Goal: Transaction & Acquisition: Purchase product/service

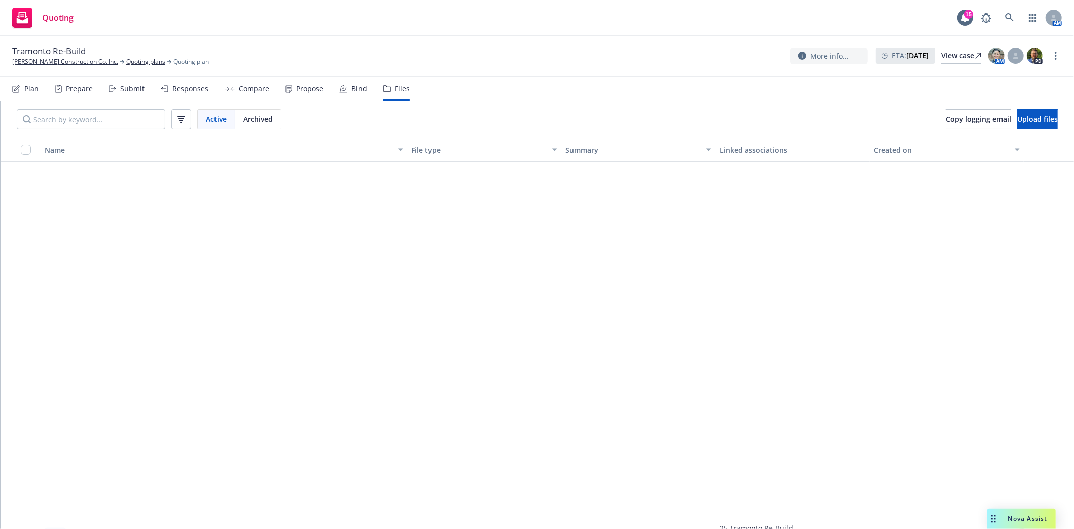
scroll to position [436, 0]
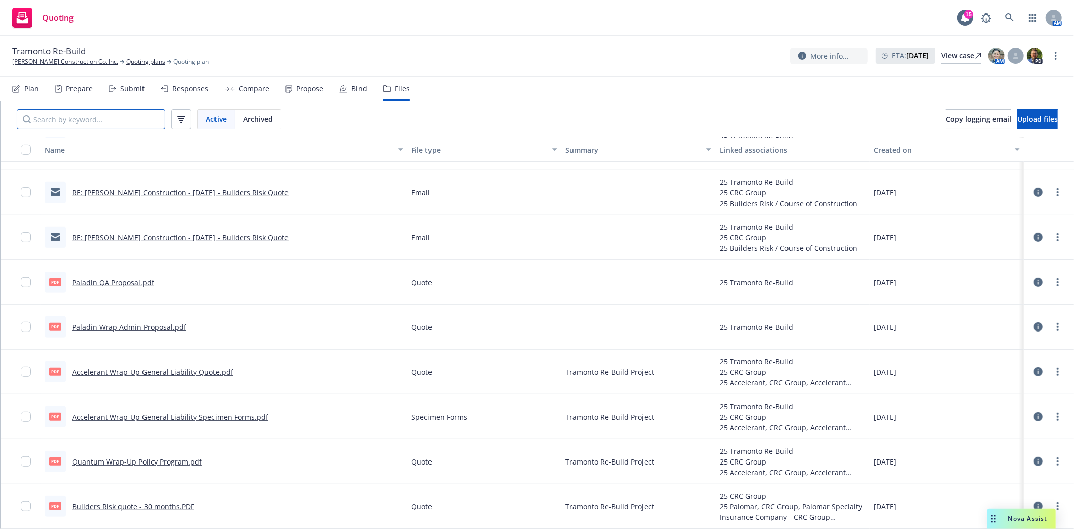
click at [49, 126] on input "Search by keyword..." at bounding box center [91, 119] width 149 height 20
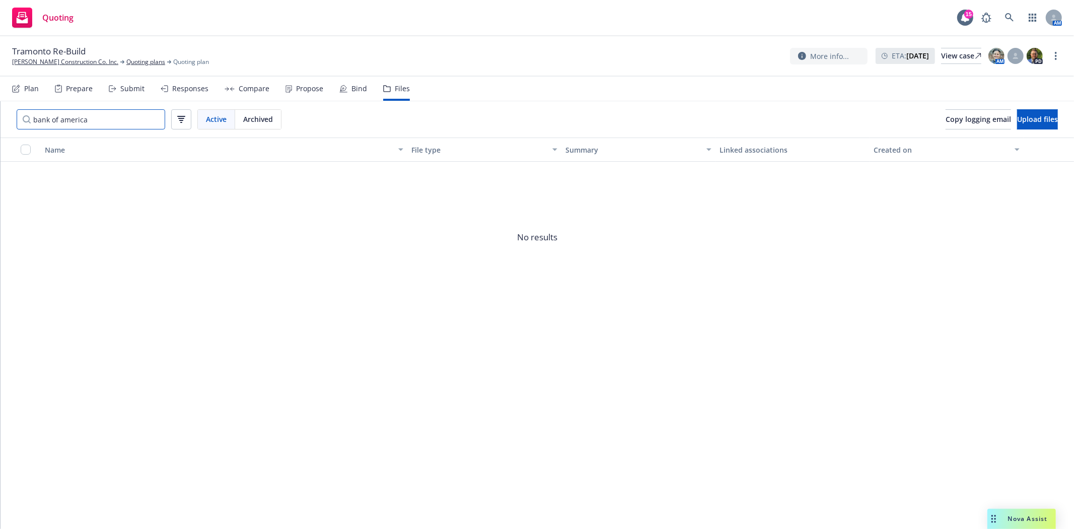
click at [76, 119] on input "bank of america" at bounding box center [91, 119] width 149 height 20
type input "b"
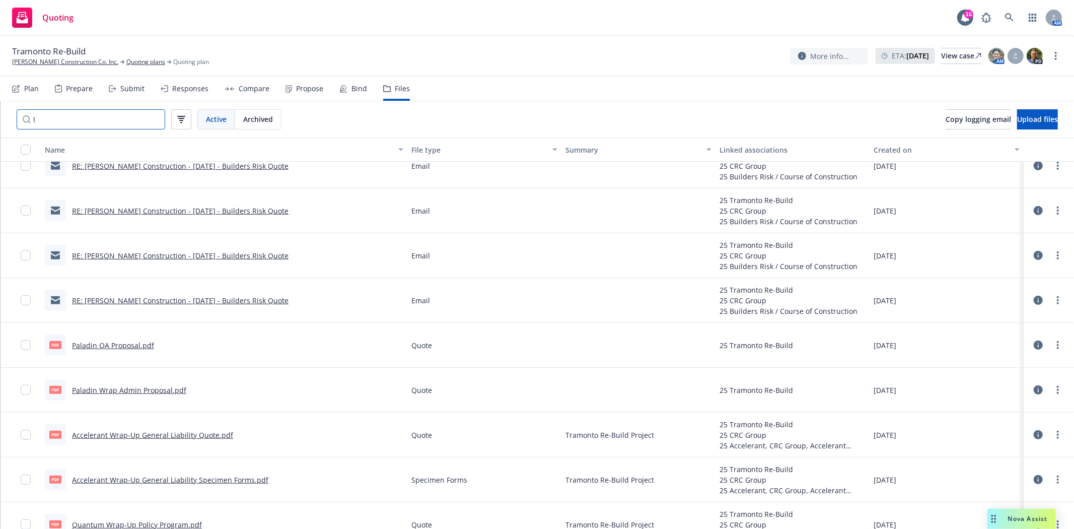
scroll to position [431, 0]
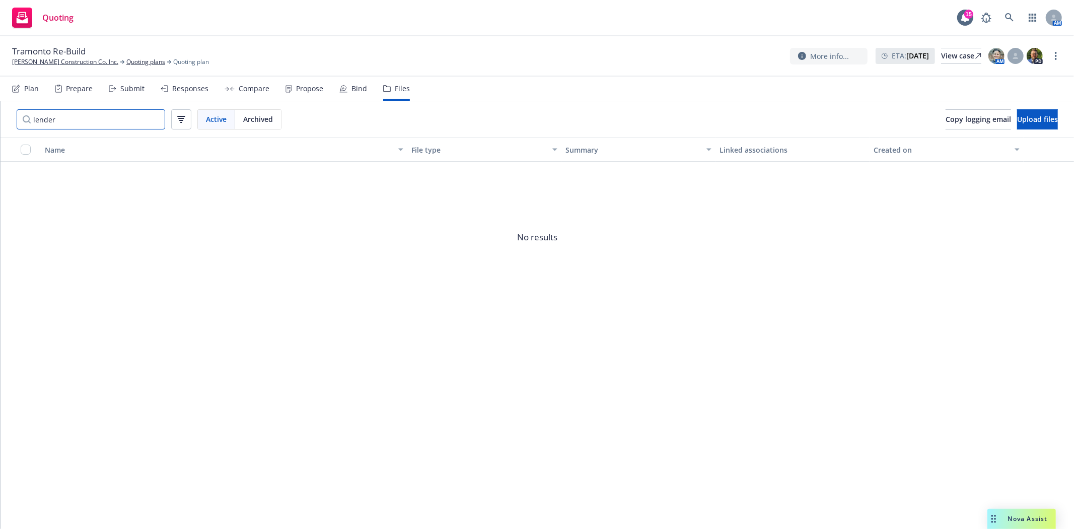
type input "lender"
click at [153, 119] on input "lender" at bounding box center [91, 119] width 149 height 20
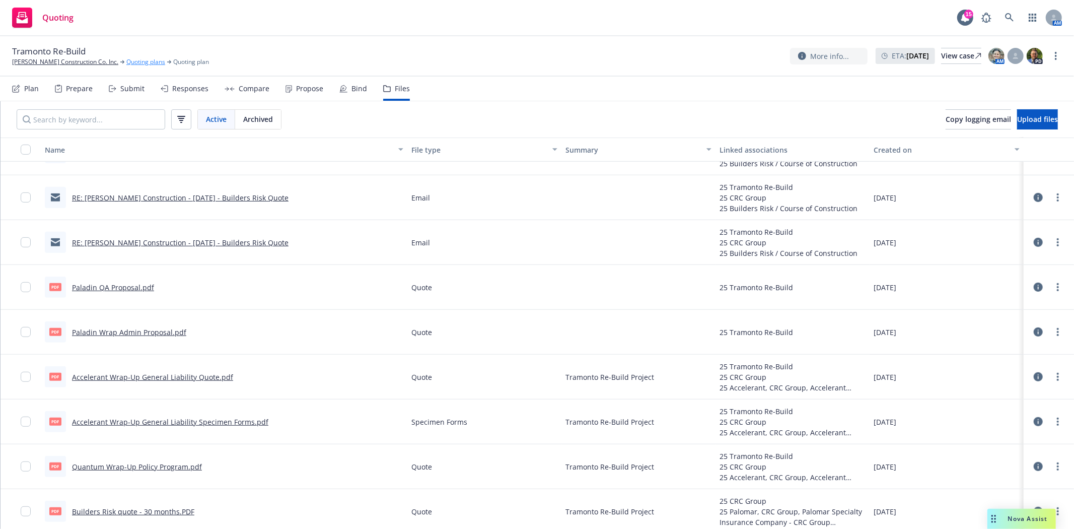
click at [126, 64] on link "Quoting plans" at bounding box center [145, 61] width 39 height 9
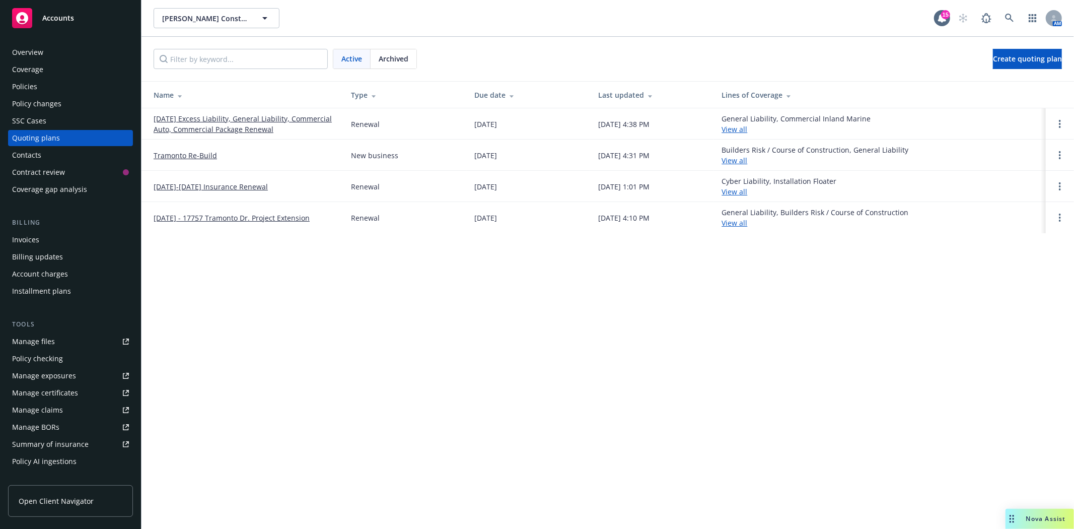
click at [188, 154] on link "Tramonto Re-Build" at bounding box center [185, 155] width 63 height 11
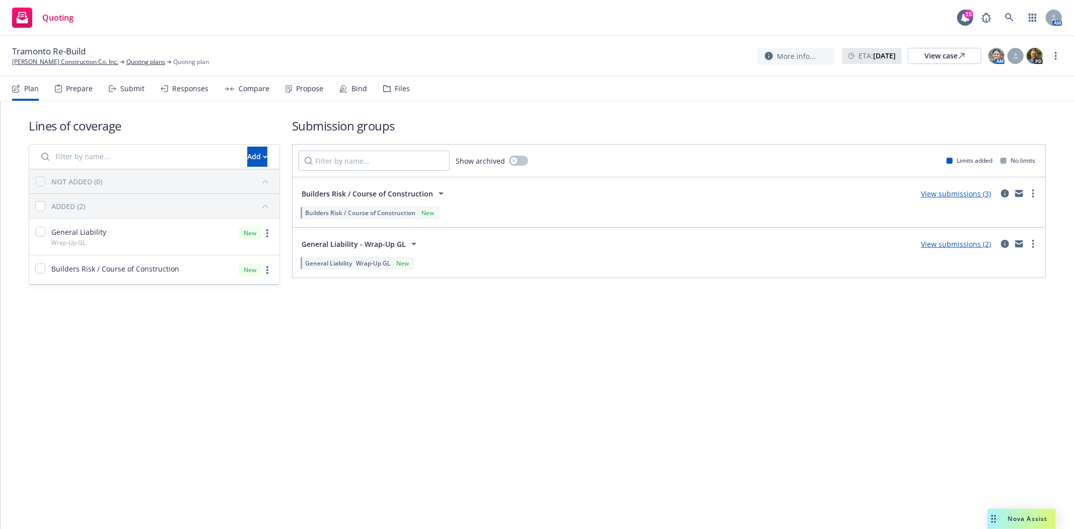
click at [305, 89] on div "Propose" at bounding box center [309, 89] width 27 height 8
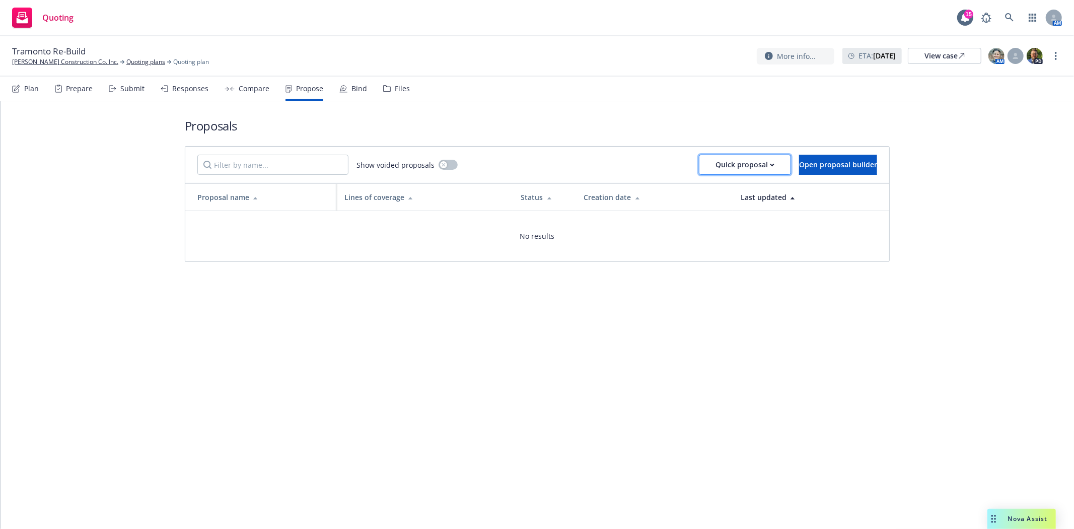
click at [716, 165] on div "Quick proposal" at bounding box center [745, 164] width 59 height 19
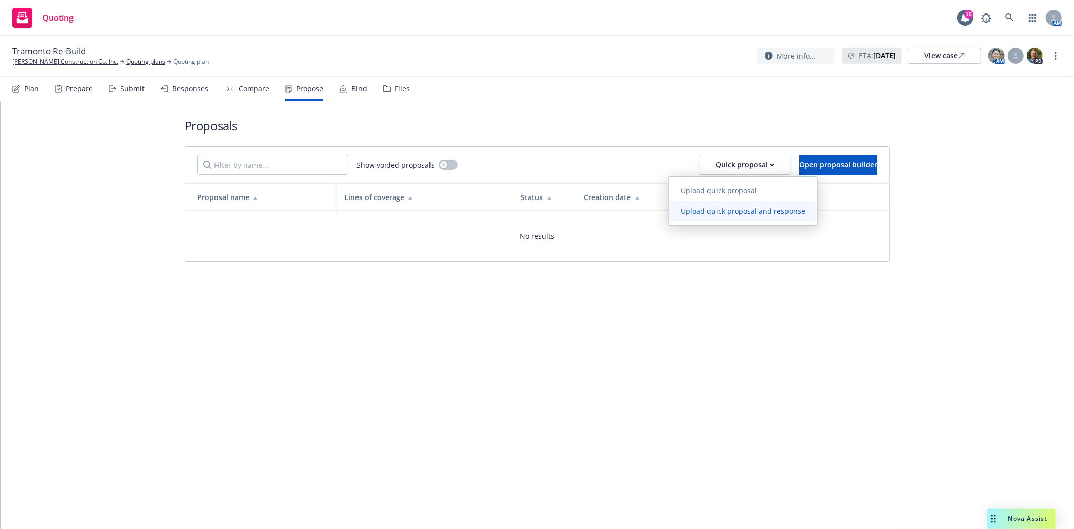
click at [709, 212] on span "Upload quick proposal and response" at bounding box center [743, 211] width 149 height 10
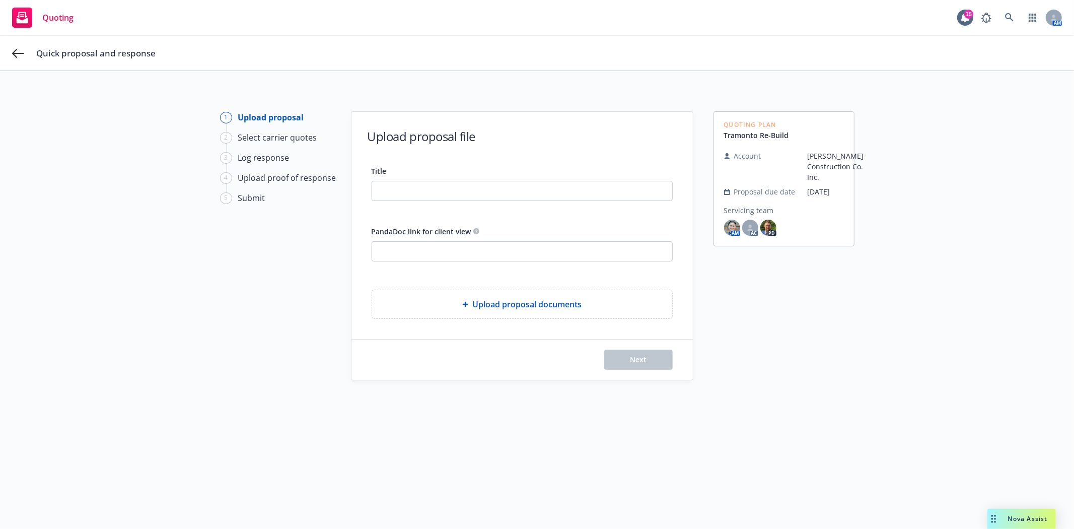
click at [505, 310] on span "Upload proposal documents" at bounding box center [527, 304] width 109 height 12
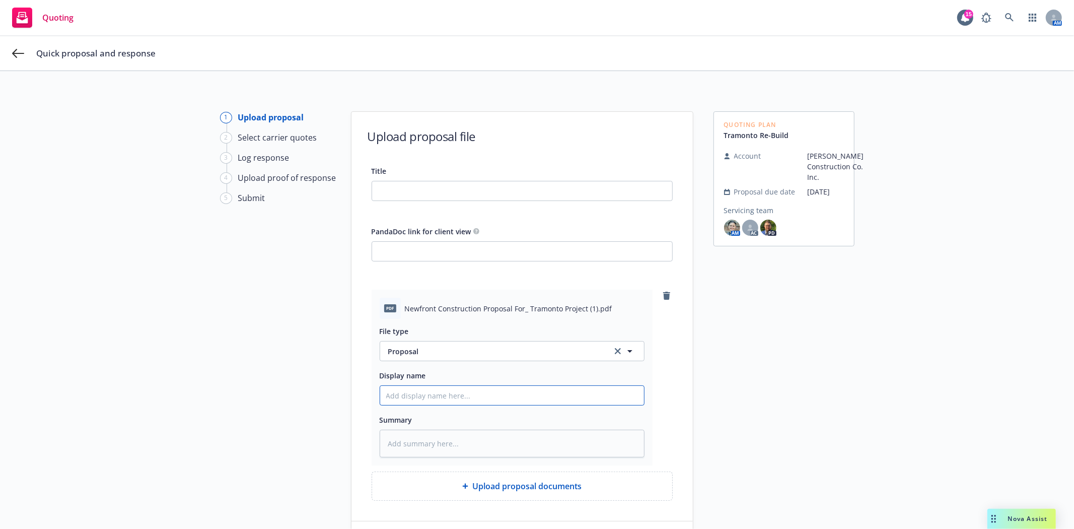
click at [413, 396] on input "Display name" at bounding box center [512, 395] width 264 height 19
click at [450, 188] on input "Title" at bounding box center [522, 190] width 300 height 19
type input "T"
type textarea "x"
type input "Tr"
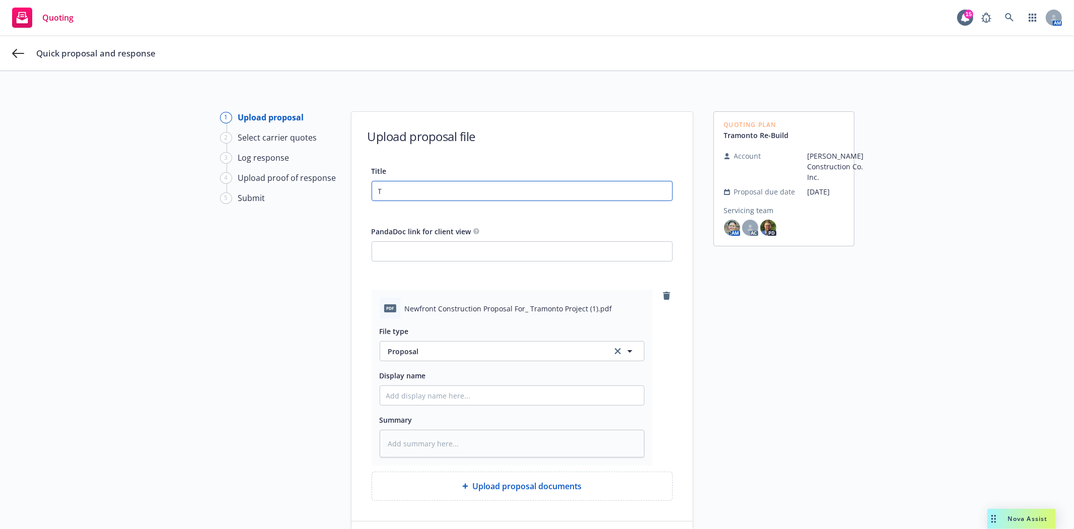
type textarea "x"
type input "Tra"
type textarea "x"
type input "Tram"
type textarea "x"
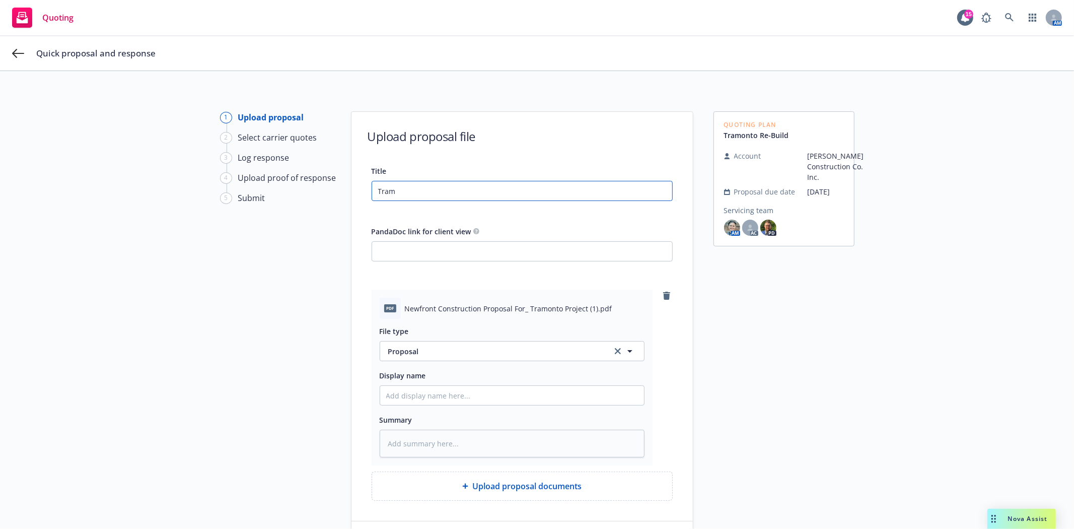
type input "Tramo"
type textarea "x"
type input "Tramon"
type textarea "x"
type input "Tramont"
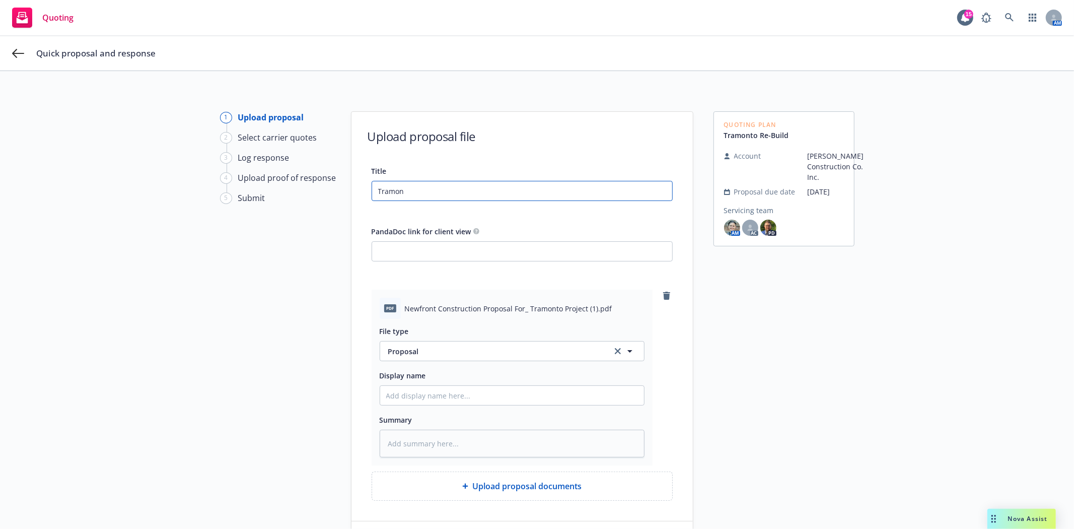
type textarea "x"
type input "Tramonth"
type textarea "x"
type input "Tramont"
type textarea "x"
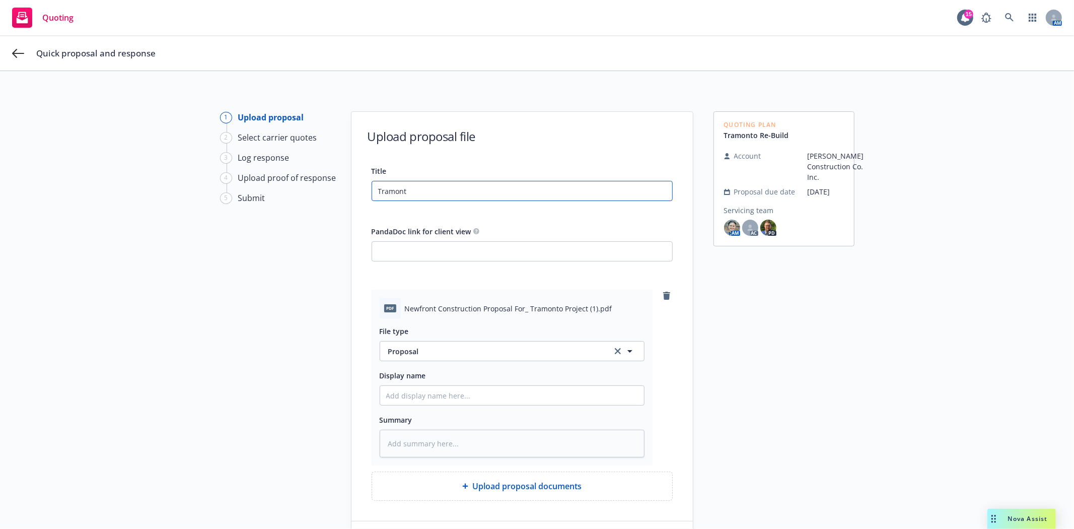
type input "Tramonto"
type textarea "x"
type input "Tramonto"
type textarea "x"
type input "Tramonto R"
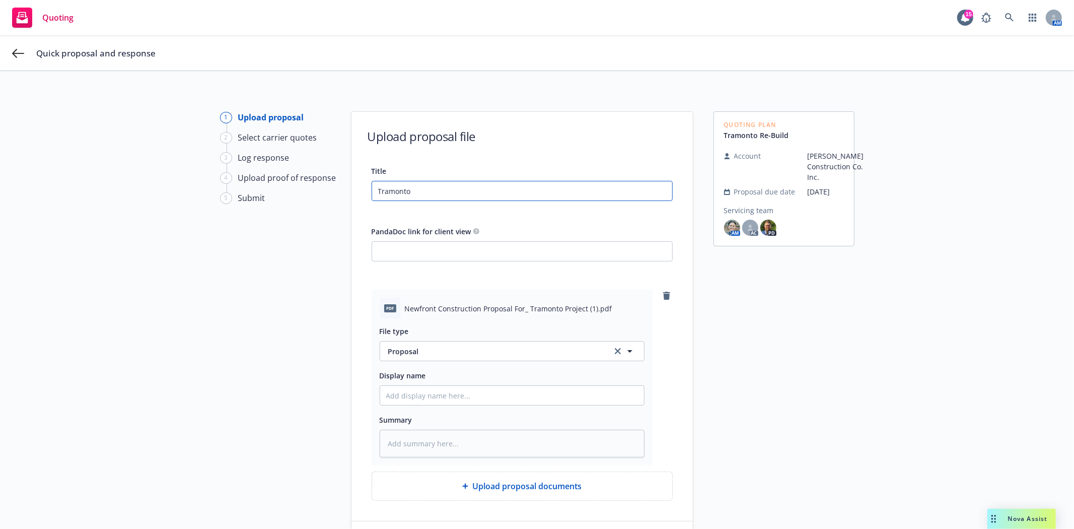
type textarea "x"
type input "Tramonto Re"
type textarea "x"
type input "Tramonto Reb"
type textarea "x"
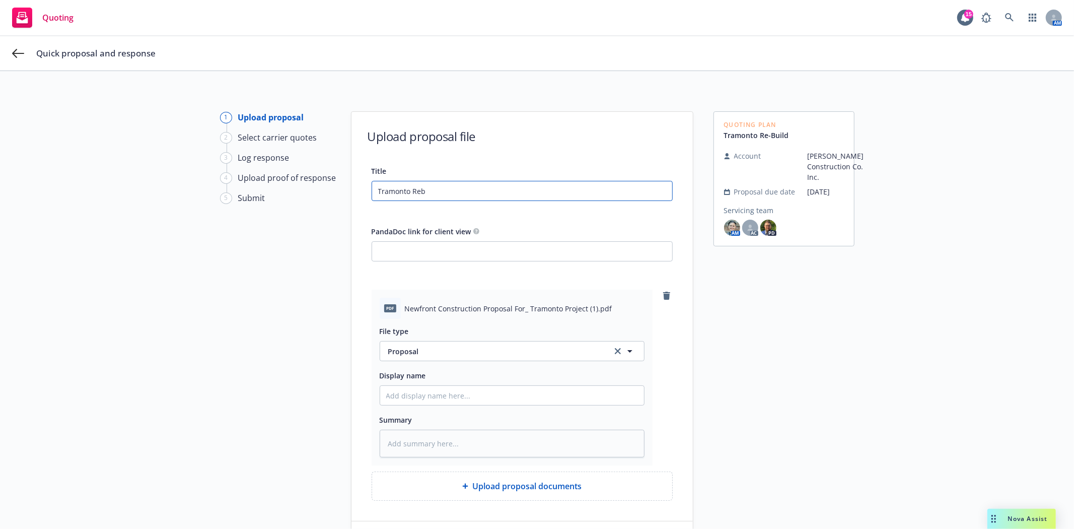
type input "Tramonto Rebu"
type textarea "x"
type input "Tramonto Rebui"
type textarea "x"
type input "Tramonto Rebuil"
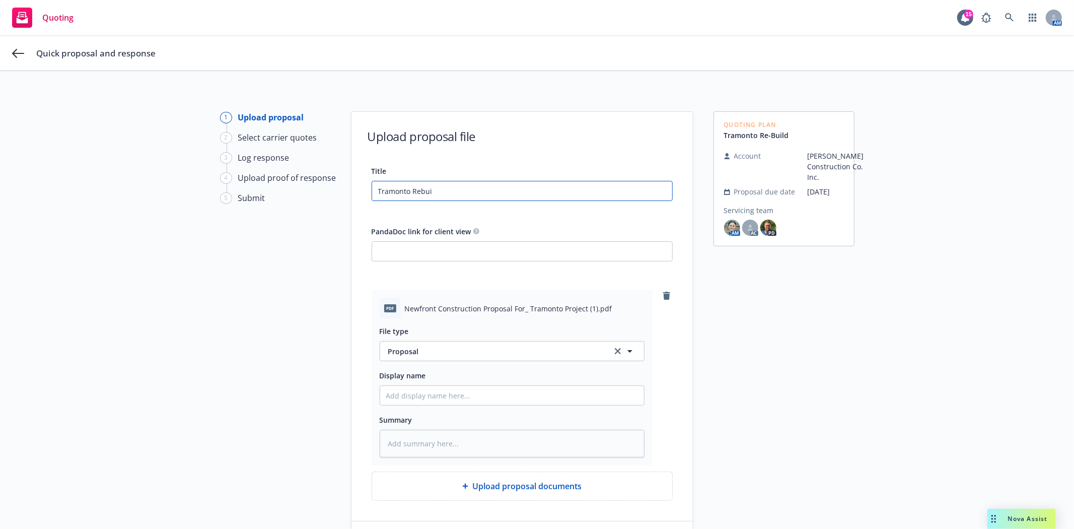
type textarea "x"
type input "Tramonto Rebuild"
type textarea "x"
type input "Tramonto Rebuild"
type textarea "x"
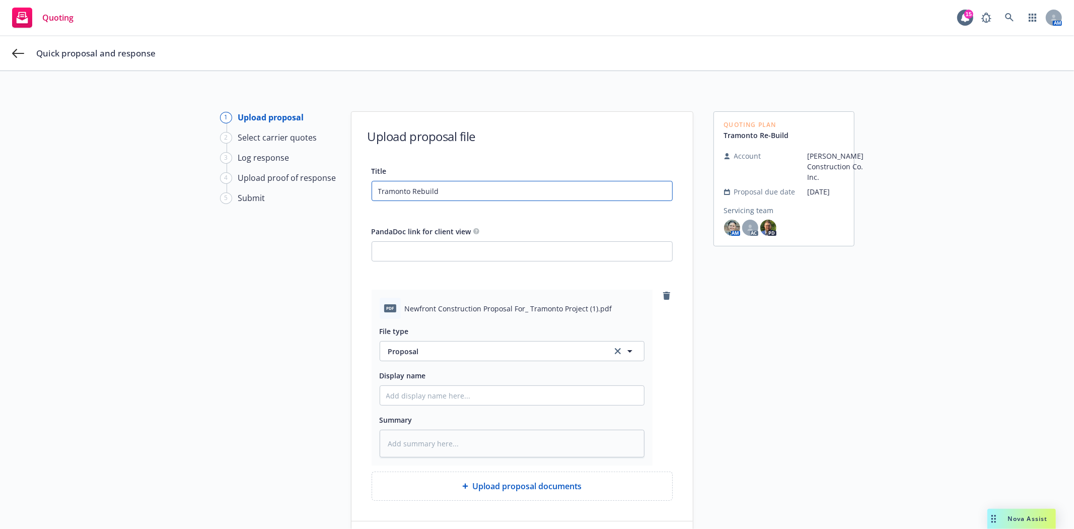
type input "Tramonto Rebuild P"
type textarea "x"
type input "Tramonto Rebuild Pr"
type textarea "x"
type input "Tramonto Rebuild Pro"
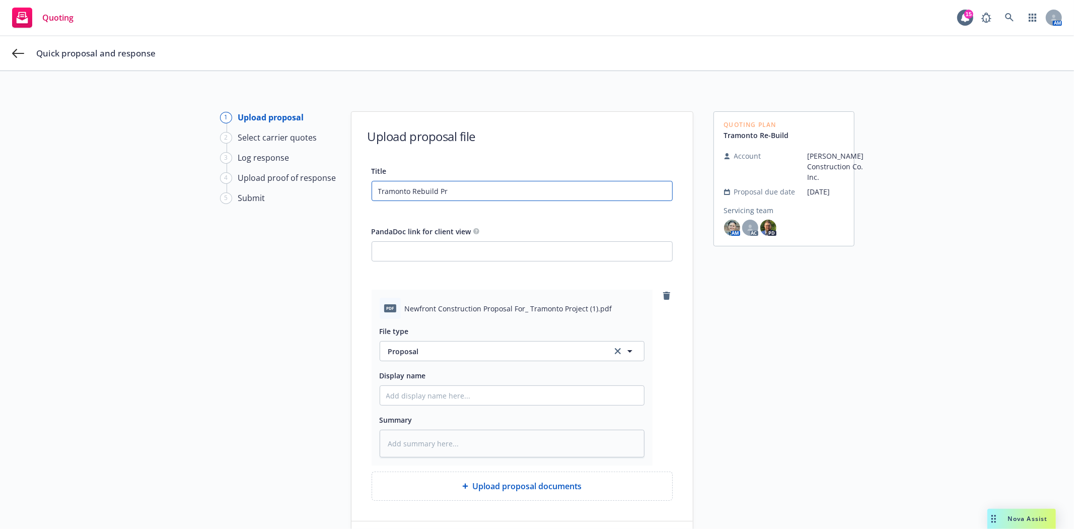
type textarea "x"
type input "Tramonto Rebuild Prop"
type textarea "x"
type input "Tramonto Rebuild Propo"
type textarea "x"
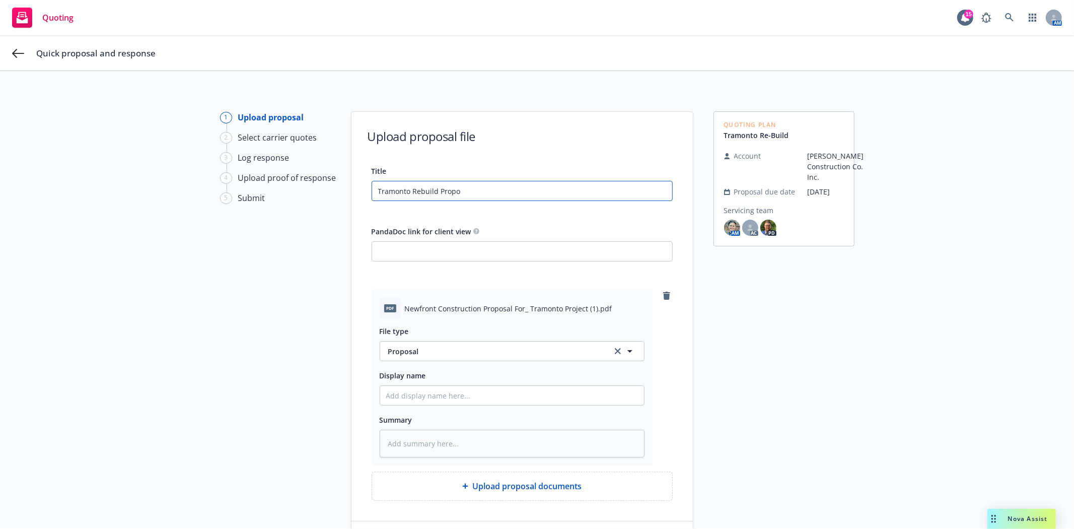
type input "Tramonto Rebuild Propos"
type textarea "x"
type input "Tramonto Rebuild Proposa"
type textarea "x"
type input "Tramonto Rebuild Proposal"
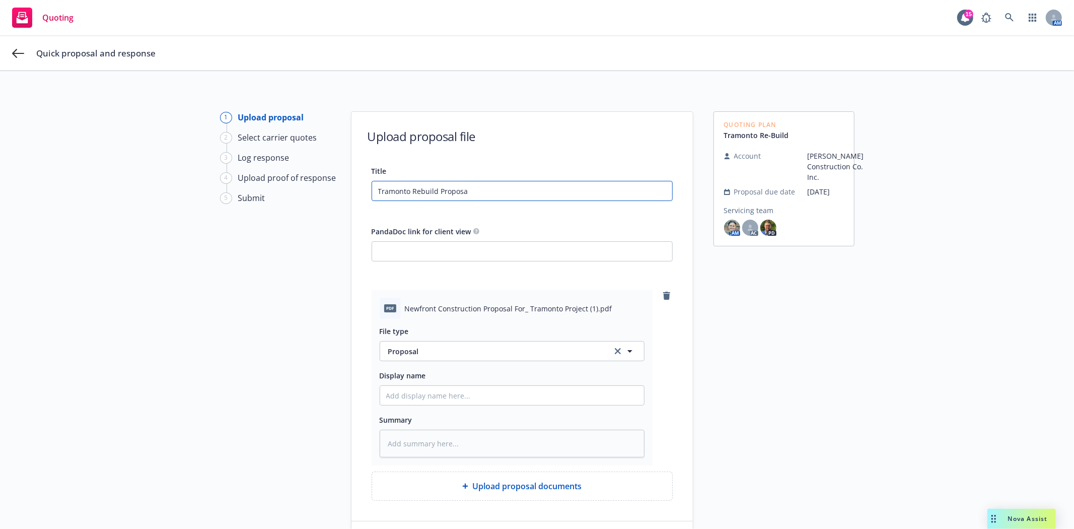
type textarea "x"
click at [399, 187] on input "Tramonto Rebuild Proposal" at bounding box center [522, 190] width 300 height 19
type input "Tramonto Rebuild Proposal"
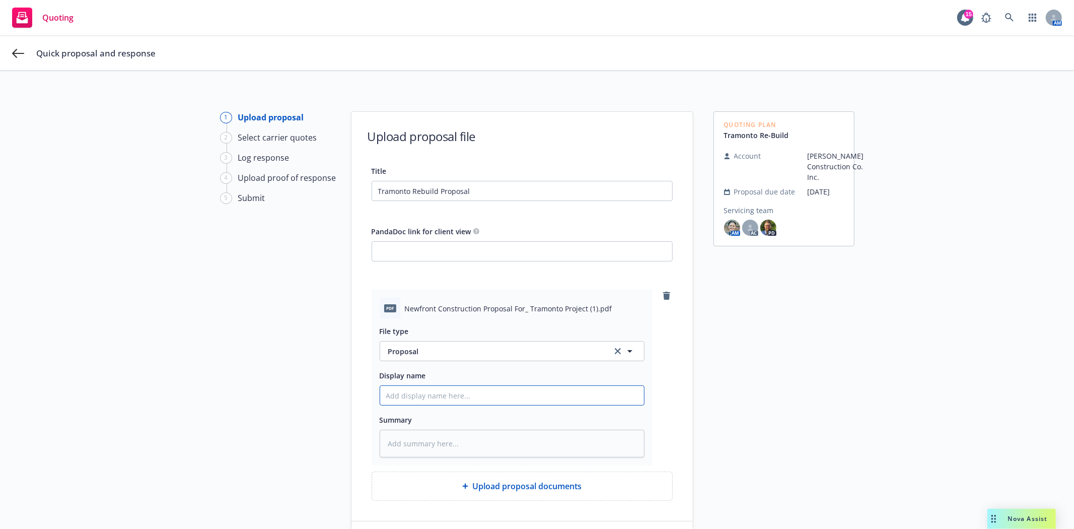
click at [432, 396] on input "Display name" at bounding box center [512, 395] width 264 height 19
paste input "Tramonto Rebuild Proposal"
type textarea "x"
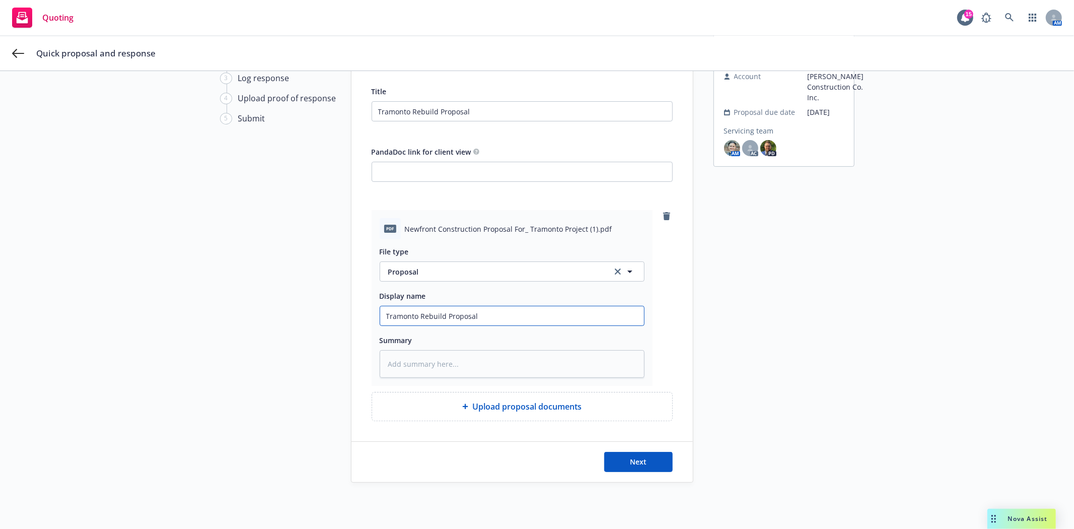
scroll to position [99, 0]
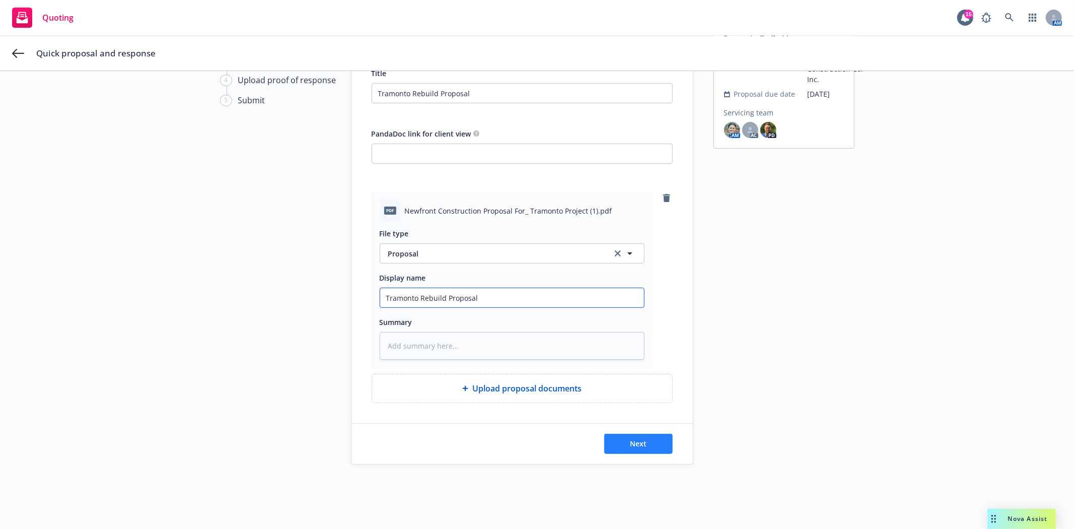
type input "Tramonto Rebuild Proposal"
click at [643, 443] on button "Next" at bounding box center [638, 444] width 69 height 20
type textarea "x"
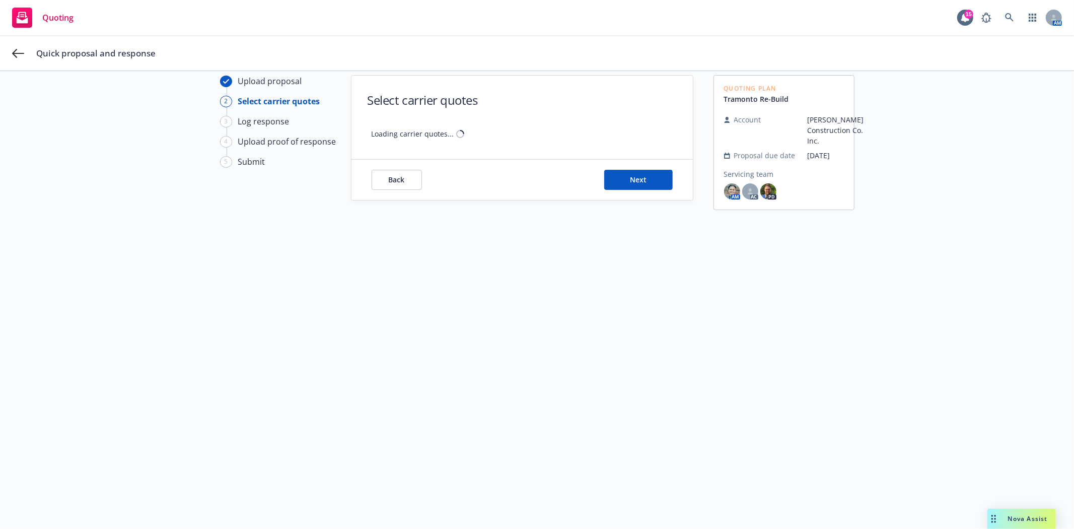
scroll to position [36, 0]
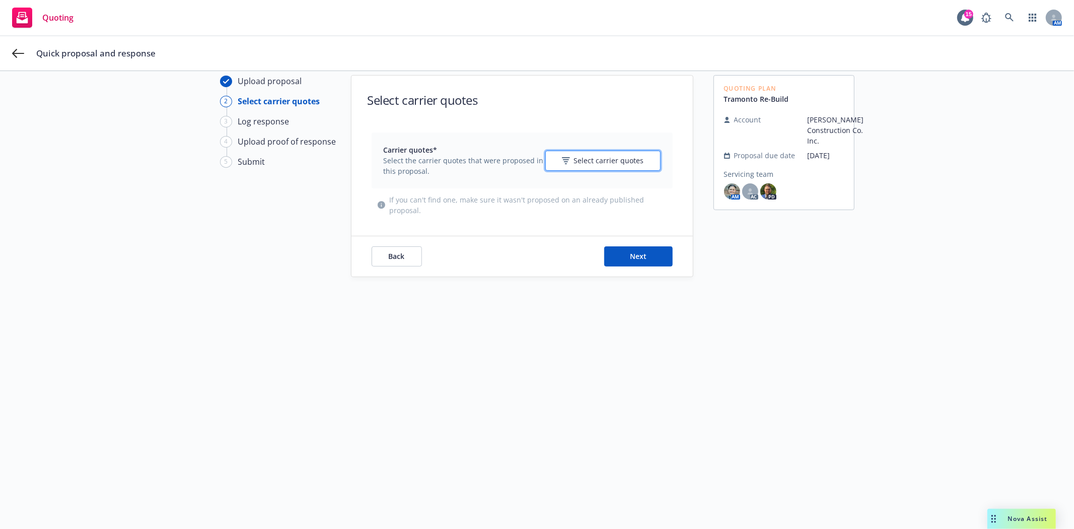
click at [595, 160] on span "Select carrier quotes" at bounding box center [609, 160] width 70 height 11
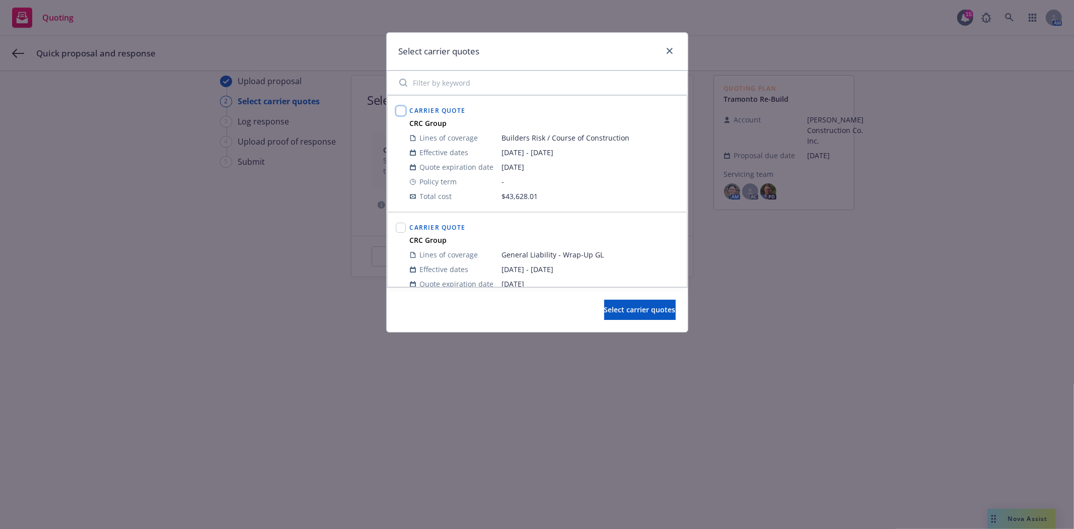
click at [405, 108] on input "checkbox" at bounding box center [401, 111] width 10 height 10
checkbox input "true"
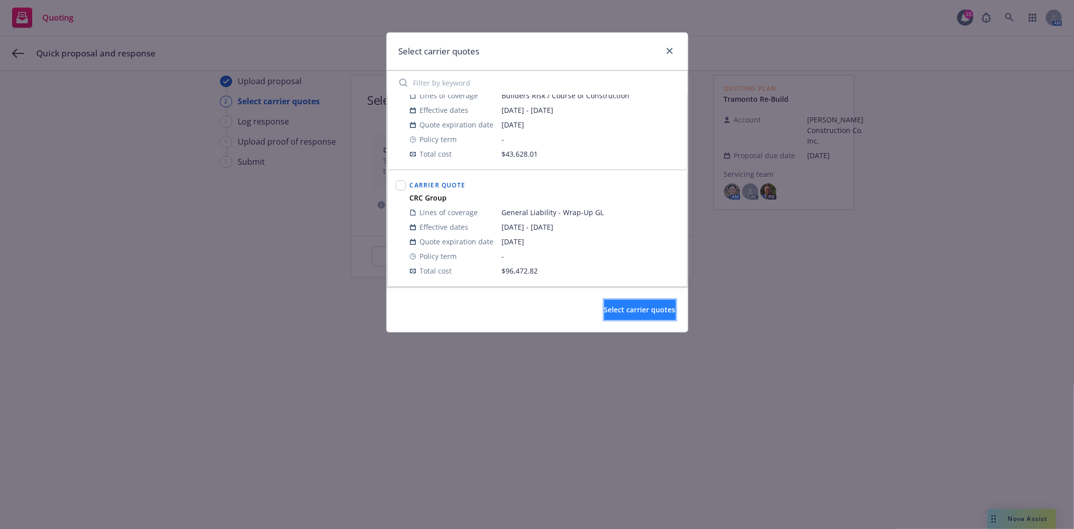
click at [616, 307] on span "Select carrier quotes" at bounding box center [640, 310] width 72 height 10
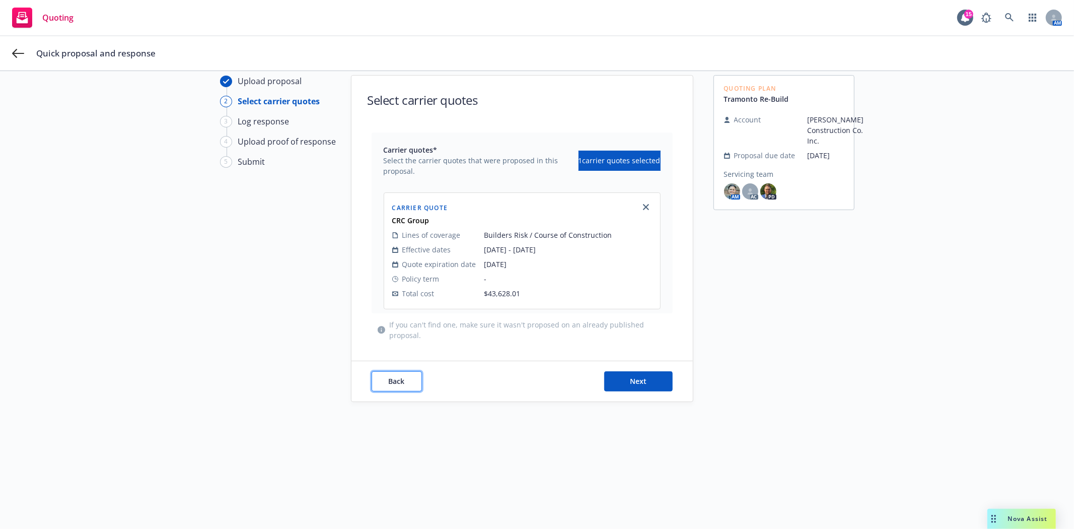
click at [376, 383] on button "Back" at bounding box center [397, 381] width 50 height 20
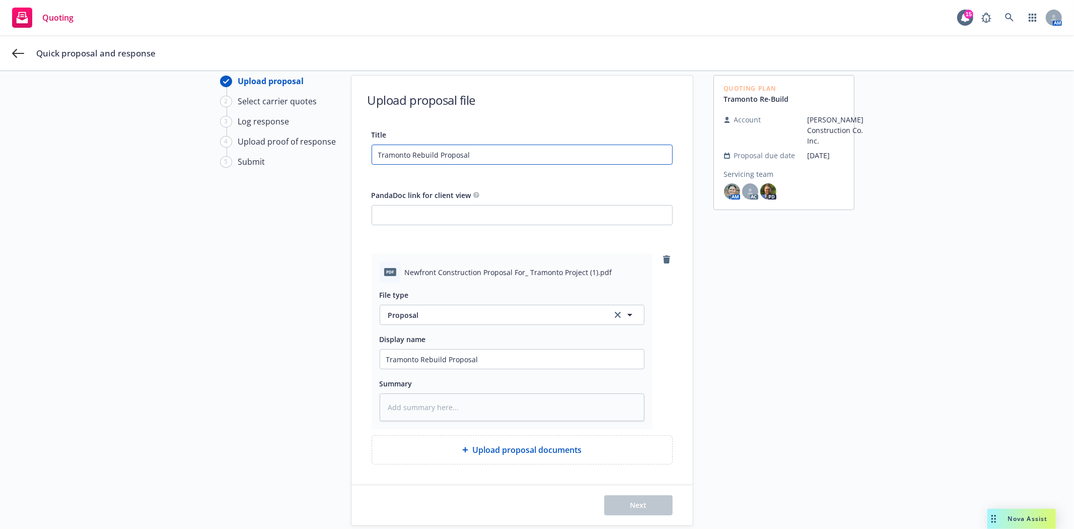
click at [470, 149] on input "Tramonto Rebuild Proposal" at bounding box center [522, 154] width 300 height 19
click at [405, 405] on textarea at bounding box center [512, 407] width 265 height 28
type textarea "x"
type textarea "c"
type textarea "x"
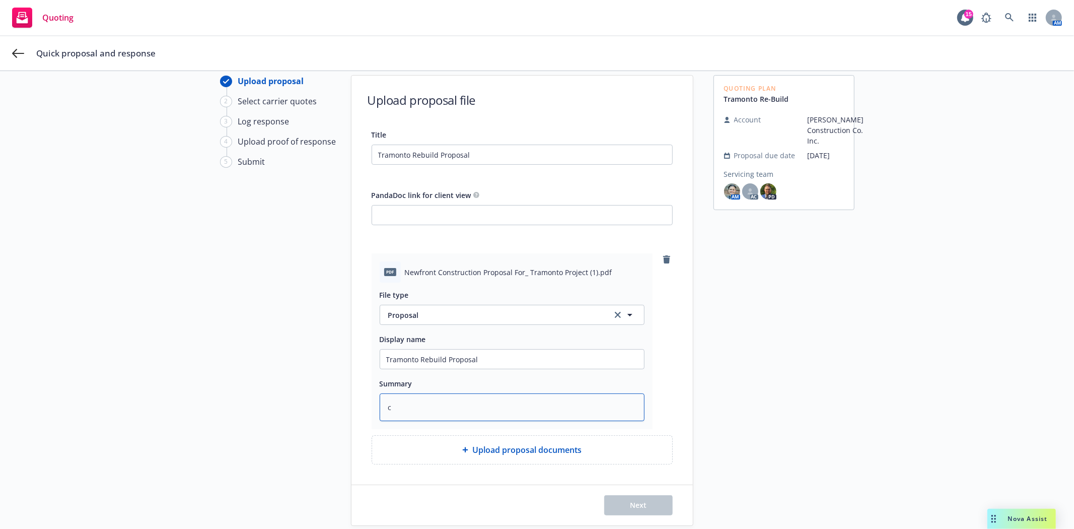
type textarea "cl"
type textarea "x"
type textarea "cli"
type textarea "x"
type textarea "clie"
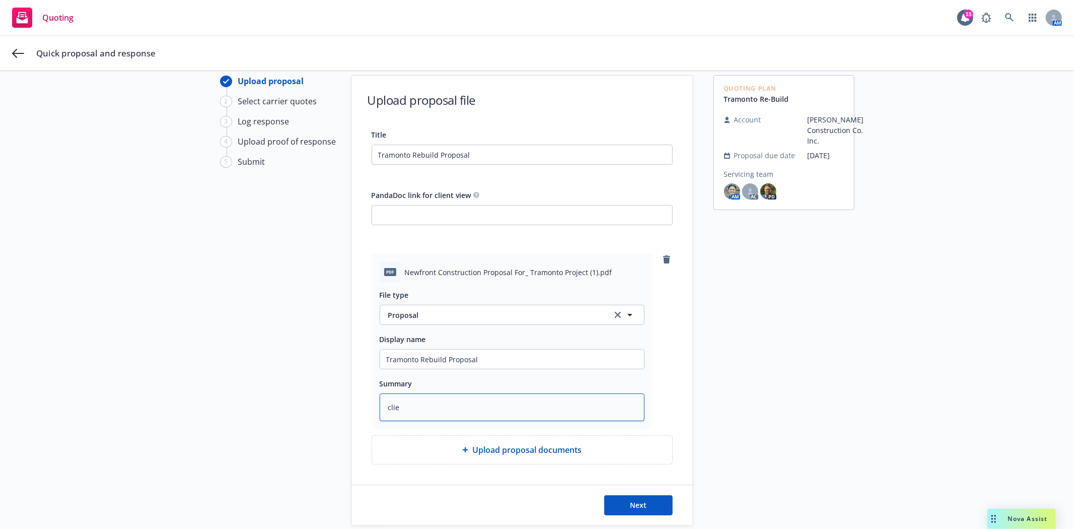
type textarea "x"
type textarea "clien"
type textarea "x"
type textarea "client"
type textarea "x"
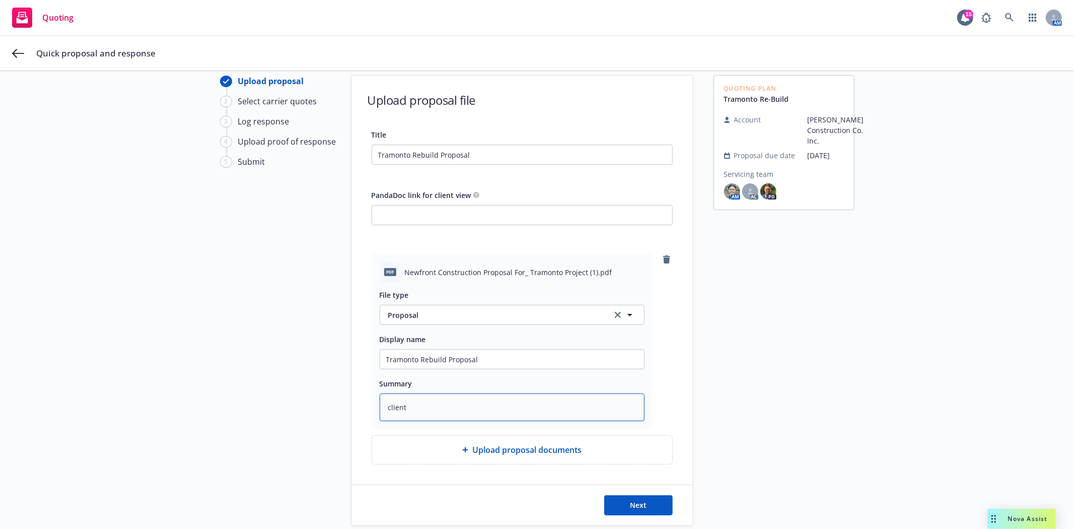
type textarea "client"
type textarea "x"
type textarea "client w"
type textarea "x"
type textarea "client wa"
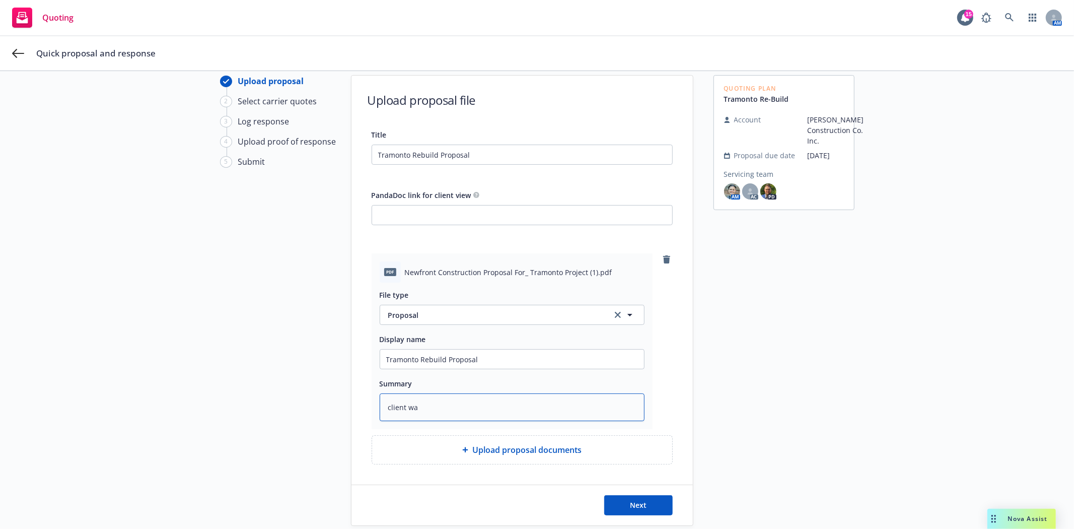
type textarea "x"
type textarea "client wan"
type textarea "x"
type textarea "client want"
type textarea "x"
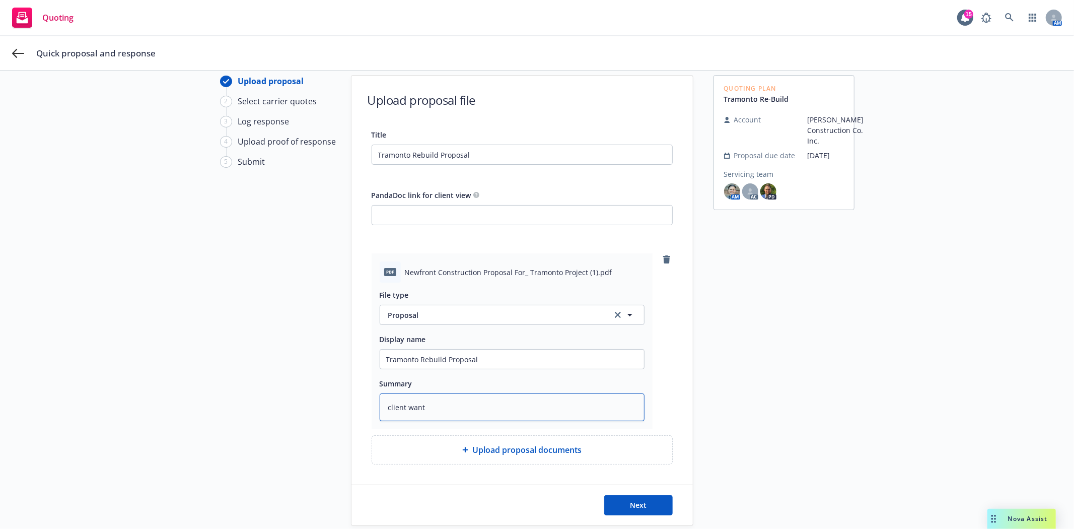
type textarea "client wants"
type textarea "x"
type textarea "client wants"
type textarea "x"
type textarea "client wants t"
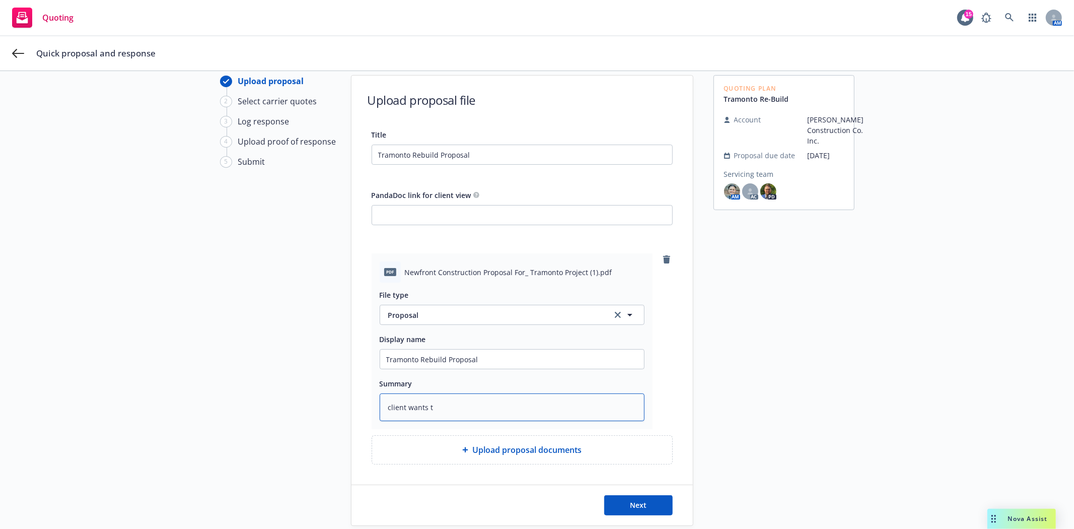
type textarea "x"
type textarea "client wants to"
type textarea "x"
type textarea "client wants to"
type textarea "x"
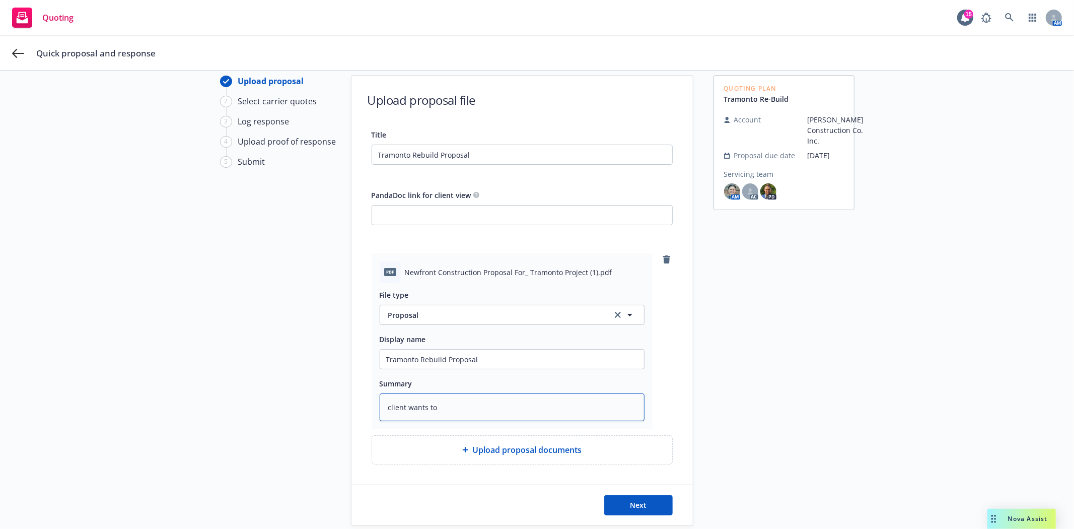
type textarea "client wants to b"
type textarea "x"
type textarea "client wants to bi"
type textarea "x"
type textarea "client wants to bin"
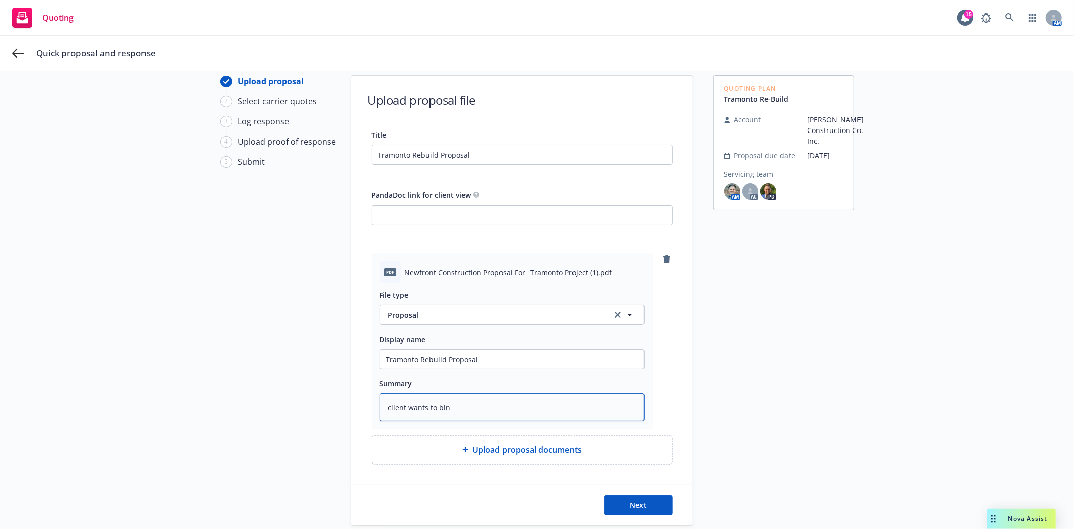
type textarea "x"
type textarea "client wants to bind"
type textarea "x"
type textarea "client wants to bind"
type textarea "x"
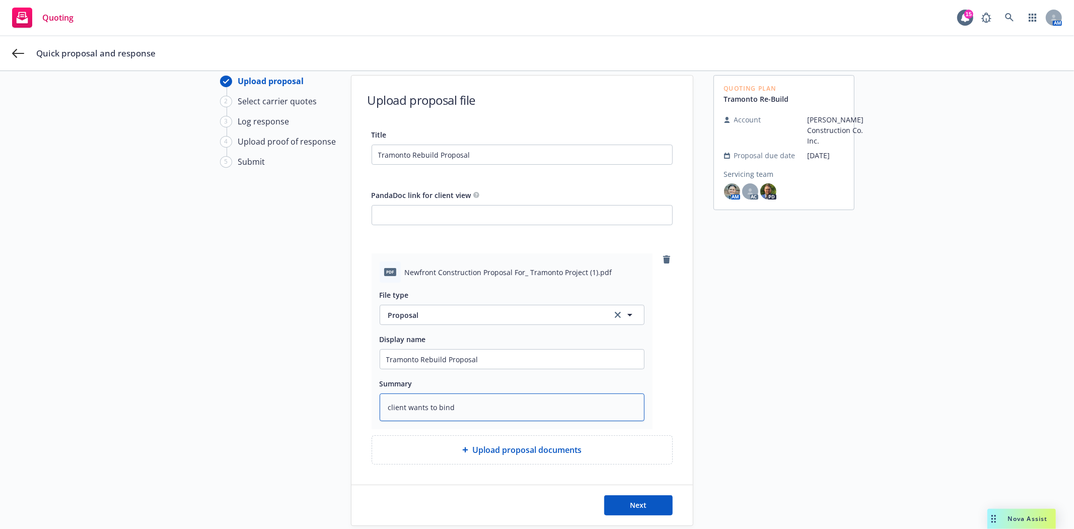
type textarea "client wants to bind B"
type textarea "x"
type textarea "client wants to bind BR"
type textarea "x"
type textarea "client wants to bind BR"
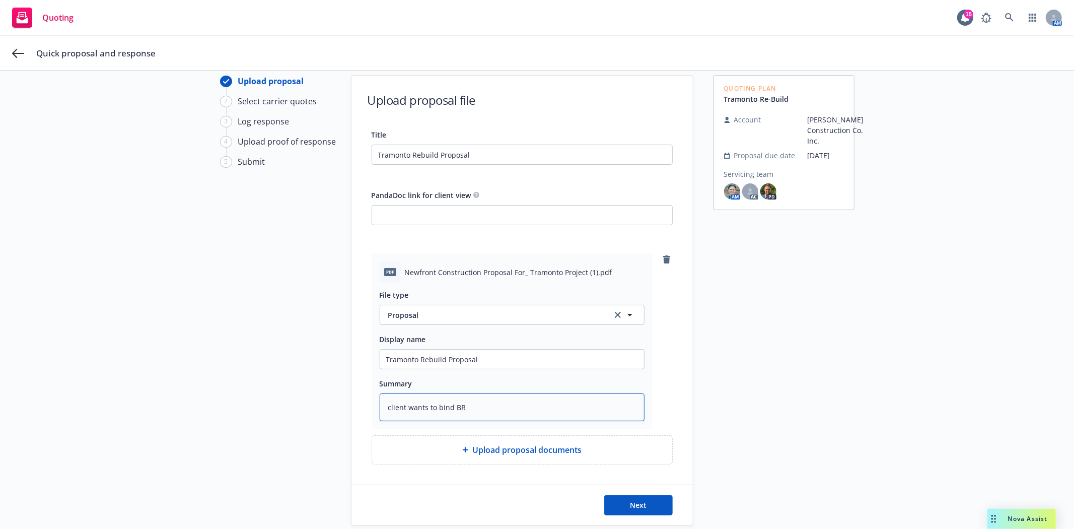
type textarea "x"
type textarea "client wants to bind BR p"
type textarea "x"
type textarea "client wants to bind BR po"
type textarea "x"
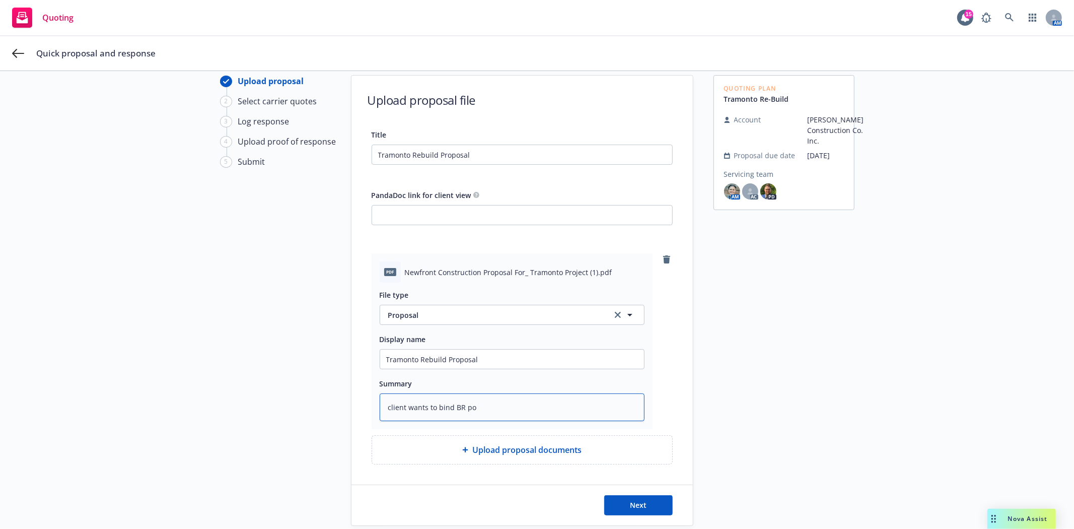
type textarea "client wants to bind BR por"
type textarea "x"
type textarea "client wants to bind BR port"
type textarea "x"
type textarea "client wants to bind BR porti"
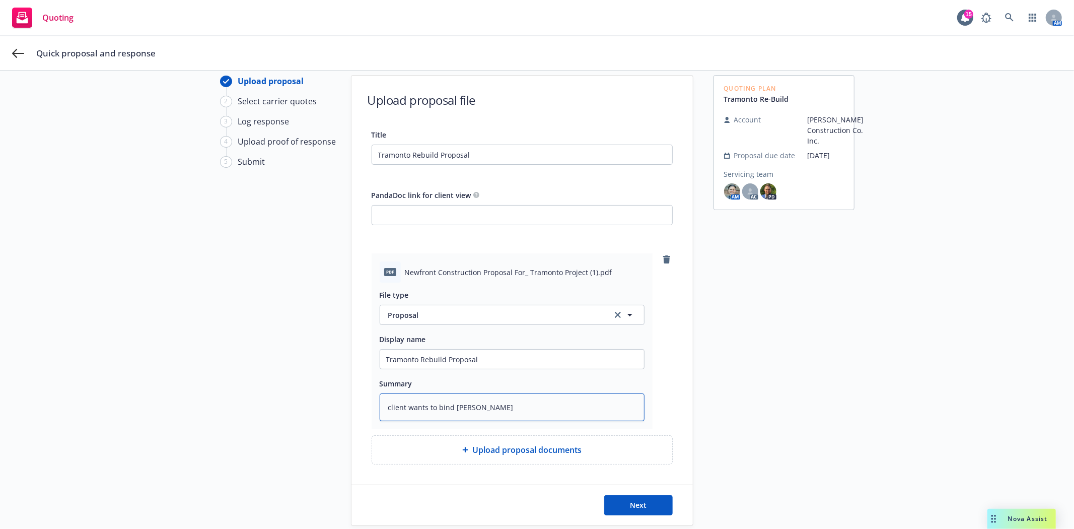
type textarea "x"
type textarea "client wants to bind BR portio"
type textarea "x"
type textarea "client wants to bind BR portion"
type textarea "x"
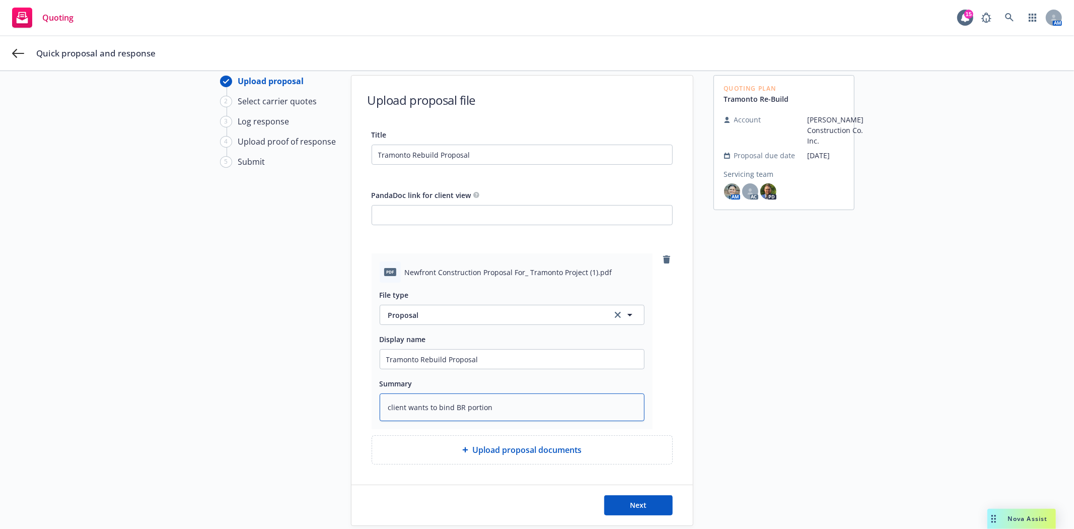
type textarea "client wants to bind BR portion"
type textarea "x"
type textarea "client wants to bind BR portion f"
type textarea "x"
type textarea "client wants to bind BR portion fi"
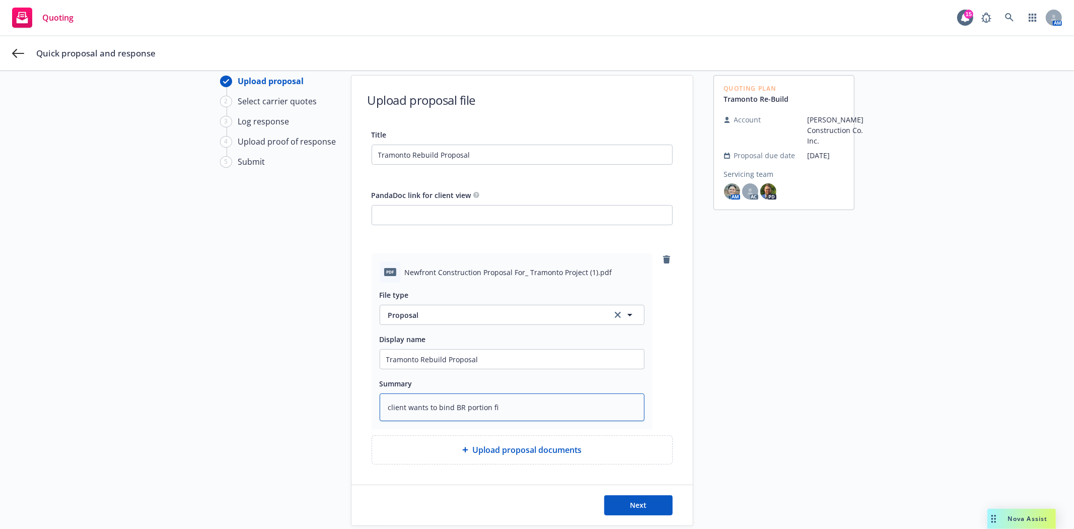
type textarea "x"
type textarea "client wants to bind BR portion fir"
type textarea "x"
type textarea "client wants to bind BR portion firs"
type textarea "x"
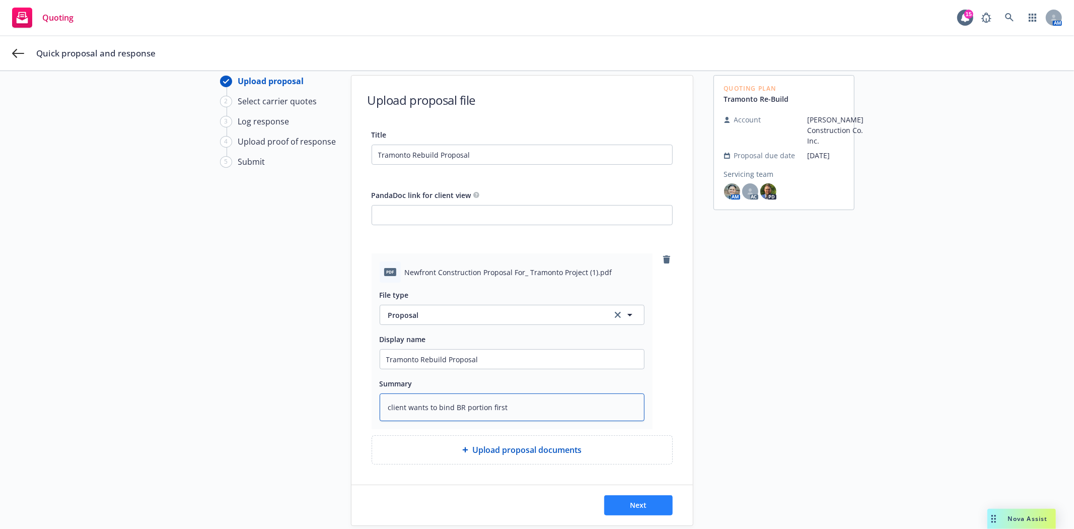
type textarea "client wants to bind BR portion first"
click at [642, 512] on button "Next" at bounding box center [638, 505] width 69 height 20
type textarea "x"
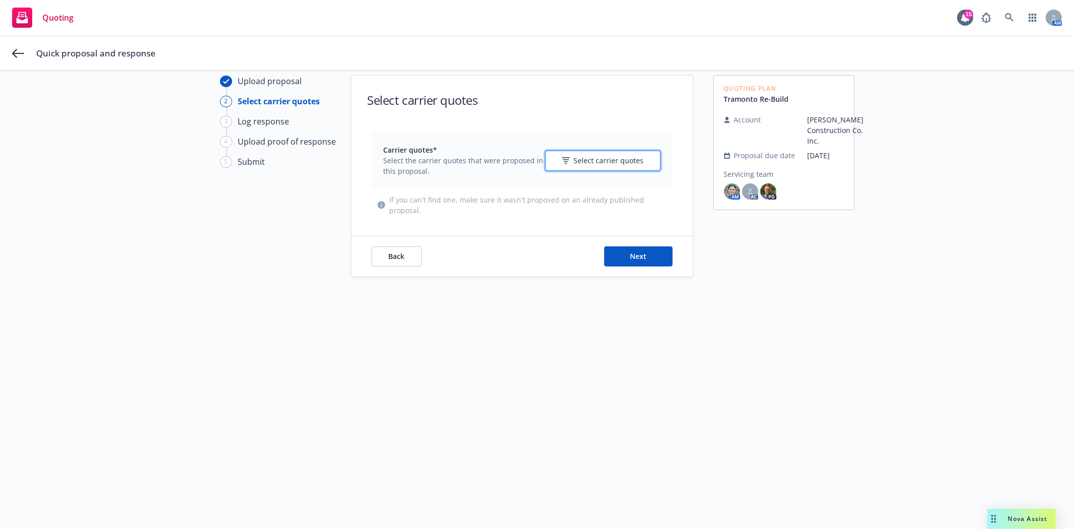
click at [595, 157] on span "Select carrier quotes" at bounding box center [609, 160] width 70 height 11
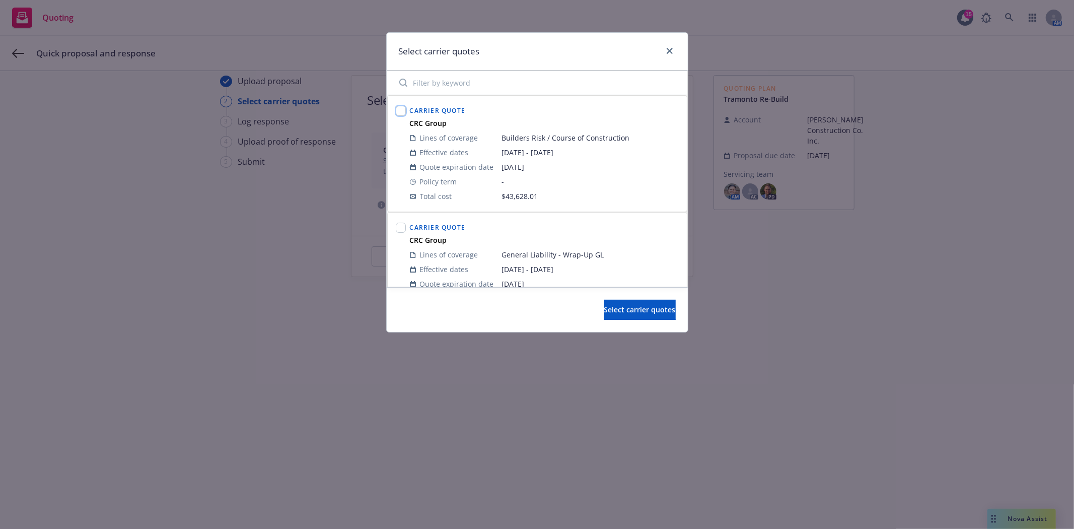
click at [404, 111] on input "checkbox" at bounding box center [401, 111] width 10 height 10
checkbox input "true"
click at [604, 308] on button "Select carrier quotes" at bounding box center [640, 310] width 72 height 20
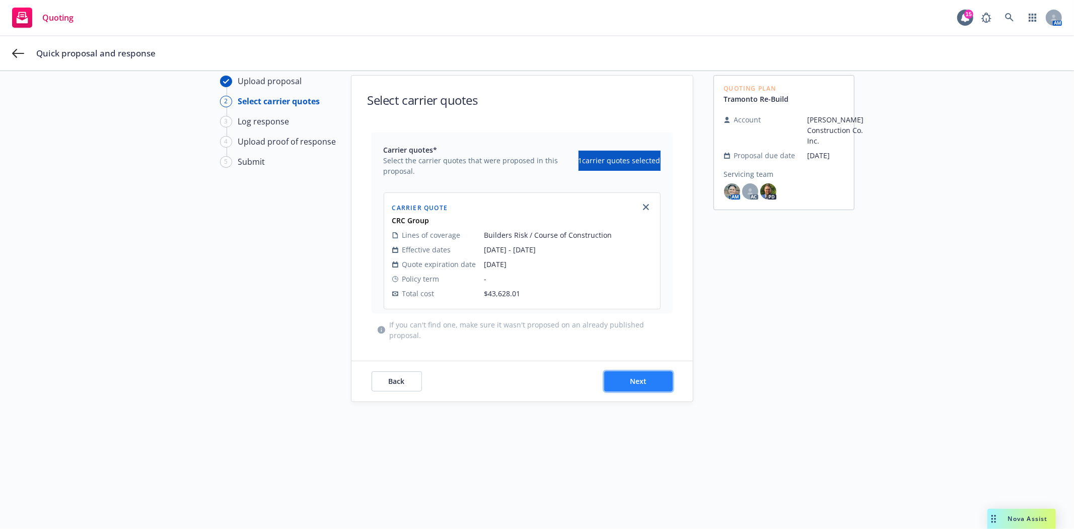
click at [610, 373] on button "Next" at bounding box center [638, 381] width 69 height 20
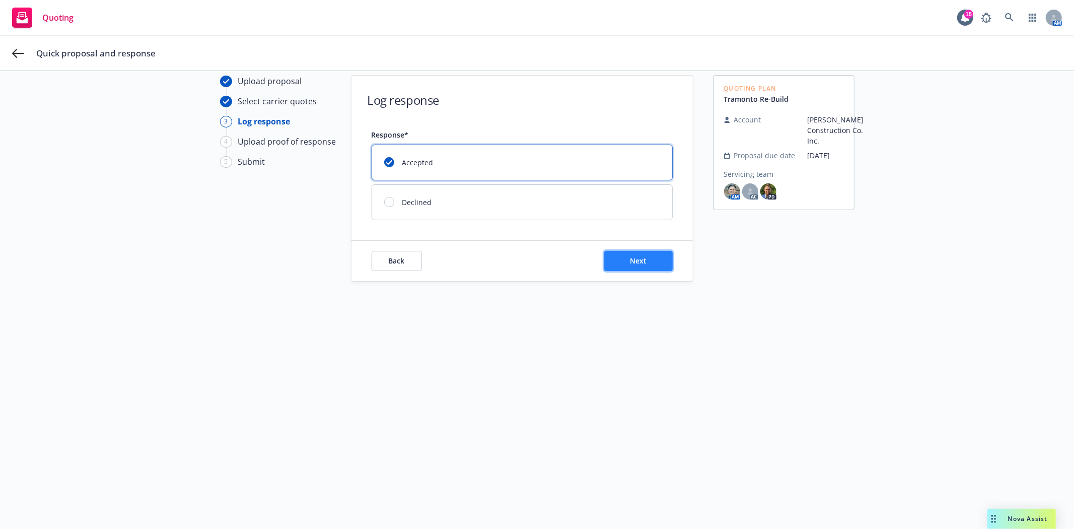
click at [657, 265] on button "Next" at bounding box center [638, 261] width 69 height 20
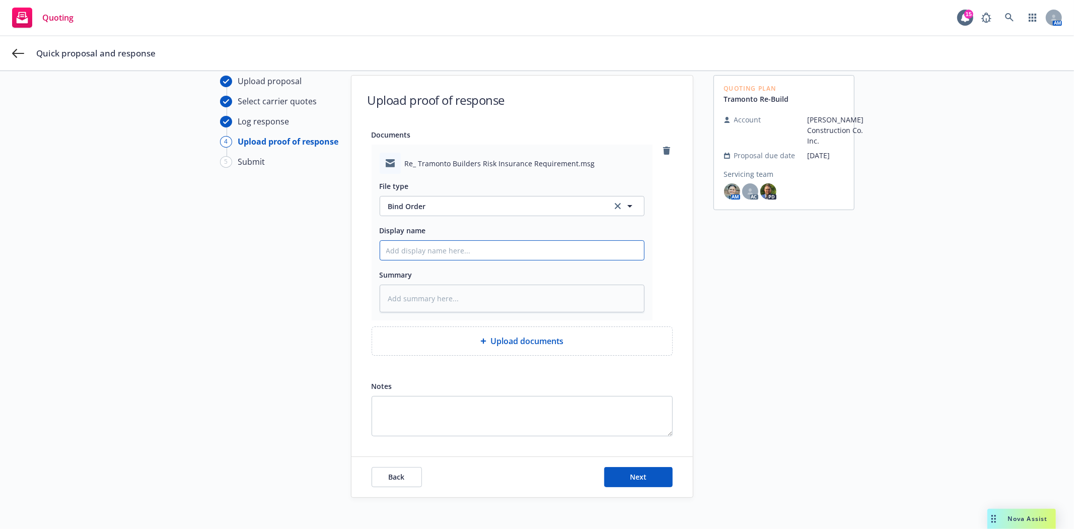
click at [434, 257] on input "Display name" at bounding box center [512, 250] width 264 height 19
type textarea "x"
type input "f"
type textarea "x"
type input "f/"
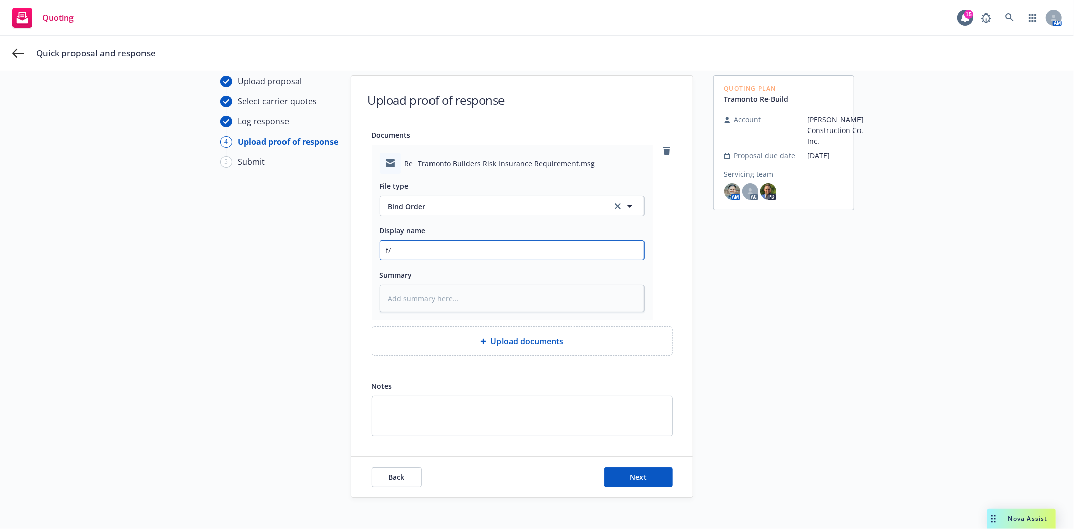
type textarea "x"
type input "f/J"
type textarea "x"
type input "f/Jo"
type textarea "x"
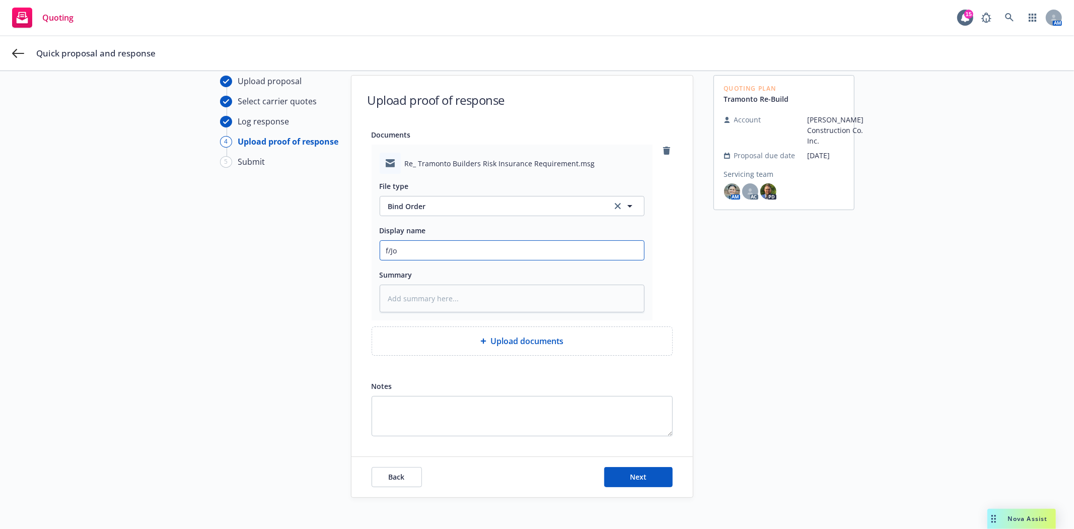
type input "f/Jon"
type textarea "x"
type input "f/Jona"
type textarea "x"
type input "f/Jonat"
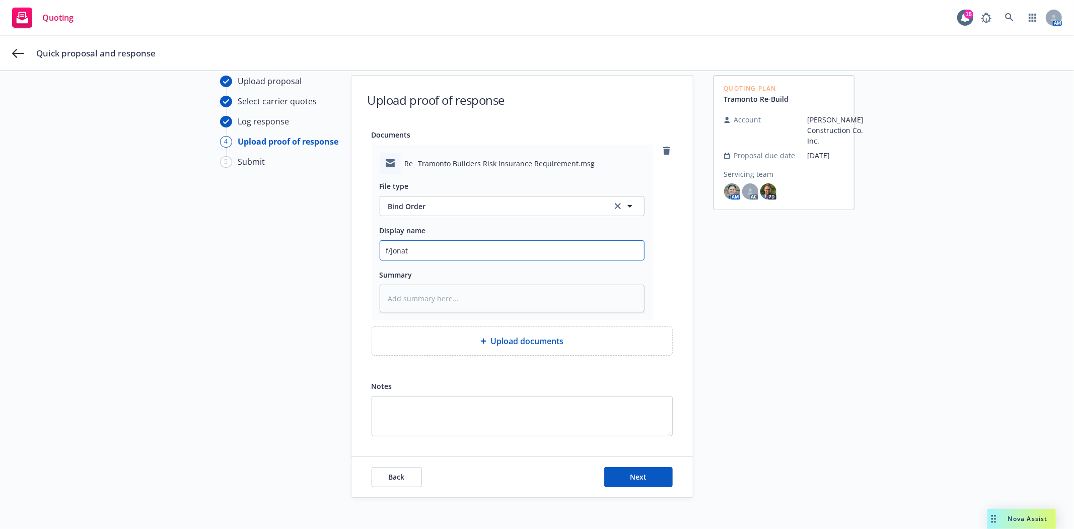
type textarea "x"
type input "f/Jonata"
type textarea "x"
type input "f/Jonat"
type textarea "x"
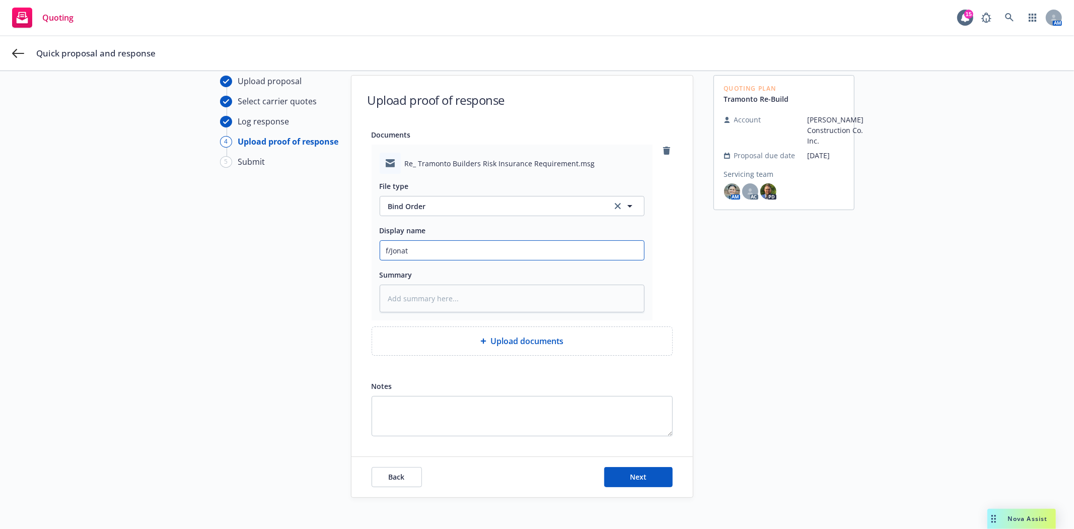
type input "f/Jonath"
type textarea "x"
type input "f/Jonatha"
type textarea "x"
type input "f/Jonathan"
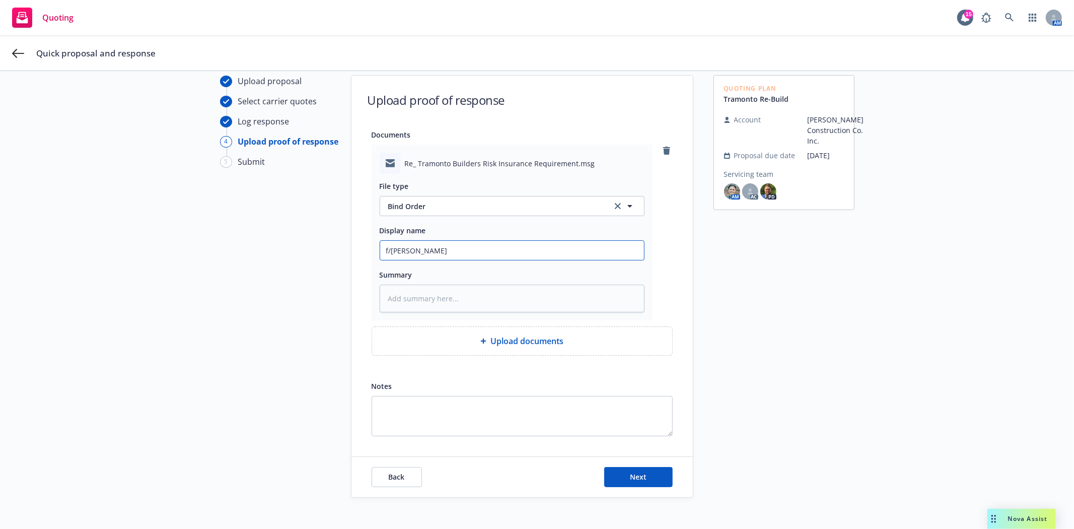
type textarea "x"
type input "f/Jonathan"
type textarea "x"
type input "f/Jonathan @"
type textarea "x"
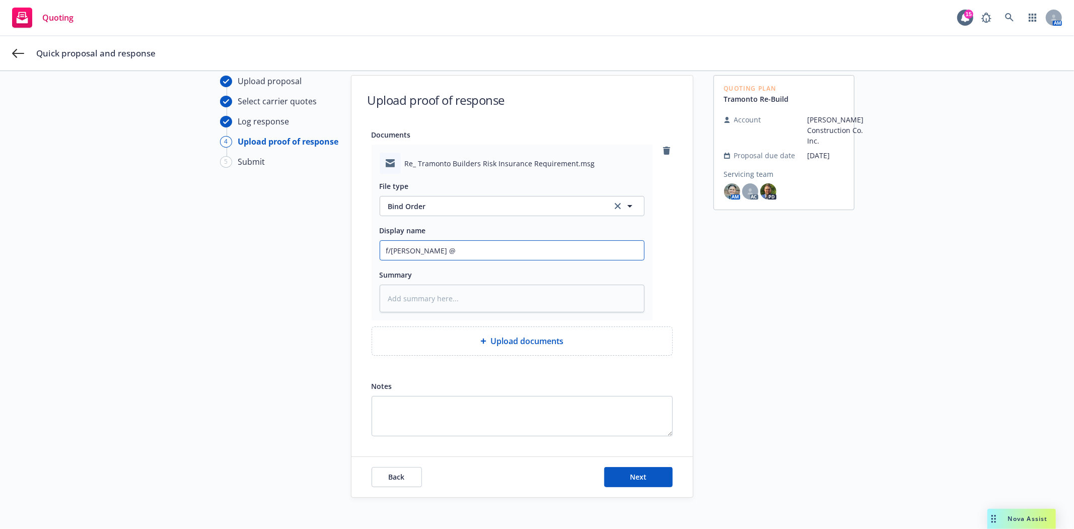
type input "f/Jonathan @"
type textarea "x"
type input "f/Jonathan @ i"
type textarea "x"
type input "f/Jonathan @ in"
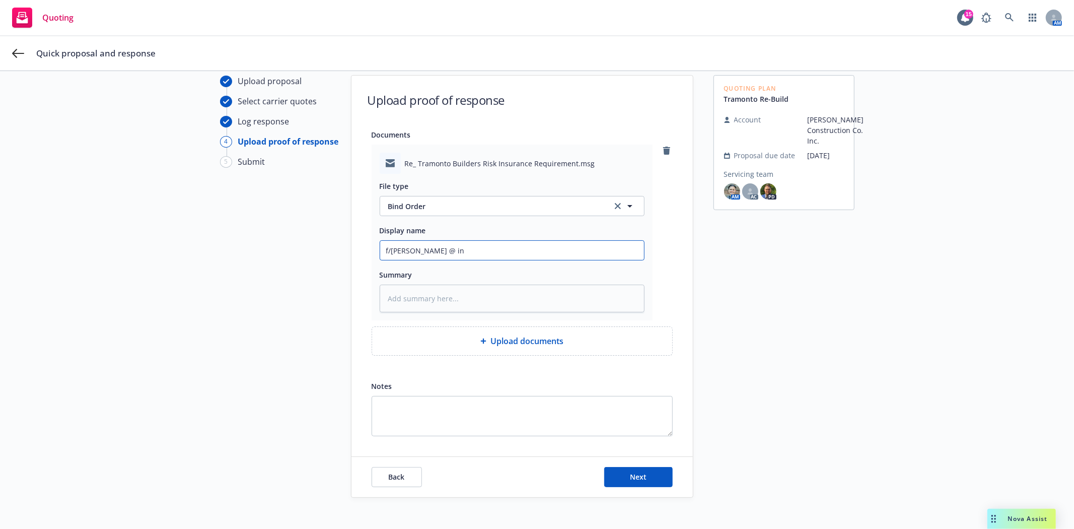
type textarea "x"
type input "f/Jonathan @ ins"
type textarea "x"
type input "f/Jonathan @ ins'"
type textarea "x"
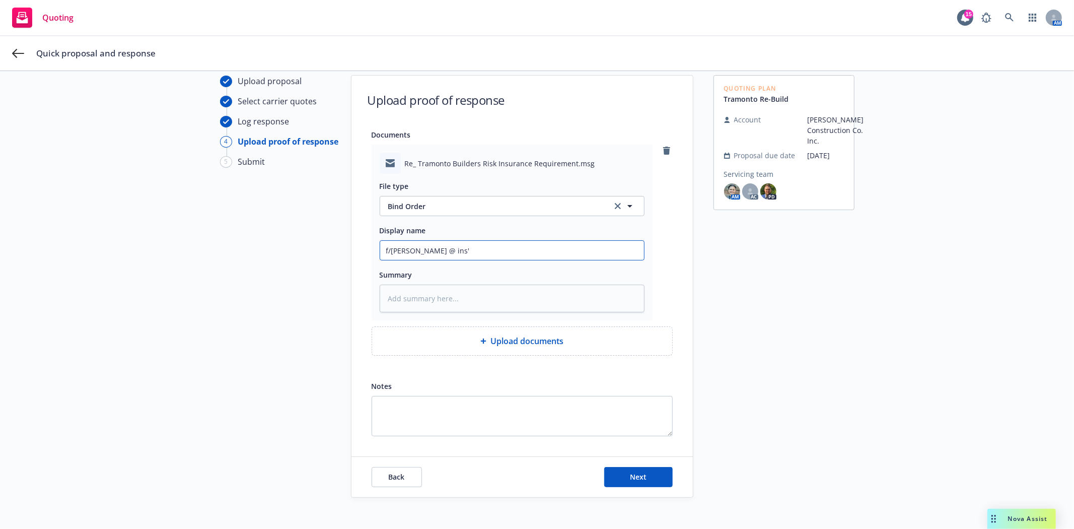
type input "f/Jonathan @ ins'd"
type textarea "x"
type input "f/Jonathan @ ins'd"
type textarea "x"
type input "f/Jonathan @ ins'd w"
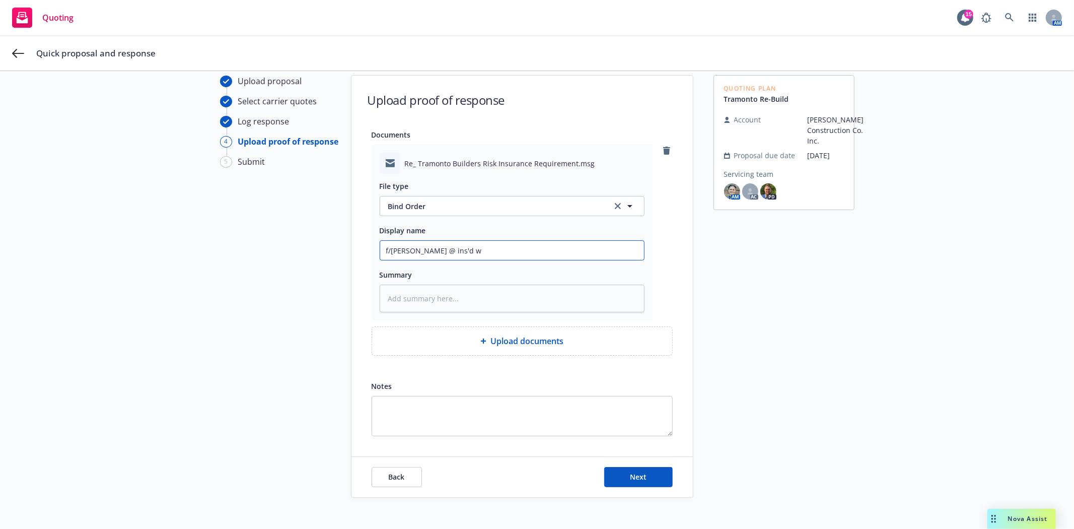
type textarea "x"
type input "f/Jonathan @ ins'd w/"
type textarea "x"
type input "f/Jonathan @ ins'd w/d"
type textarea "x"
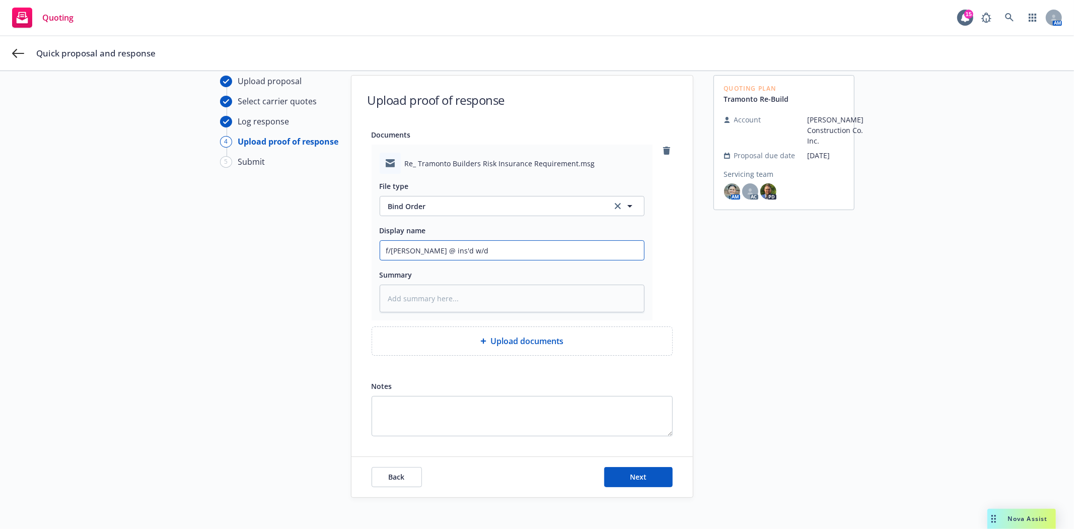
type input "f/Jonathan @ ins'd w/do"
type textarea "x"
type input "f/Jonathan @ ins'd w/doc"
type textarea "x"
type input "f/Jonathan @ ins'd w/docs"
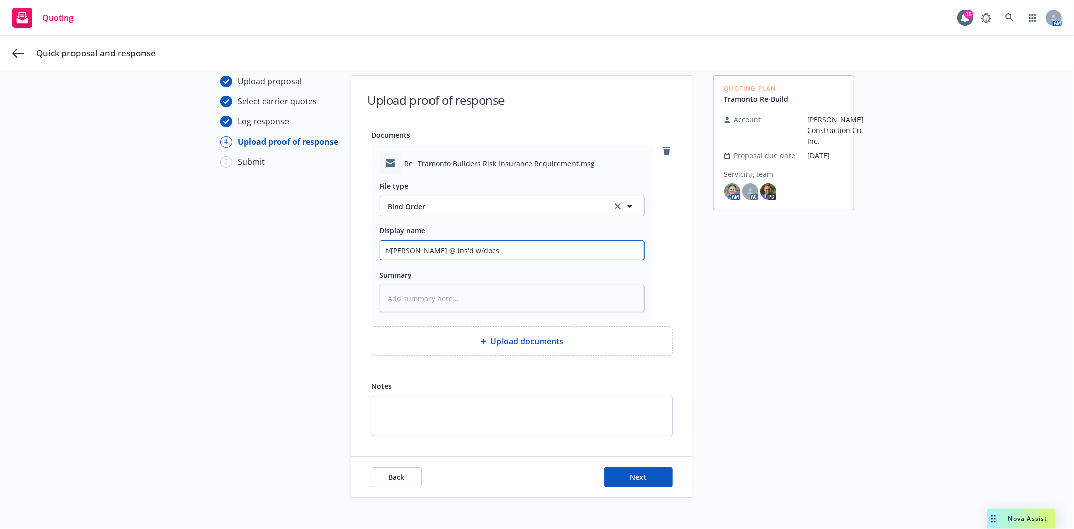
type textarea "x"
type input "f/Jonathan @ ins'd w/docs"
type textarea "x"
type input "f/Jonathan @ ins'd w/docs t"
type textarea "x"
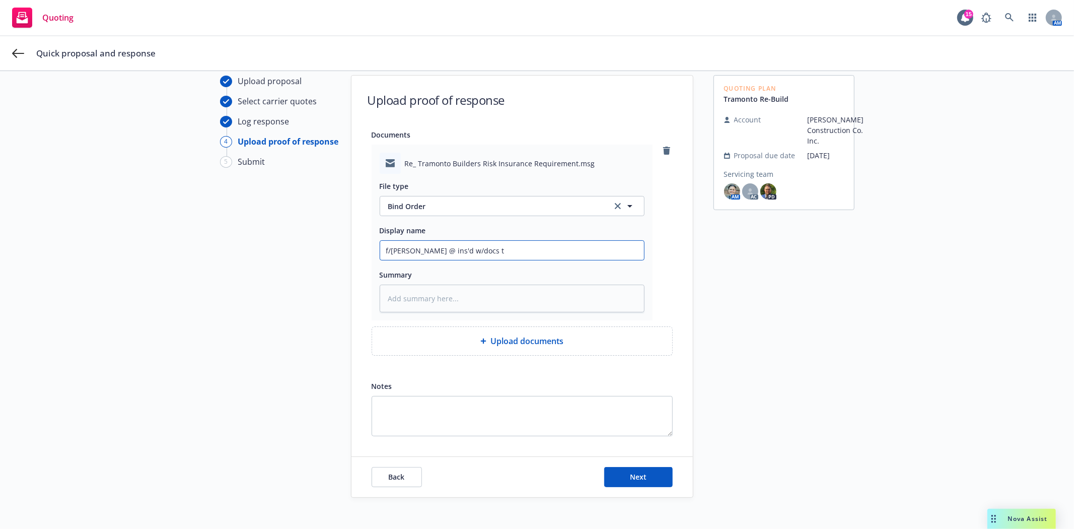
type input "f/Jonathan @ ins'd w/docs to"
type textarea "x"
type input "f/Jonathan @ ins'd w/docs to"
type textarea "x"
type input "f/Jonathan @ ins'd w/docs to c"
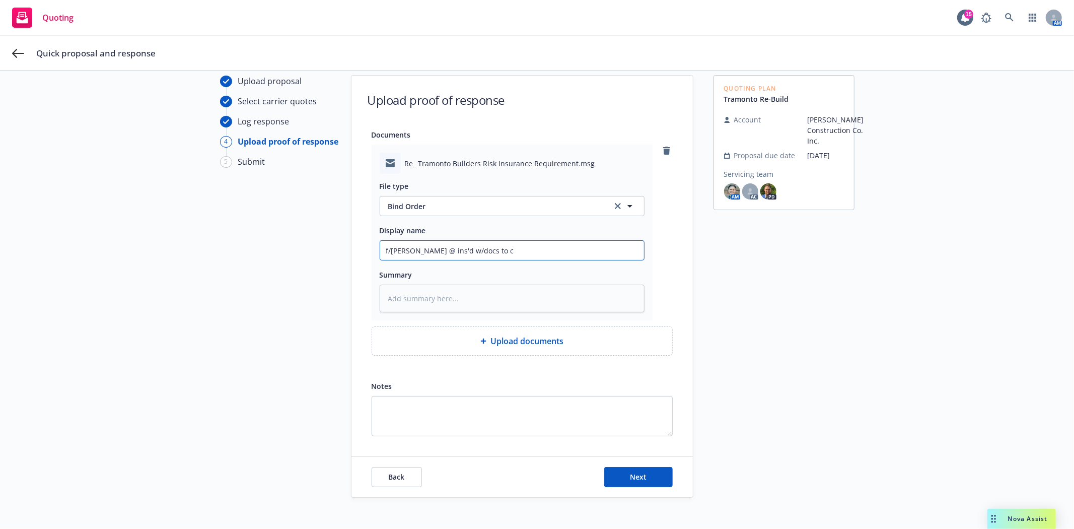
type textarea "x"
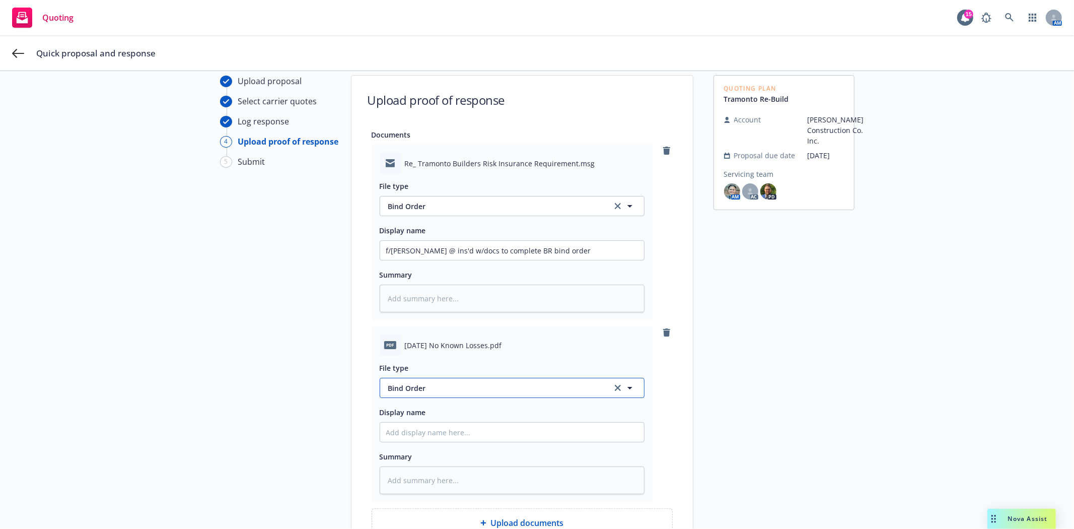
click at [461, 390] on span "Bind Order" at bounding box center [494, 388] width 212 height 11
click at [664, 398] on div "pdf 2025.09.05 No Known Losses.pdf File type Bind Order Email Display name Summ…" at bounding box center [522, 414] width 301 height 176
click at [442, 436] on input "Display name" at bounding box center [512, 432] width 264 height 19
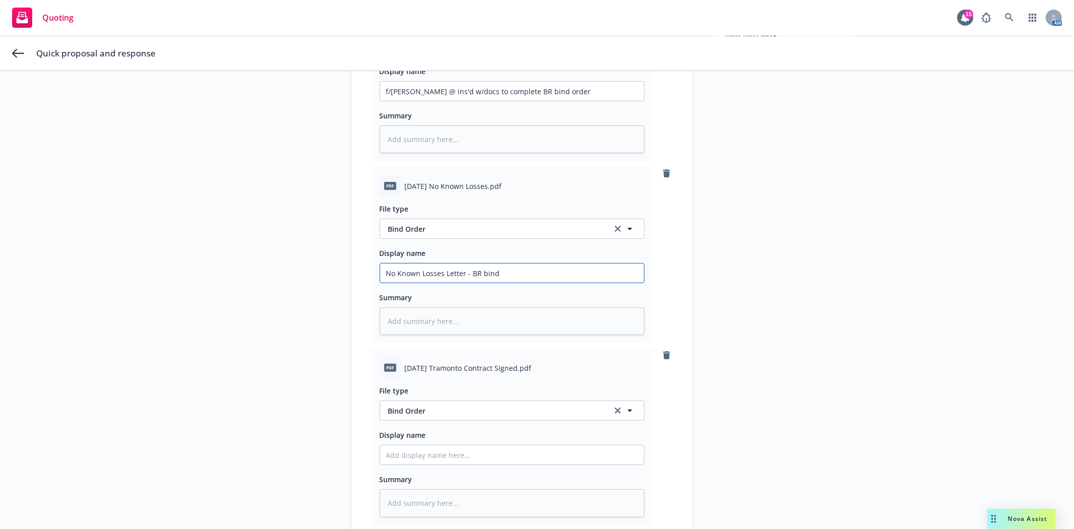
scroll to position [260, 0]
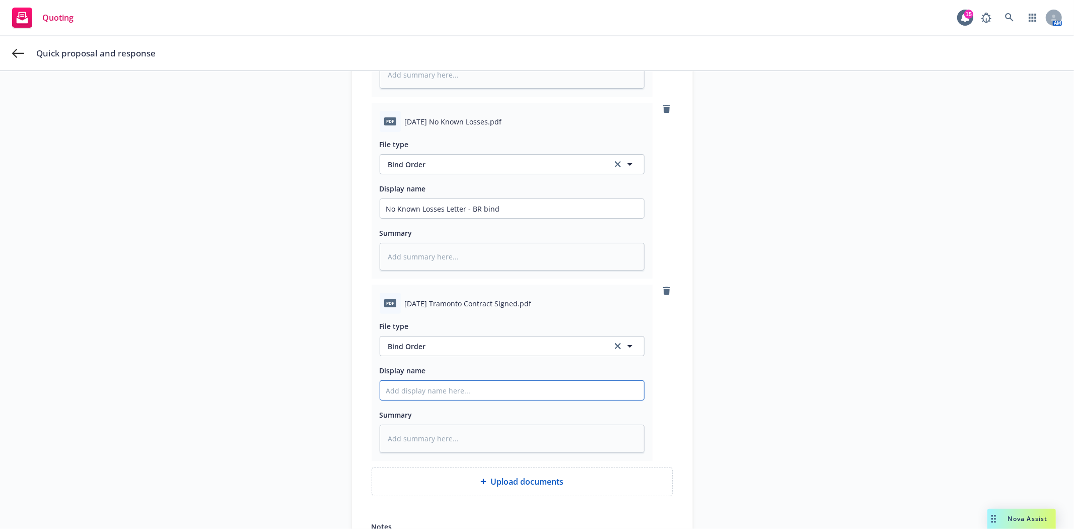
click at [446, 390] on input "Display name" at bounding box center [512, 390] width 264 height 19
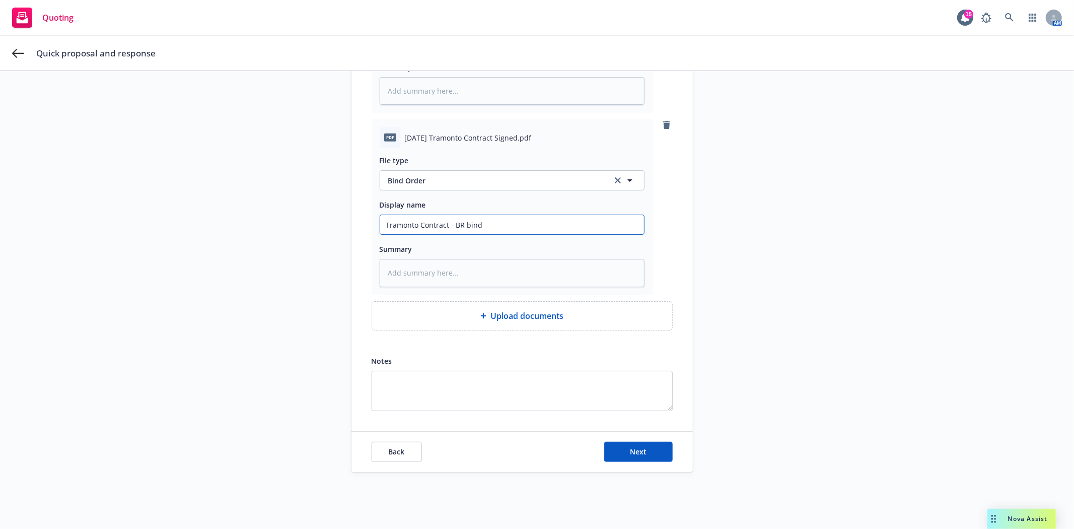
scroll to position [435, 0]
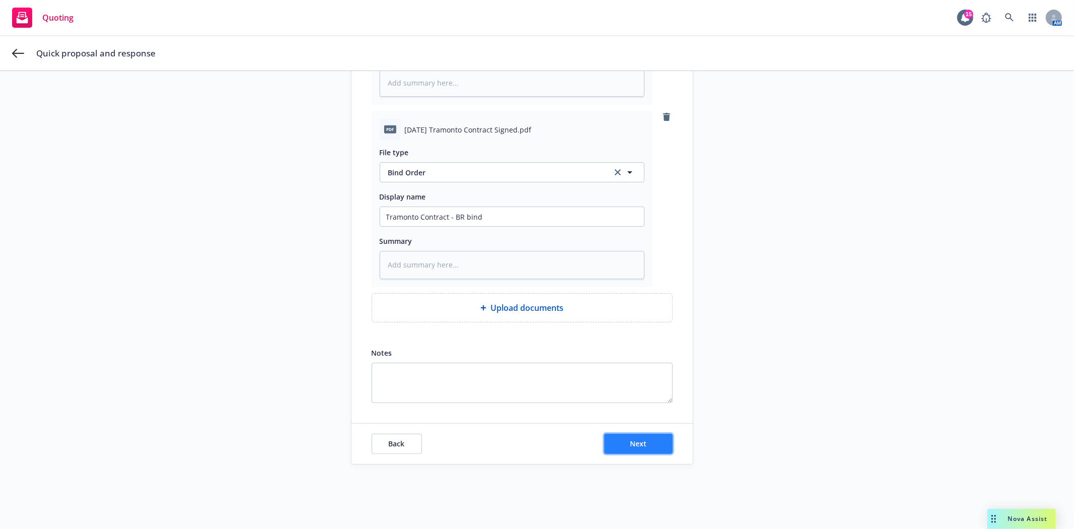
click at [638, 439] on span "Next" at bounding box center [638, 444] width 17 height 10
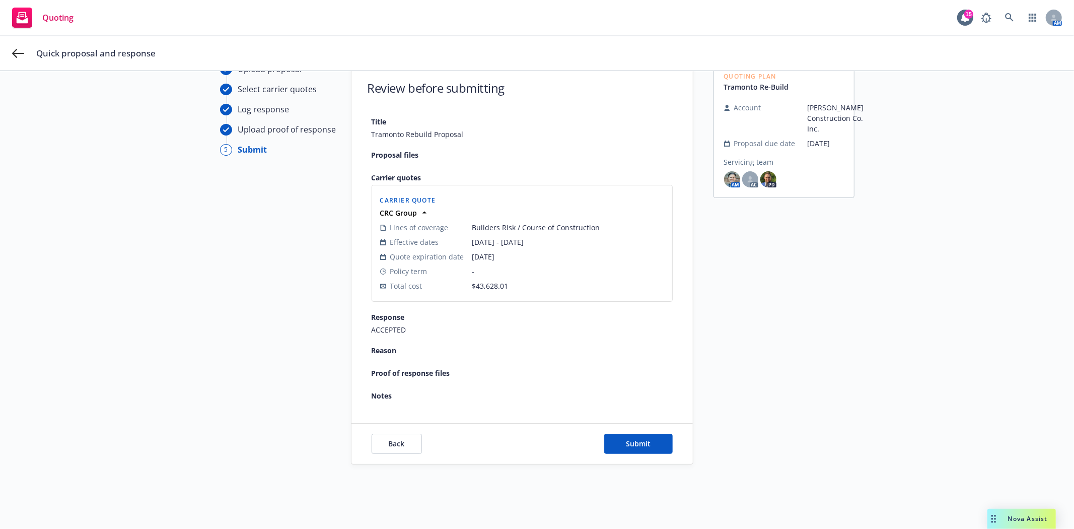
scroll to position [145, 0]
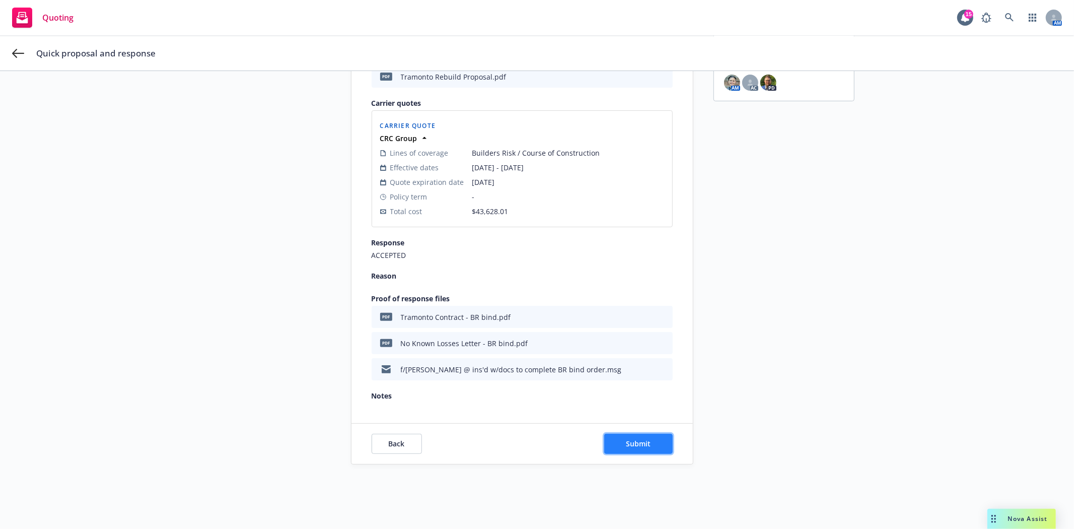
click at [635, 445] on span "Submit" at bounding box center [638, 444] width 25 height 10
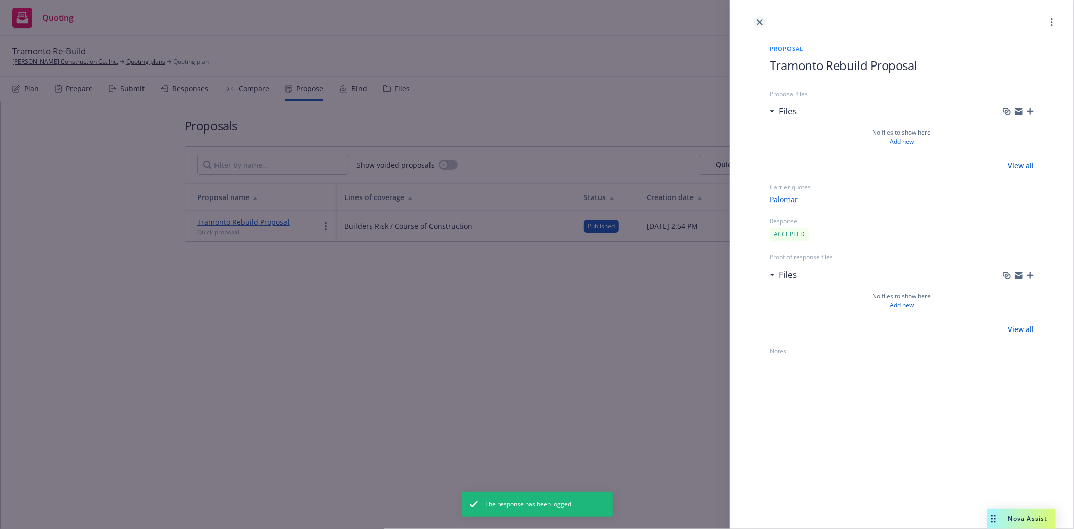
click at [758, 22] on icon "close" at bounding box center [760, 22] width 6 height 6
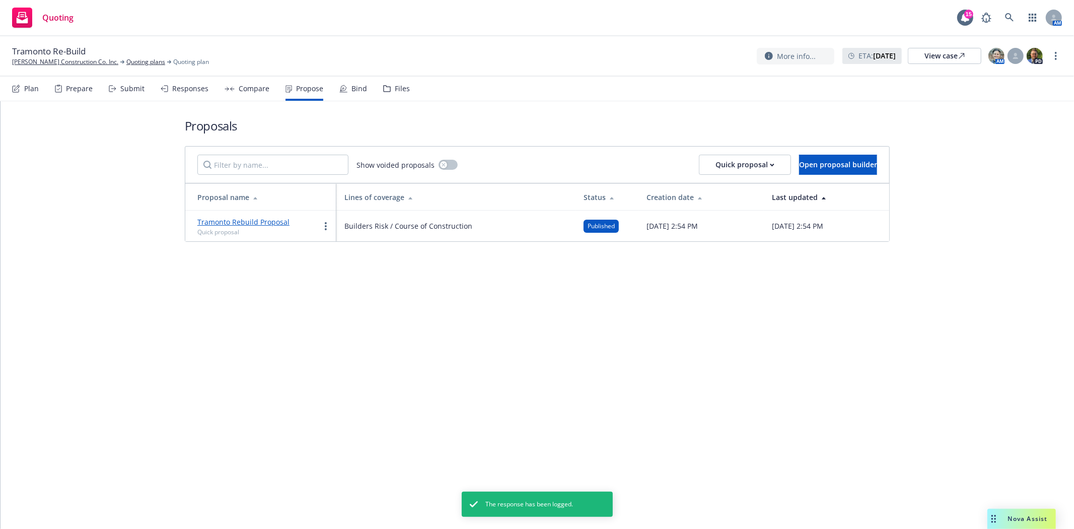
click at [356, 85] on div "Bind" at bounding box center [360, 89] width 16 height 8
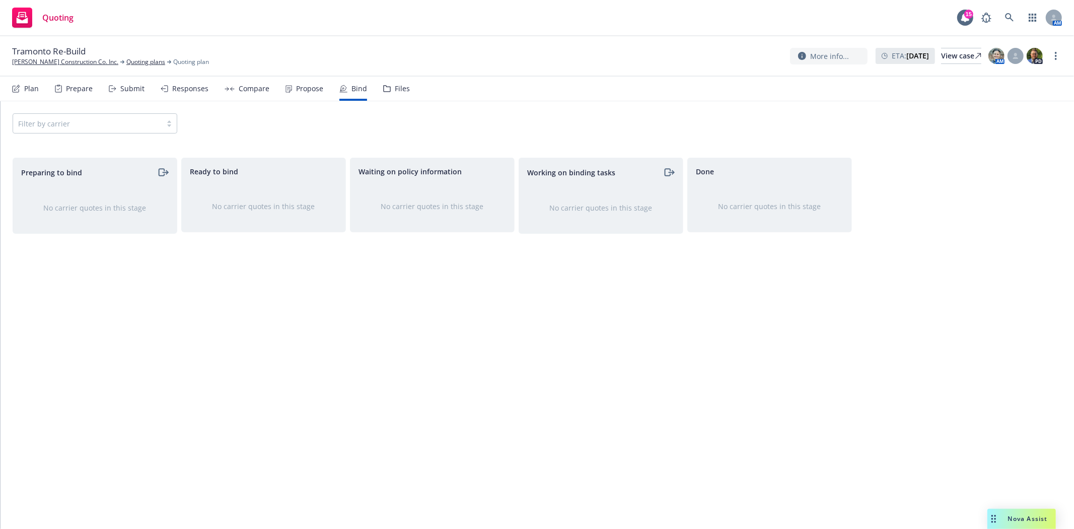
click at [304, 92] on div "Propose" at bounding box center [309, 89] width 27 height 8
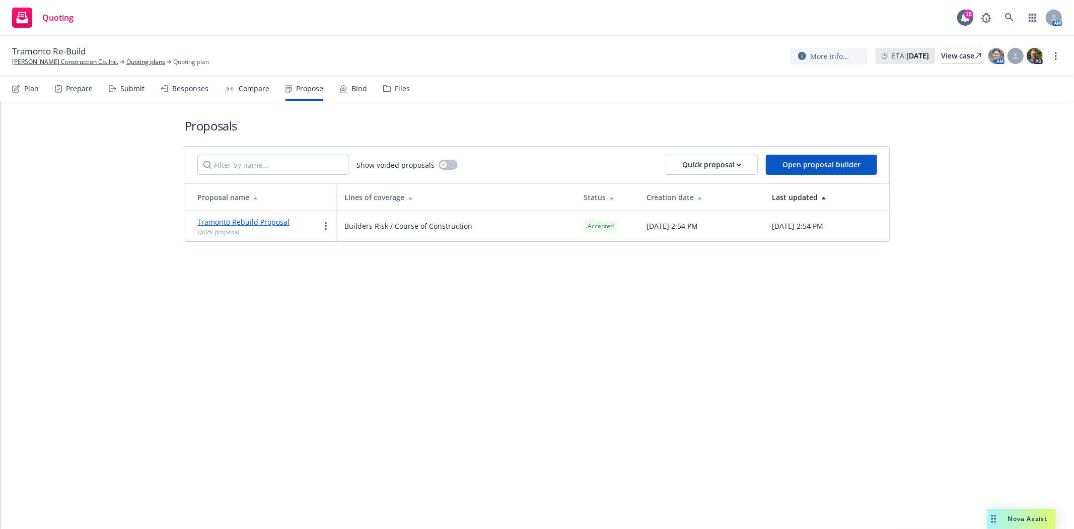
click at [352, 92] on div "Bind" at bounding box center [360, 89] width 16 height 8
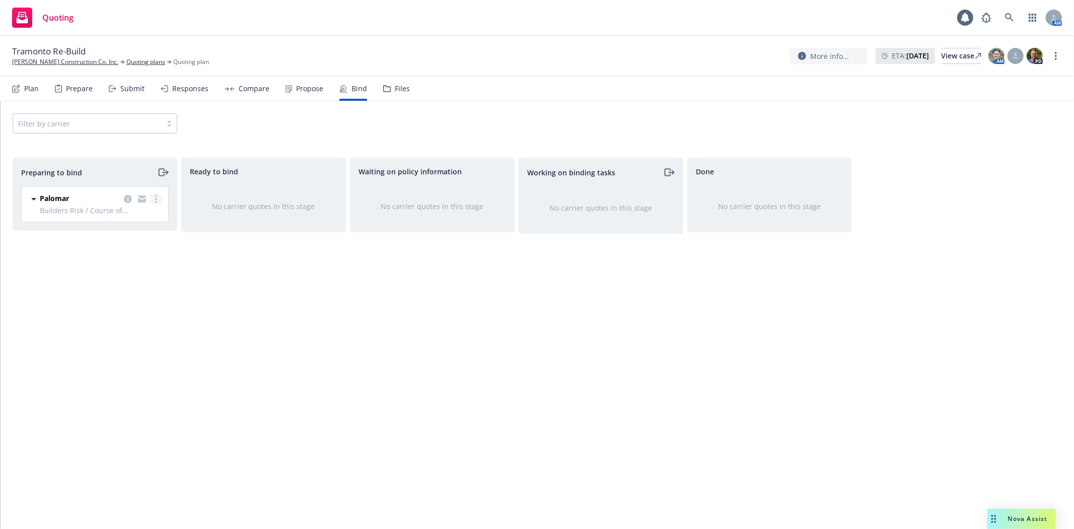
click at [155, 198] on circle "more" at bounding box center [156, 199] width 2 height 2
click at [132, 243] on span "Log bind order" at bounding box center [100, 240] width 74 height 10
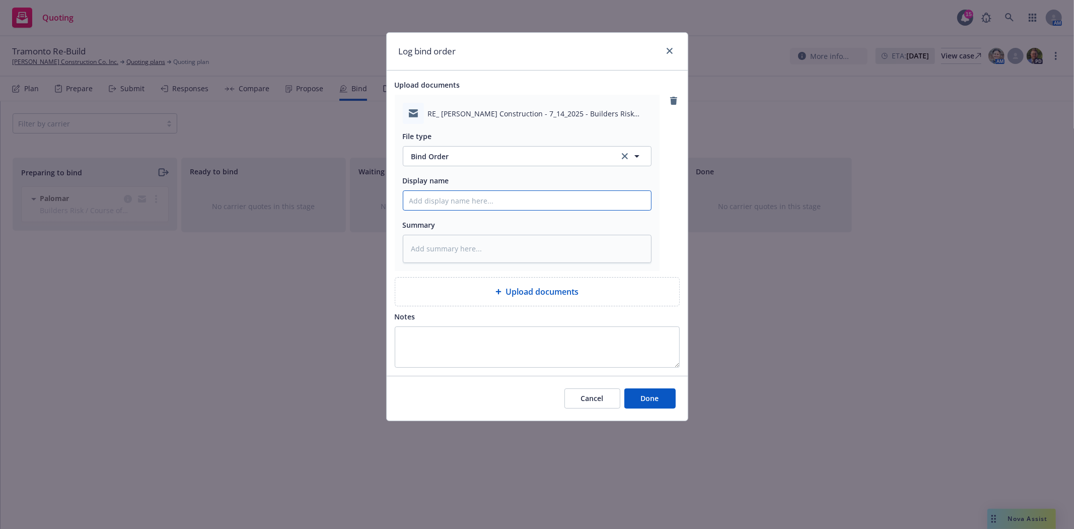
click at [445, 198] on input "Display name" at bounding box center [527, 200] width 248 height 19
type textarea "x"
type input "t"
type textarea "x"
type input "t/"
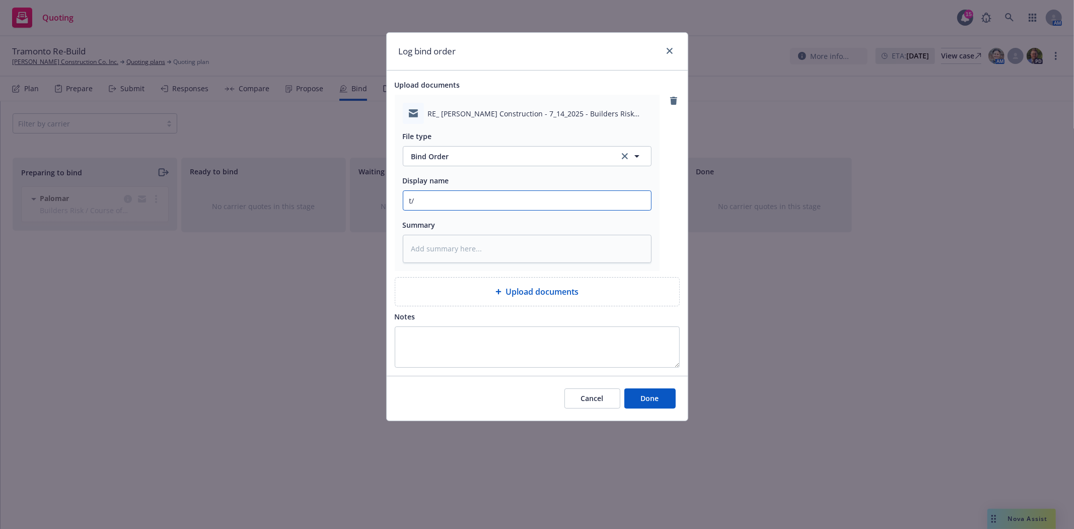
type textarea "x"
type input "t/M"
type textarea "x"
type input "t/Ma"
type textarea "x"
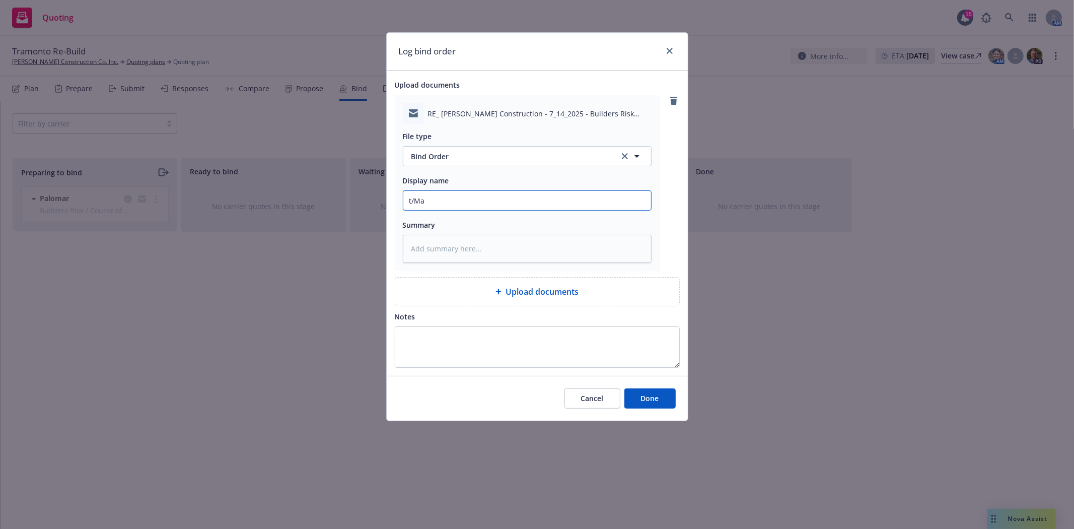
type input "t/Mar"
type textarea "x"
type input "t/[PERSON_NAME]"
type textarea "x"
type input "t/[PERSON_NAME]"
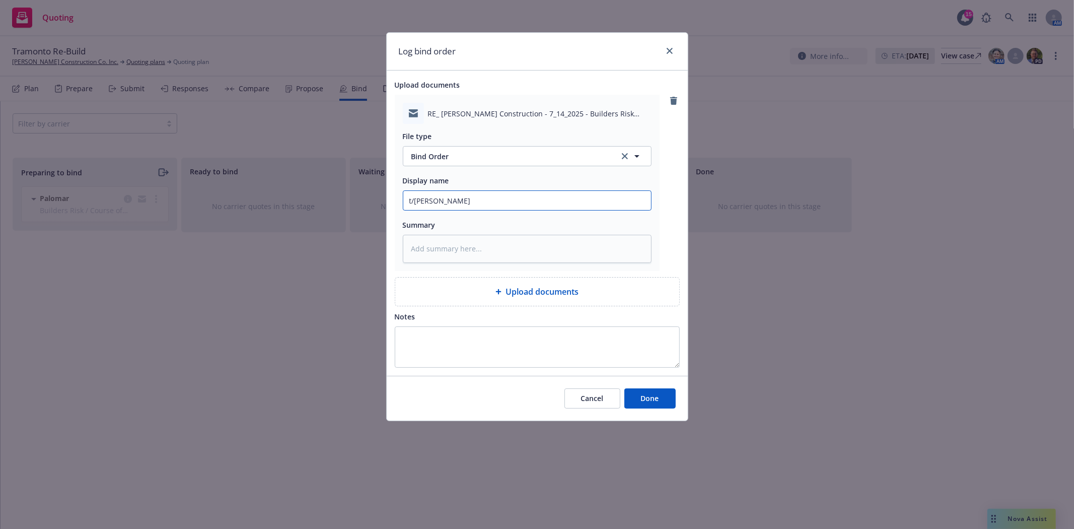
type textarea "x"
type input "t/Mark @"
type textarea "x"
type input "t/Mark @"
type textarea "x"
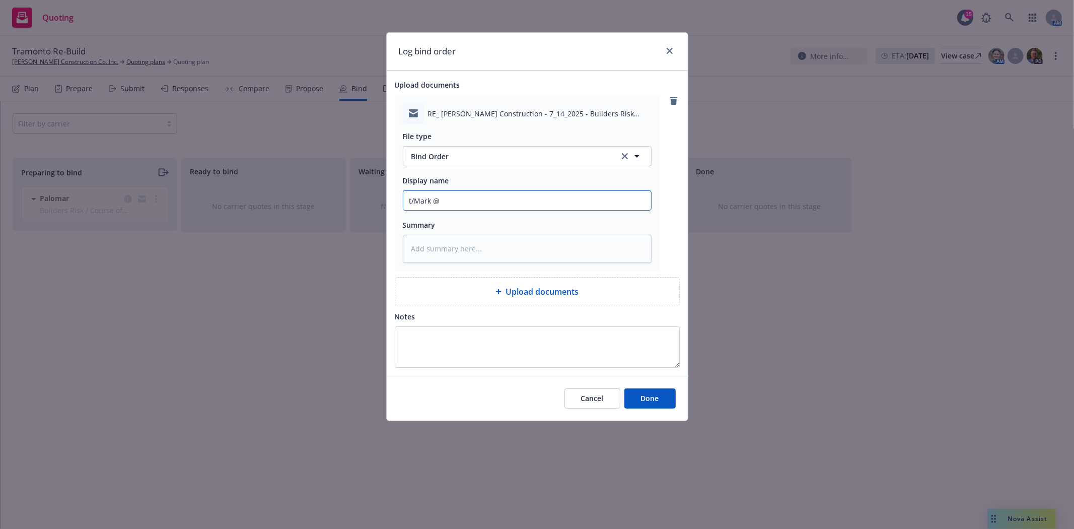
type input "t/Mark @ C"
type textarea "x"
type input "t/Mark @ CR"
type textarea "x"
type input "t/Mark @ CRC"
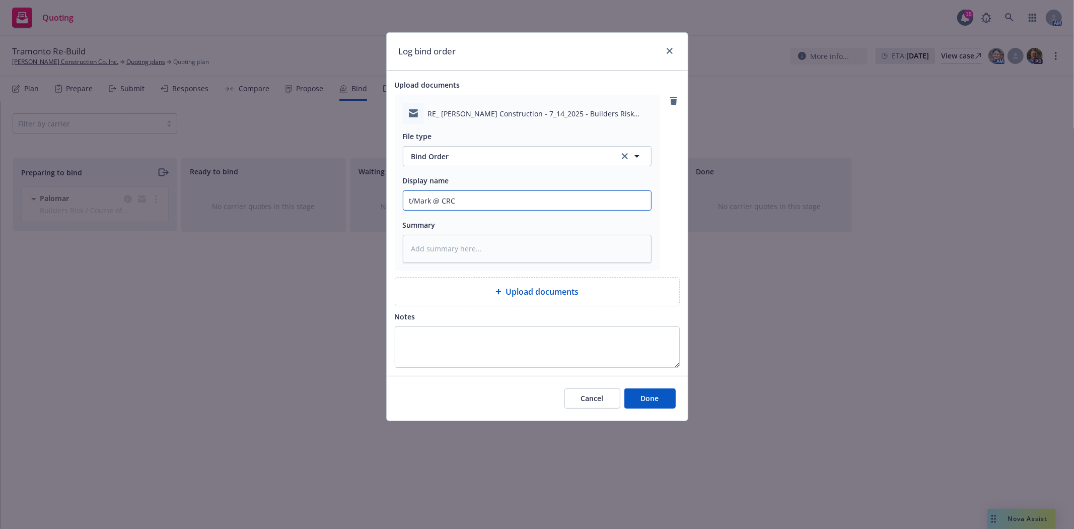
type textarea "x"
type input "t/Mark @ CRC"
type textarea "x"
type input "t/Mark @ CRC w"
type textarea "x"
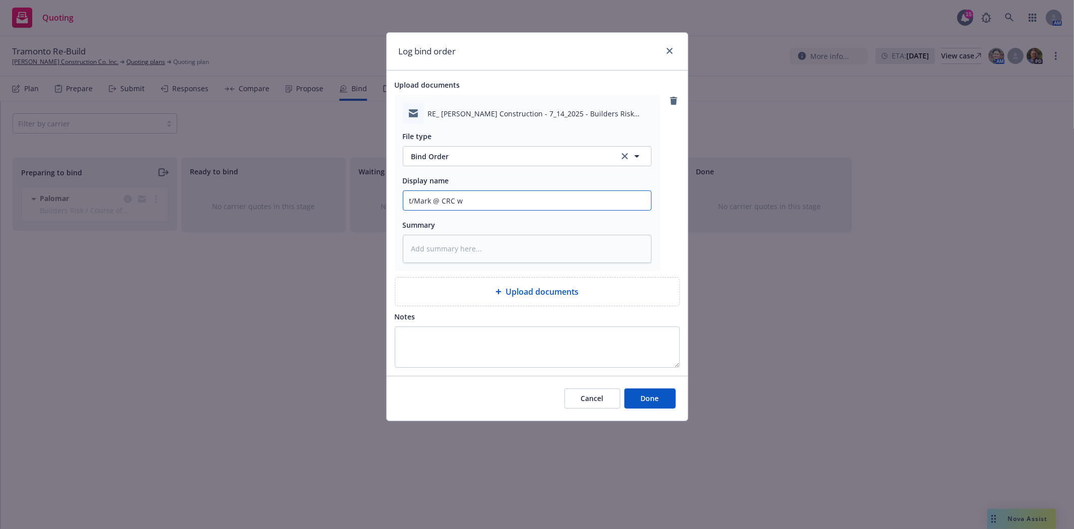
type input "t/Mark @ CRC w/"
type textarea "x"
type input "t/Mark @ CRC w/r"
type textarea "x"
type input "t/Mark @ CRC w/re"
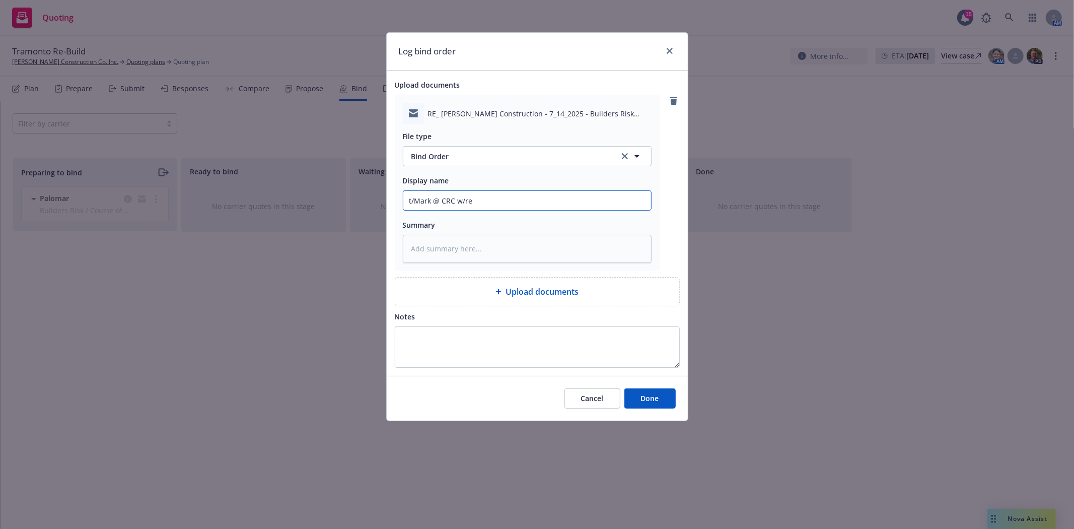
type textarea "x"
type input "t/Mark @ CRC w/req"
type textarea "x"
type input "t/Mark @ CRC w/requ"
type textarea "x"
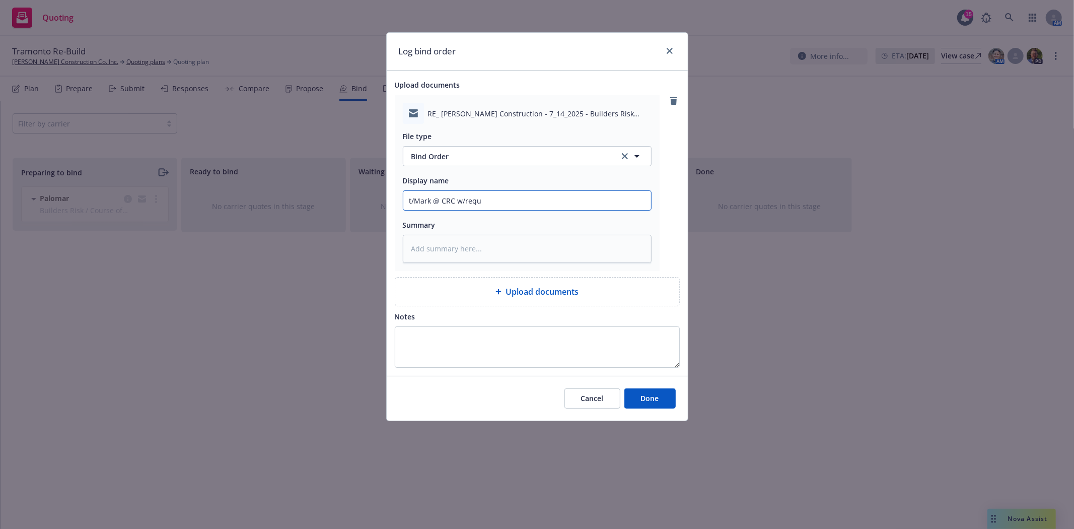
type input "t/Mark @ CRC w/reque"
type textarea "x"
type input "t/Mark @ CRC w/reques"
type textarea "x"
type input "t/Mark @ CRC w/request"
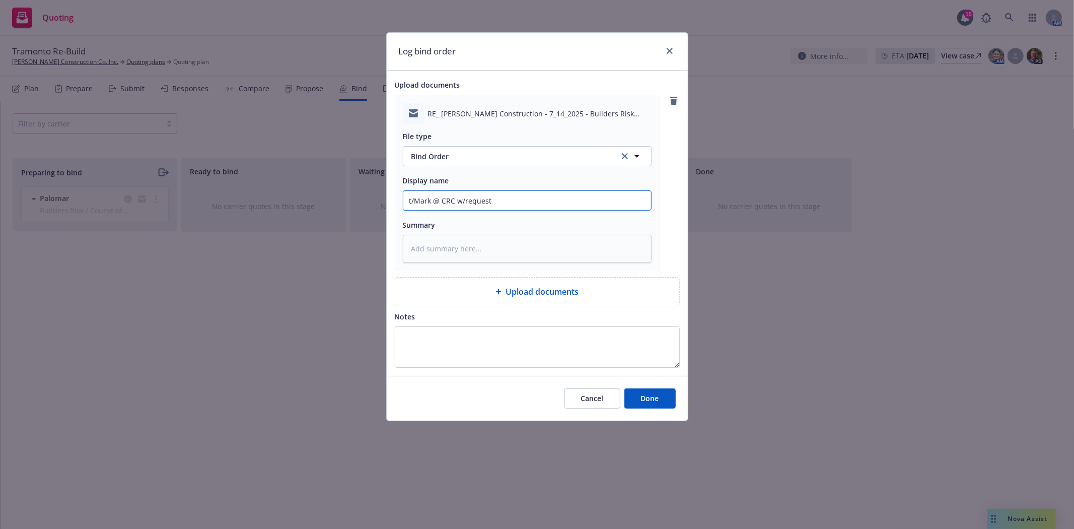
type textarea "x"
type input "t/Mark @ CRC w/request"
type textarea "x"
type input "t/Mark @ CRC w/request t"
type textarea "x"
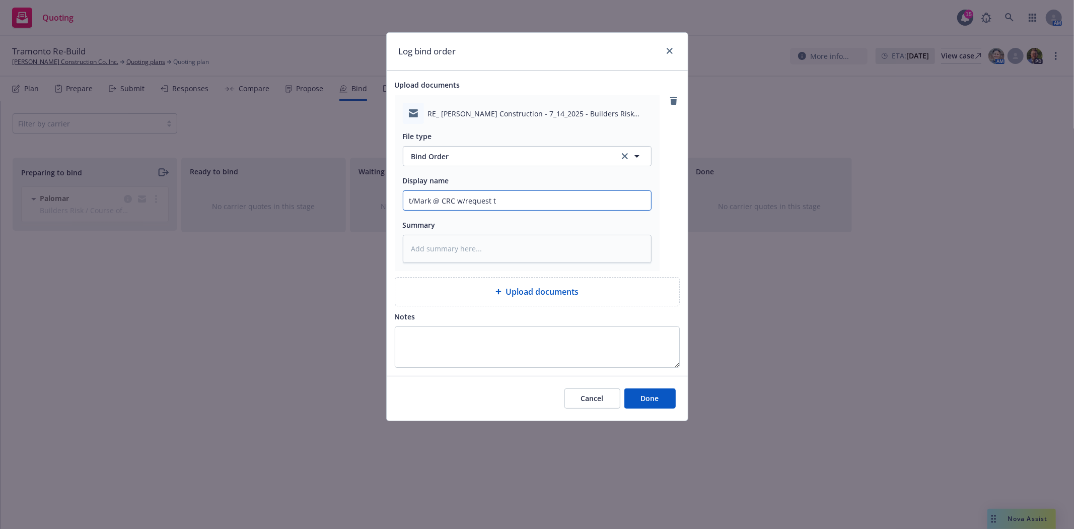
type input "t/Mark @ CRC w/request to"
type textarea "x"
type input "t/Mark @ CRC w/request to"
type textarea "x"
type input "t/Mark @ CRC w/request to b"
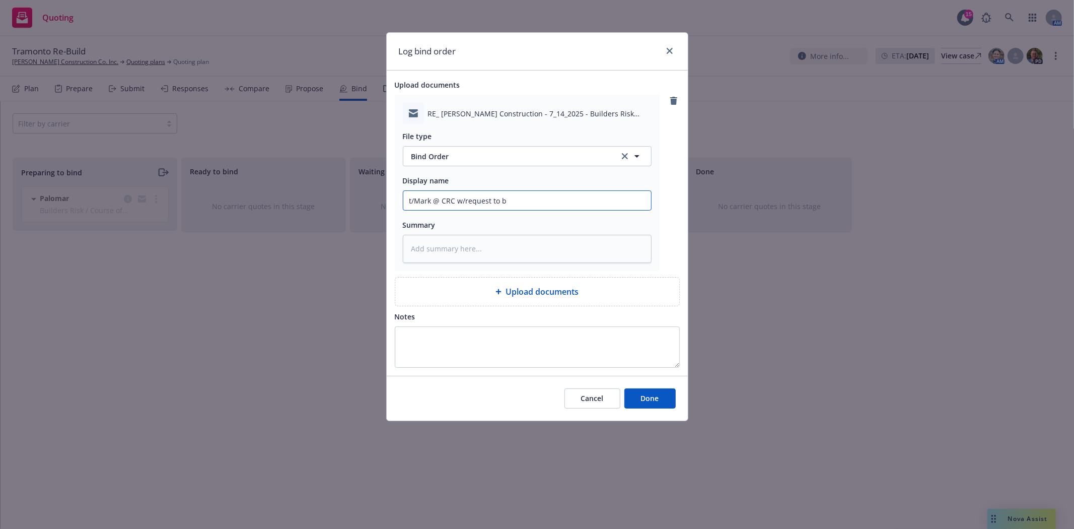
type textarea "x"
type input "t/Mark @ CRC w/request to bi"
type textarea "x"
type input "t/Mark @ CRC w/request to bin"
type textarea "x"
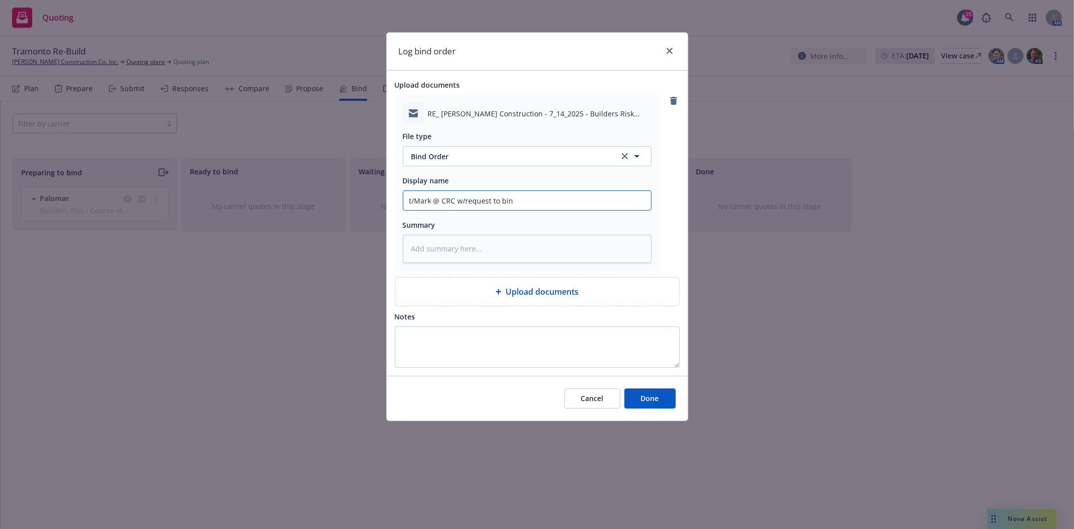
type input "t/Mark @ CRC w/request to bind"
type textarea "x"
type input "t/Mark @ CRC w/request to bind"
type textarea "x"
type input "t/Mark @ CRC w/request to bind B"
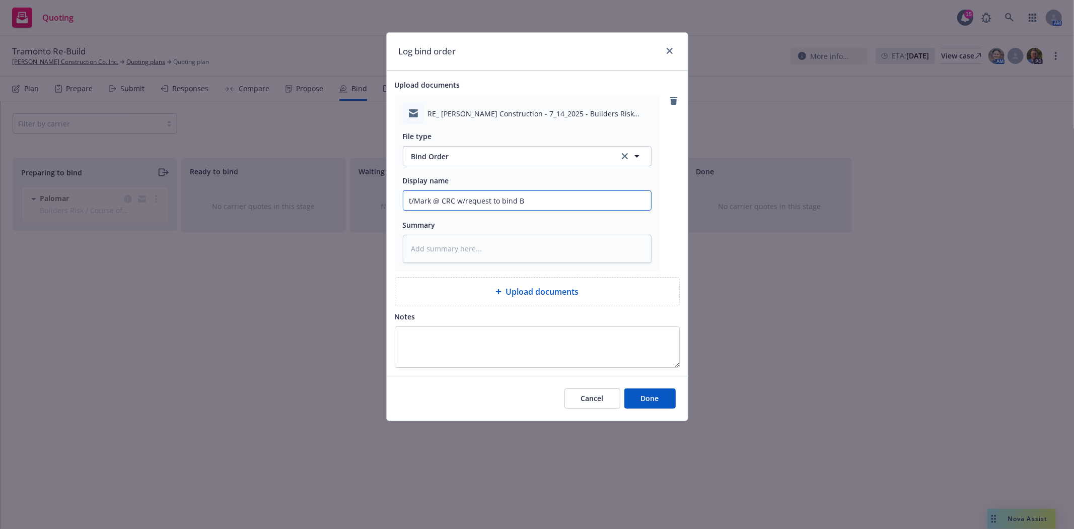
type textarea "x"
type input "t/Mark @ CRC w/request to bind BR"
type textarea "x"
type input "t/Mark @ CRC w/request to bind BR"
type textarea "x"
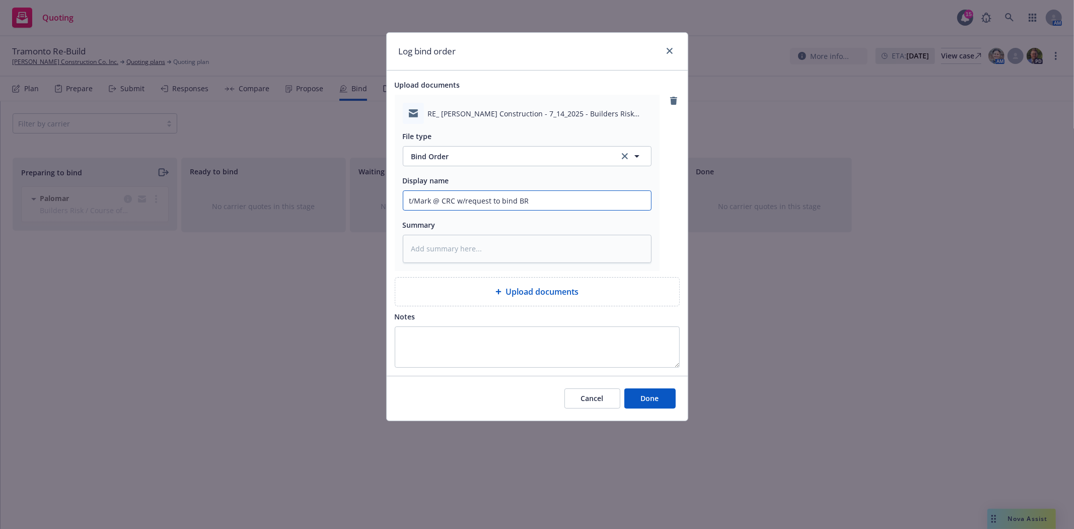
type input "t/Mark @ CRC w/request to bind BR f"
type textarea "x"
type input "t/Mark @ CRC w/request to bind BR fo"
type textarea "x"
type input "t/Mark @ CRC w/request to bind BR for"
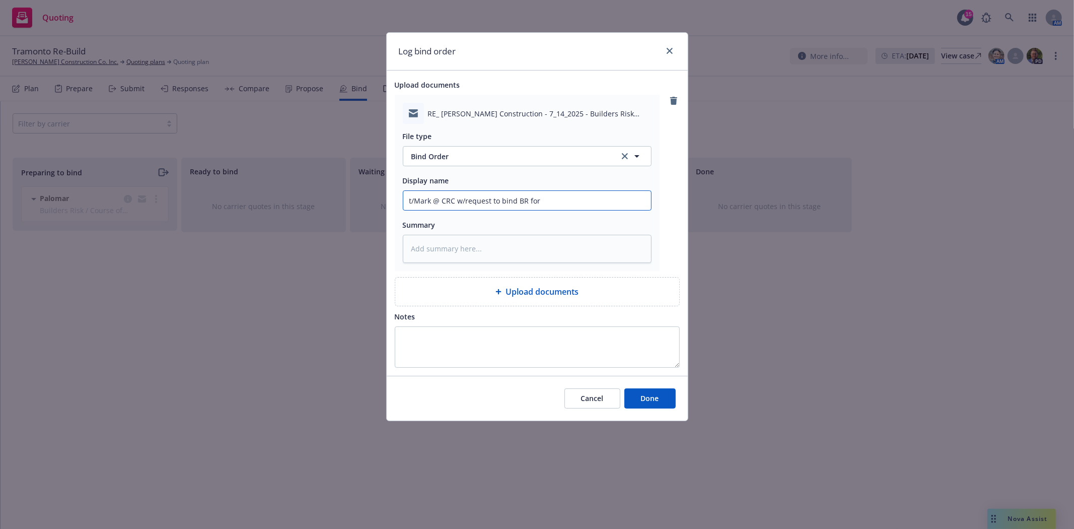
type textarea "x"
type input "t/Mark @ CRC w/request to bind BR for"
type textarea "x"
type input "t/Mark @ CRC w/request to bind BR for T"
type textarea "x"
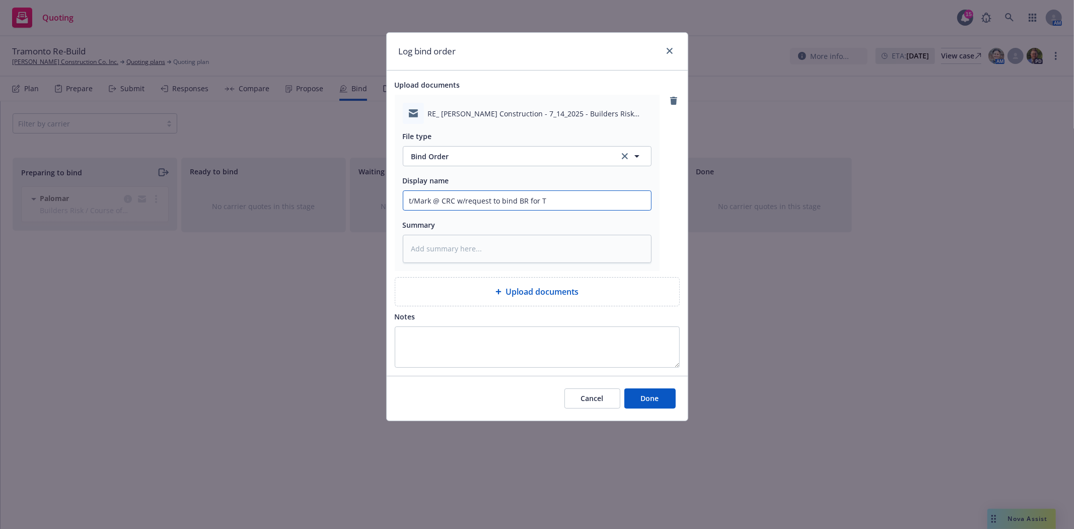
type input "t/Mark @ CRC w/request to bind BR for Tr"
type textarea "x"
type input "t/Mark @ CRC w/request to bind BR for Tra"
type textarea "x"
type input "t/Mark @ CRC w/request to bind BR for Tram"
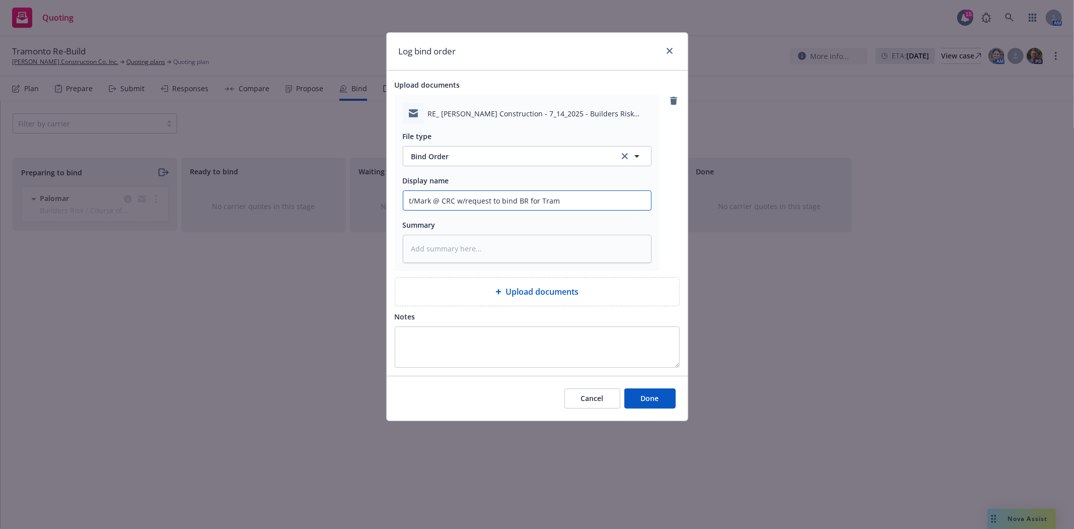
type textarea "x"
type input "t/Mark @ CRC w/request to bind BR for Tramo"
type textarea "x"
type input "t/Mark @ CRC w/request to bind BR for Tramon"
type textarea "x"
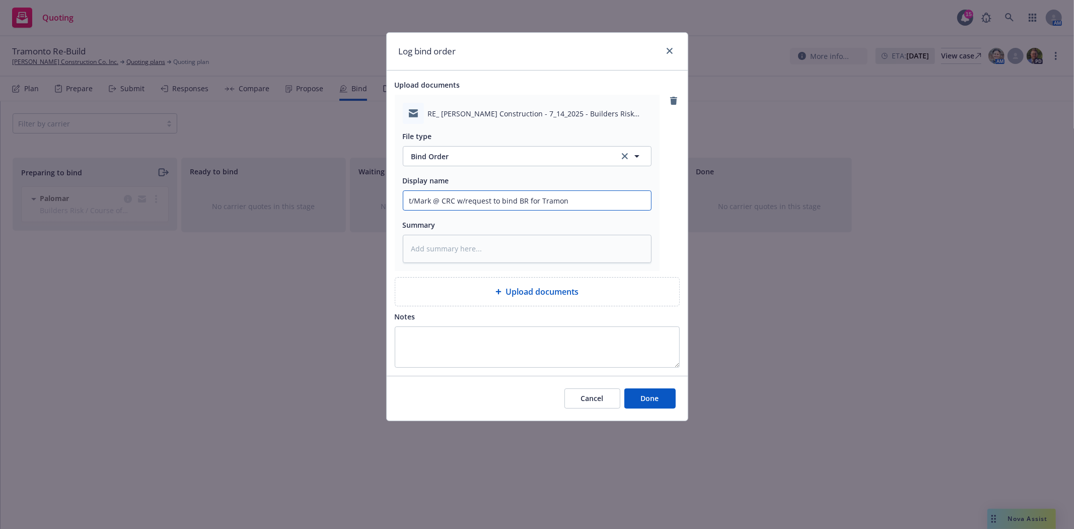
type input "t/Mark @ CRC w/request to bind BR for Tramont"
type textarea "x"
type input "t/Mark @ CRC w/request to bind BR for Tramonto"
type textarea "x"
type input "t/Mark @ CRC w/request to bind BR for Tramonto"
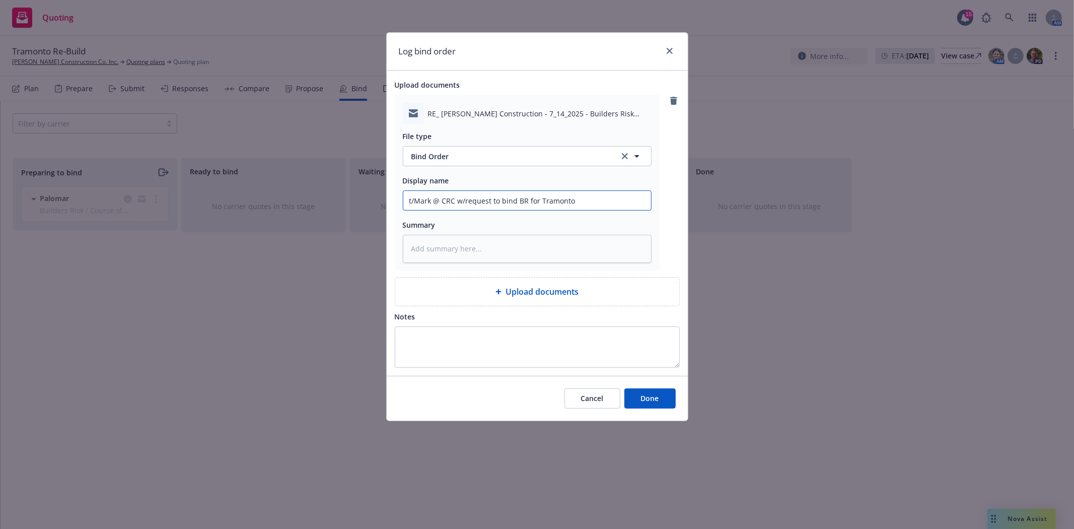
type textarea "x"
type input "t/Mark @ CRC w/request to bind BR for Tramonto r"
type textarea "x"
type input "t/Mark @ CRC w/request to bind BR for Tramonto re"
type textarea "x"
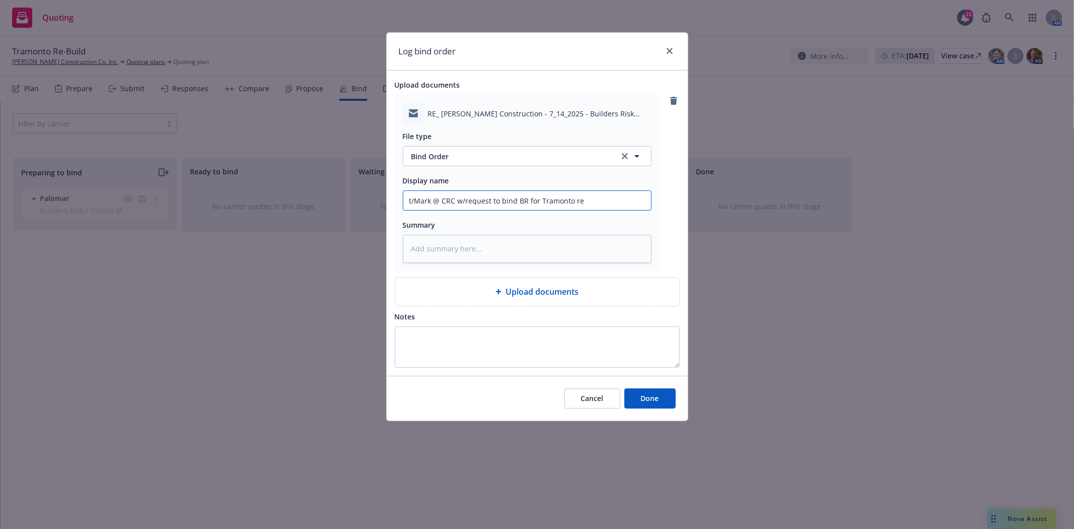
type input "t/Mark @ CRC w/request to bind BR for Tramonto reb"
type textarea "x"
type input "t/Mark @ CRC w/request to bind BR for Tramonto rebu"
type textarea "x"
type input "t/Mark @ CRC w/request to bind BR for Tramonto rebui"
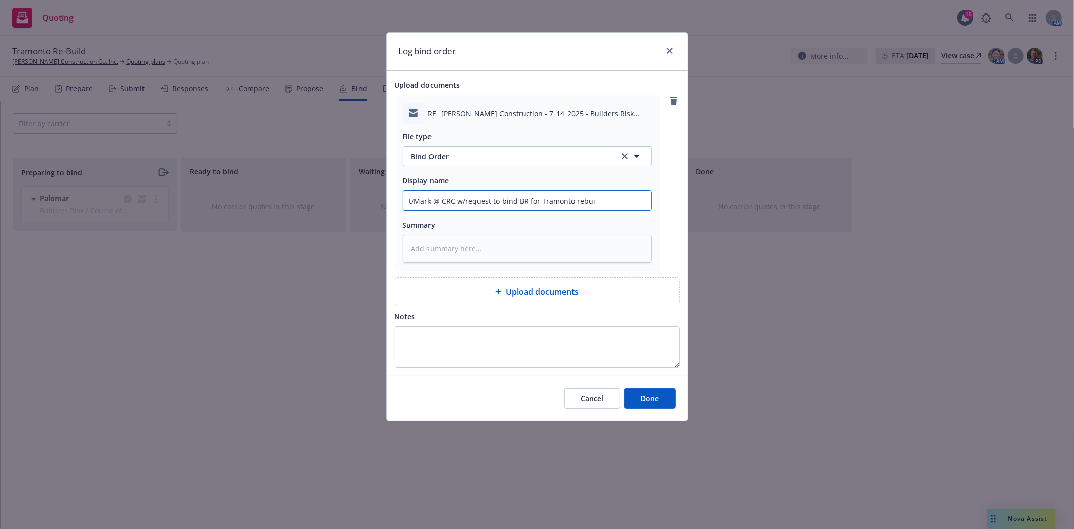
type textarea "x"
type input "t/Mark @ CRC w/request to bind BR for Tramonto rebuil"
type textarea "x"
type input "t/Mark @ CRC w/request to bind BR for Tramonto rebuild"
click at [661, 403] on button "Done" at bounding box center [650, 398] width 51 height 20
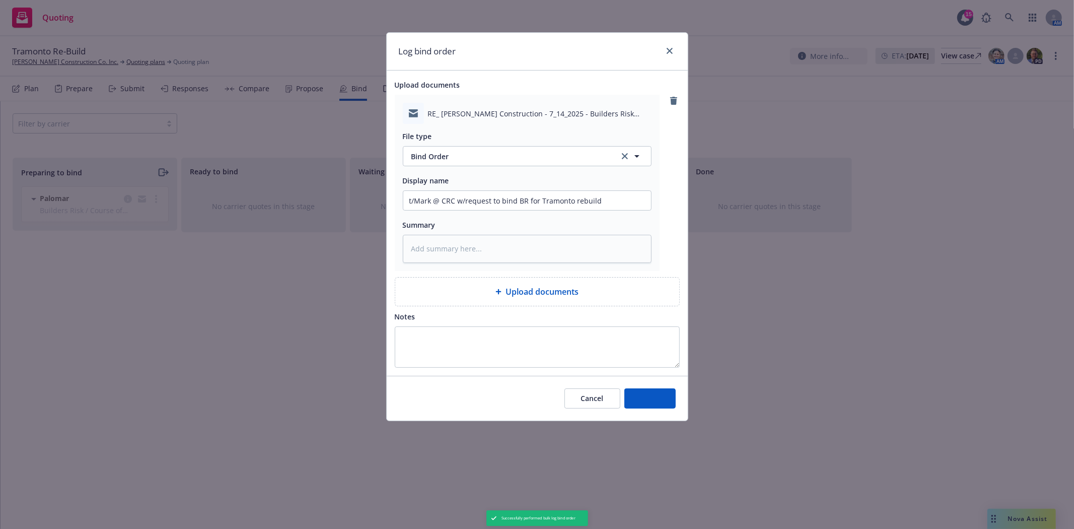
type textarea "x"
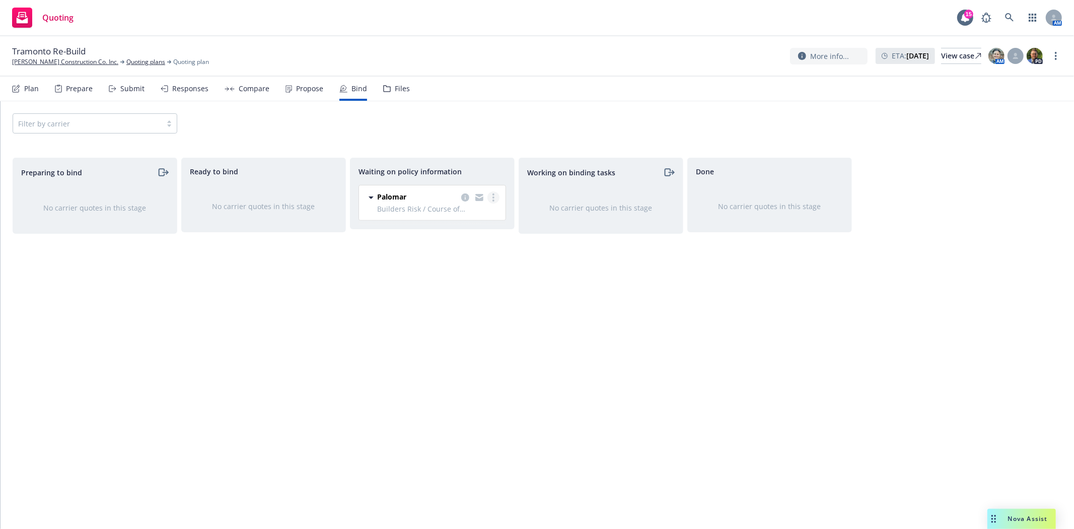
click at [494, 198] on circle "more" at bounding box center [494, 197] width 2 height 2
click at [476, 224] on link "Create policies" at bounding box center [453, 218] width 91 height 20
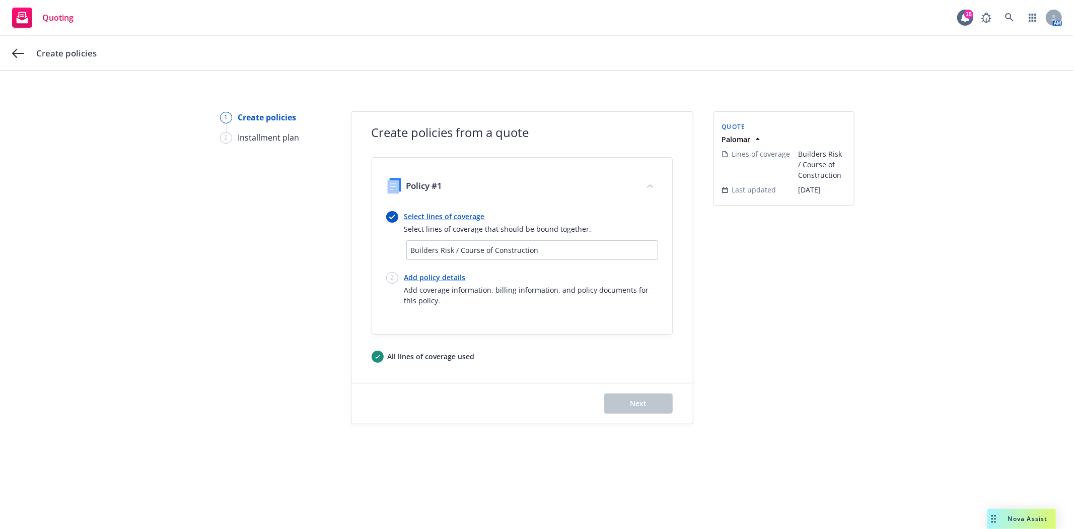
click at [452, 276] on link "Add policy details" at bounding box center [532, 277] width 254 height 11
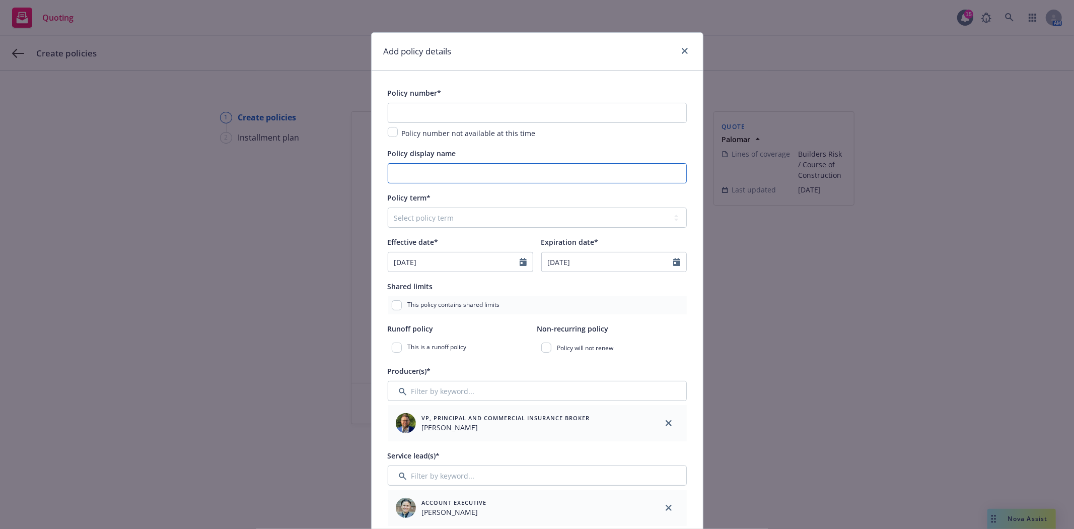
click at [413, 167] on input "Policy display name" at bounding box center [537, 173] width 299 height 20
type input "Tramonto Rebuild Builders Risk"
click at [414, 114] on input "text" at bounding box center [537, 113] width 299 height 20
paste input "CPBRP25125993900"
type input "CPBRP25125993900"
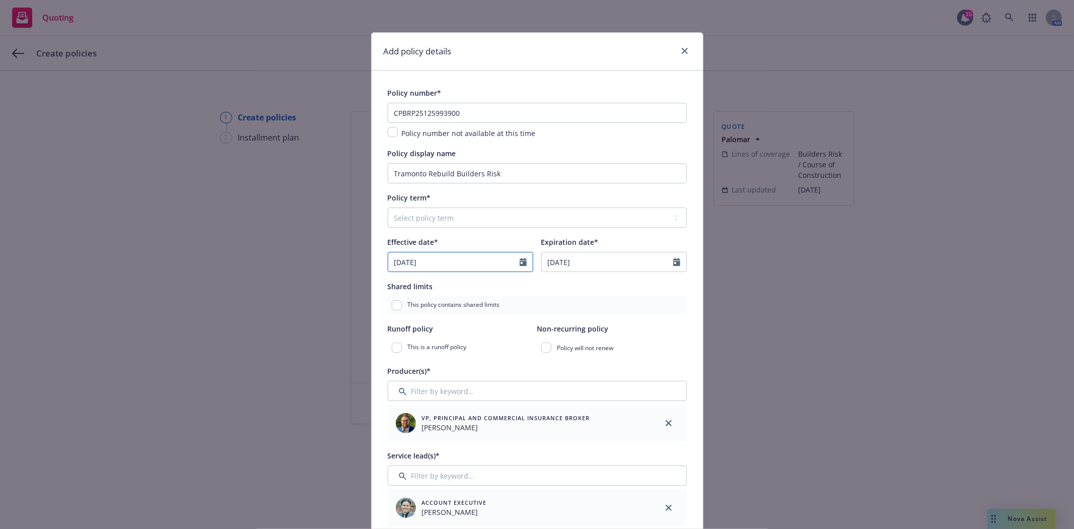
click at [470, 272] on div "[DATE]" at bounding box center [461, 262] width 146 height 20
select select "7"
select select "other"
click at [497, 285] on icon "button" at bounding box center [500, 287] width 6 height 6
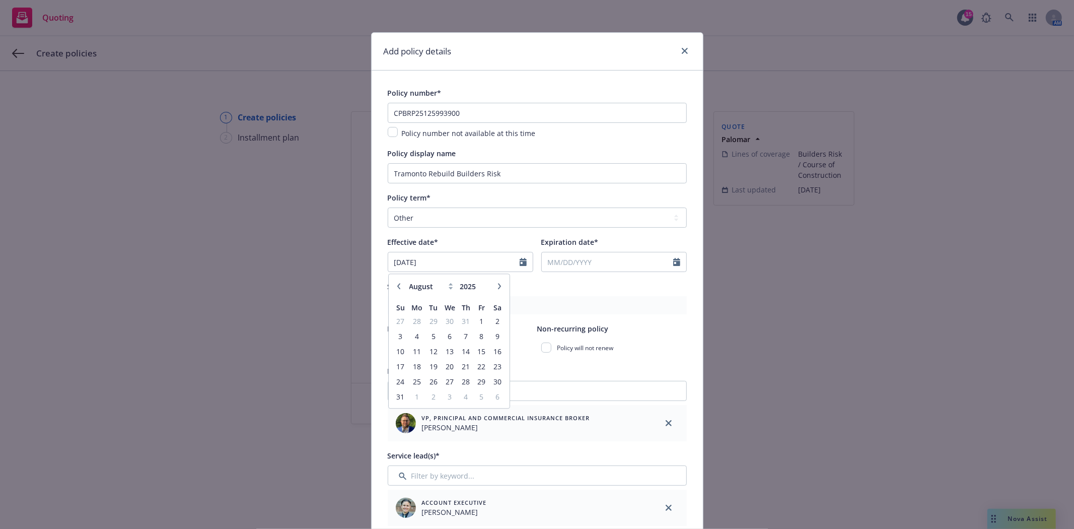
select select "9"
click at [475, 322] on span "5" at bounding box center [482, 321] width 14 height 13
type input "[DATE]"
click at [580, 261] on input "Expiration date*" at bounding box center [607, 261] width 131 height 19
select select "9"
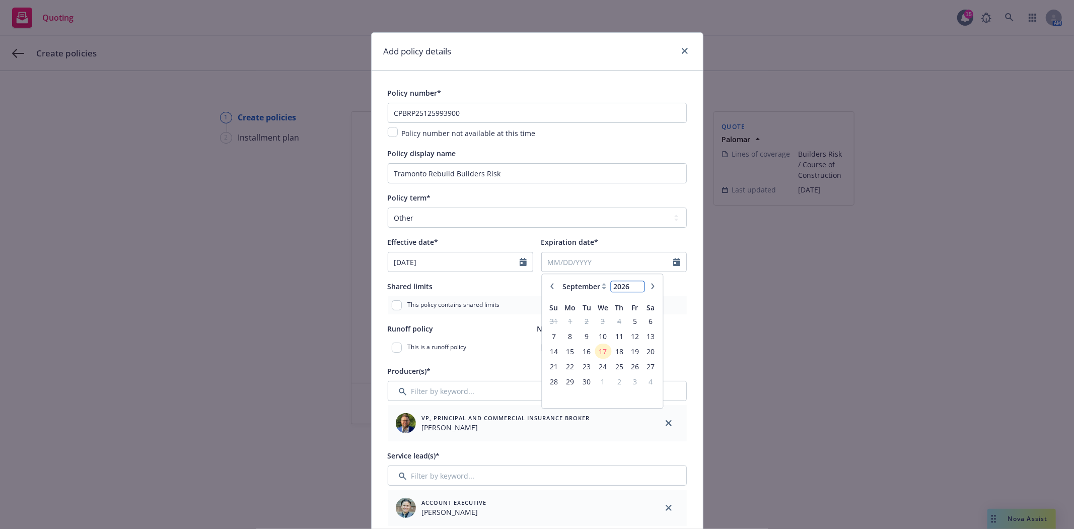
click at [633, 283] on input "2026" at bounding box center [628, 286] width 33 height 11
type input "2027"
click at [633, 283] on input "2027" at bounding box center [628, 286] width 33 height 11
click at [583, 366] on span "21" at bounding box center [587, 366] width 14 height 13
type input "[DATE]"
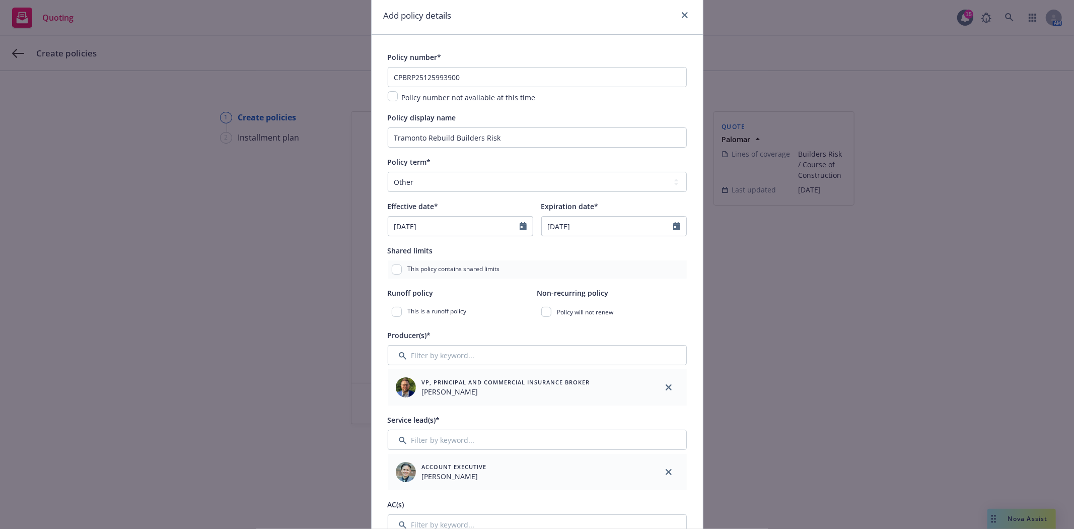
scroll to position [56, 0]
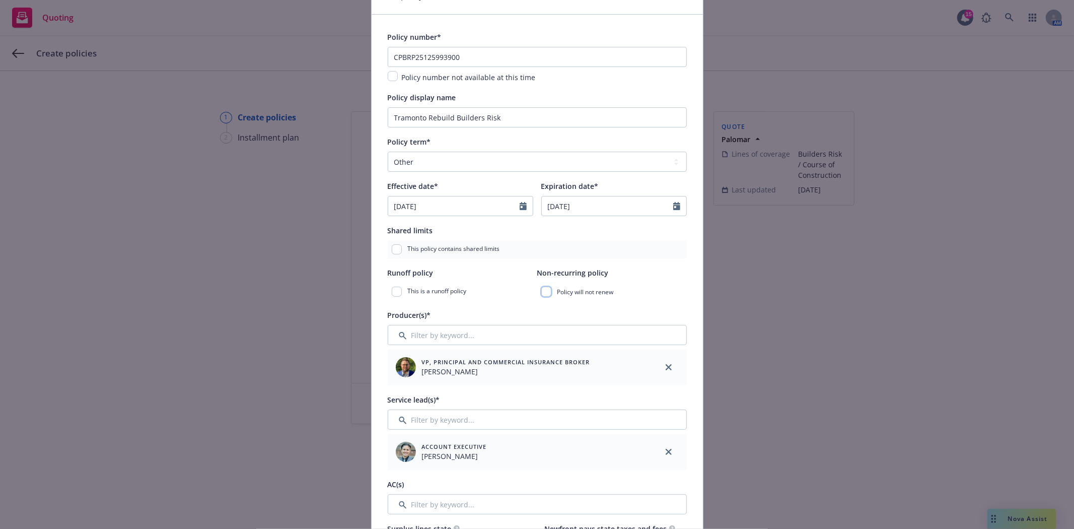
click at [542, 294] on input "checkbox" at bounding box center [547, 292] width 10 height 10
checkbox input "true"
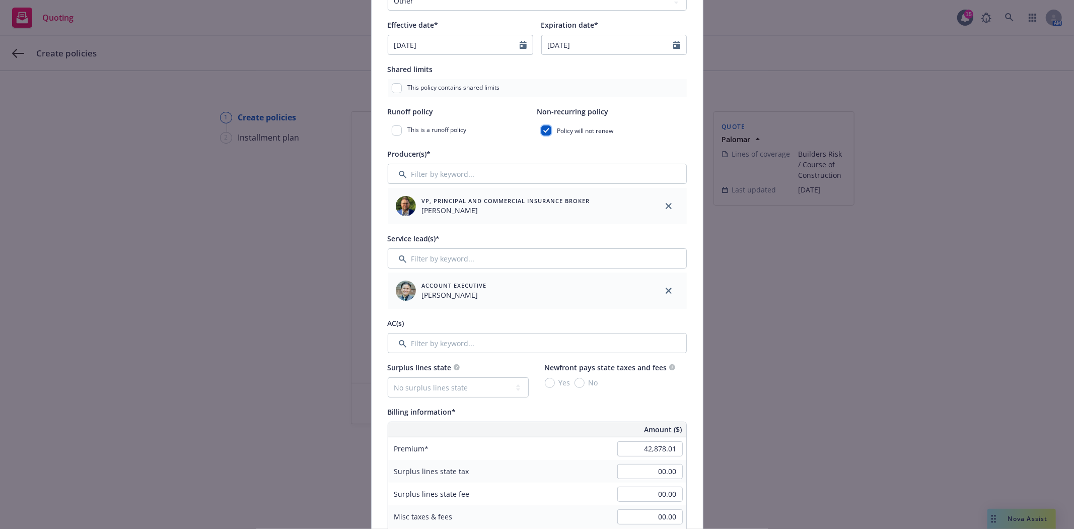
scroll to position [224, 0]
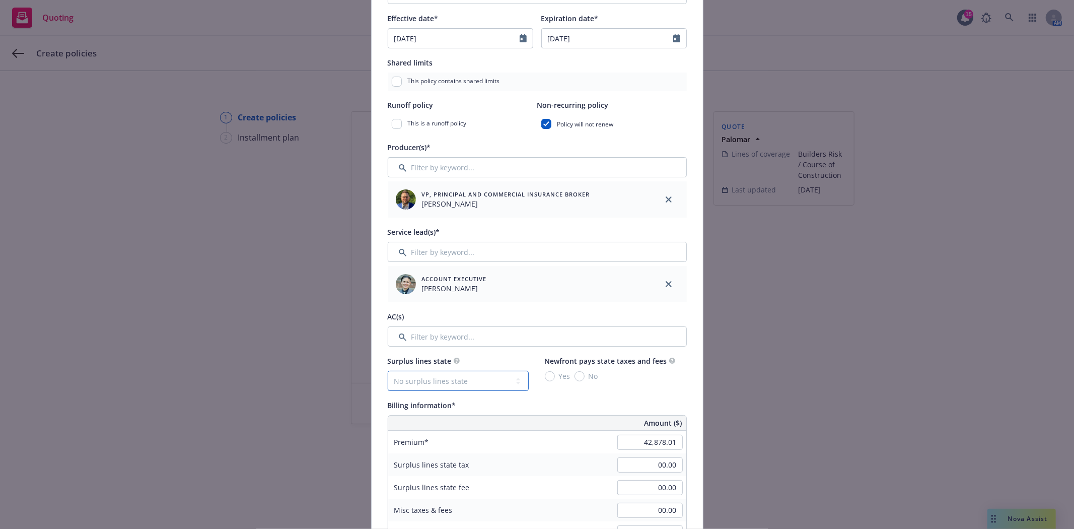
click at [459, 380] on select "No surplus lines state [US_STATE] [US_STATE] [US_STATE] [US_STATE] [US_STATE] […" at bounding box center [458, 381] width 141 height 20
click at [512, 378] on select "No surplus lines state [US_STATE] [US_STATE] [US_STATE] [US_STATE] [US_STATE] […" at bounding box center [458, 381] width 141 height 20
click at [523, 401] on div "Billing information*" at bounding box center [537, 405] width 299 height 12
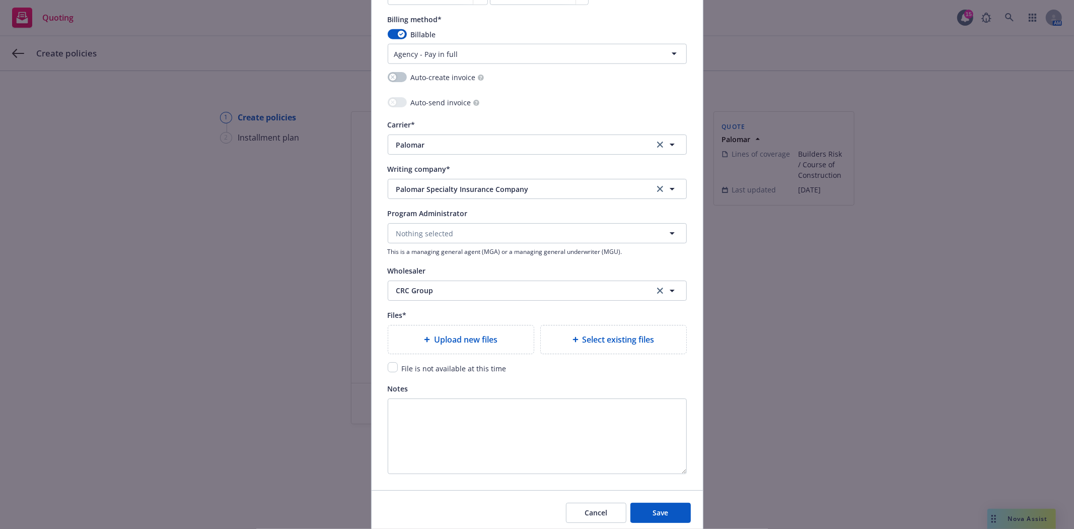
scroll to position [895, 0]
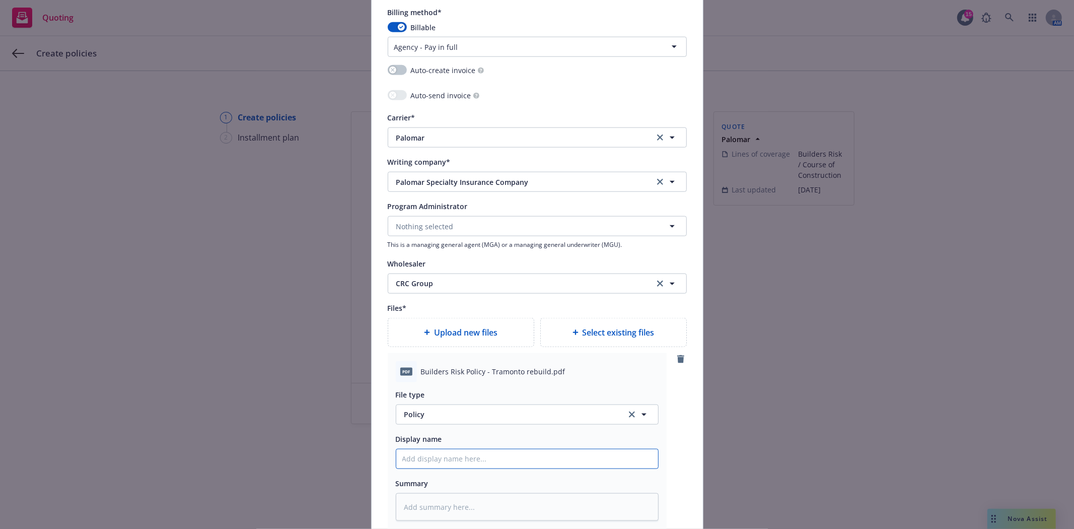
click at [456, 457] on input "Policy display name" at bounding box center [527, 458] width 262 height 19
type textarea "x"
type input "P"
type textarea "x"
type input "Pa"
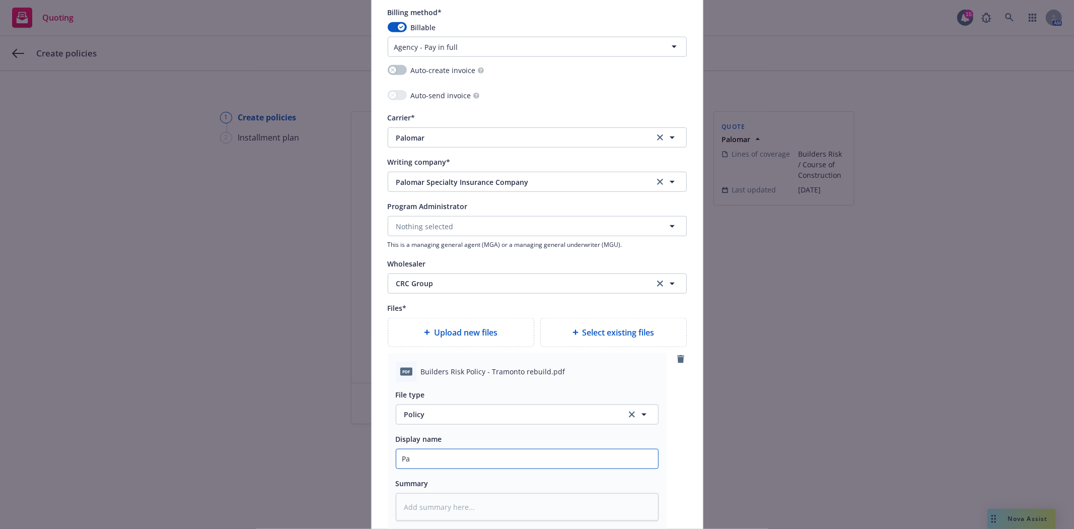
type textarea "x"
type input "Pal"
type textarea "x"
type input "Palo"
type textarea "x"
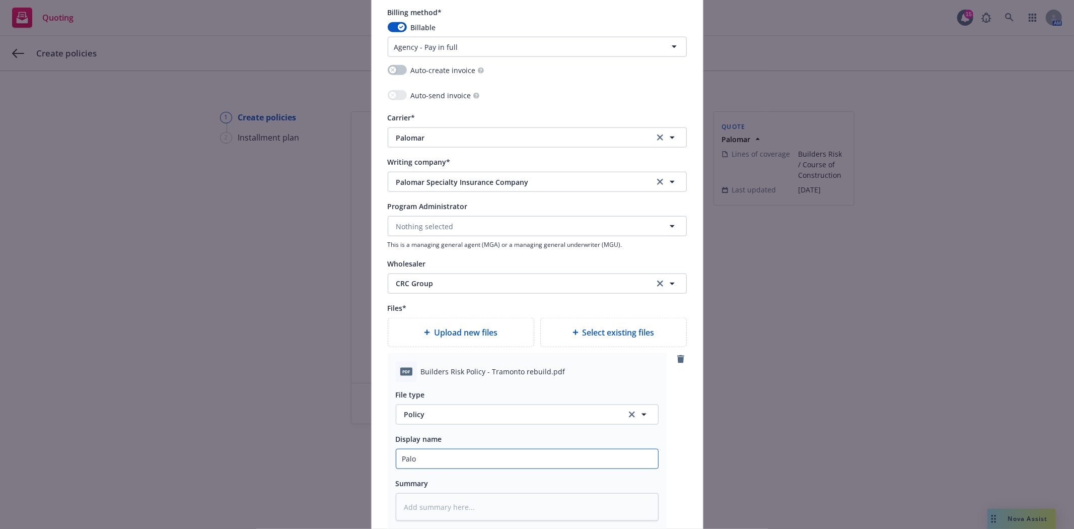
type input "Palom"
type textarea "x"
type input "Paloma"
type textarea "x"
type input "Palomar"
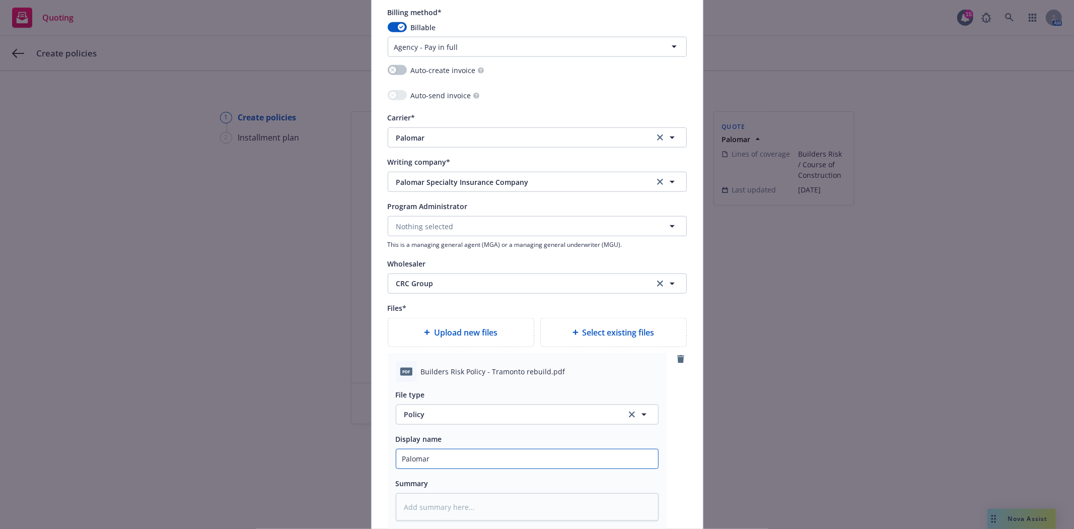
type textarea "x"
type input "Palomar"
type textarea "x"
type input "Palomar B"
type textarea "x"
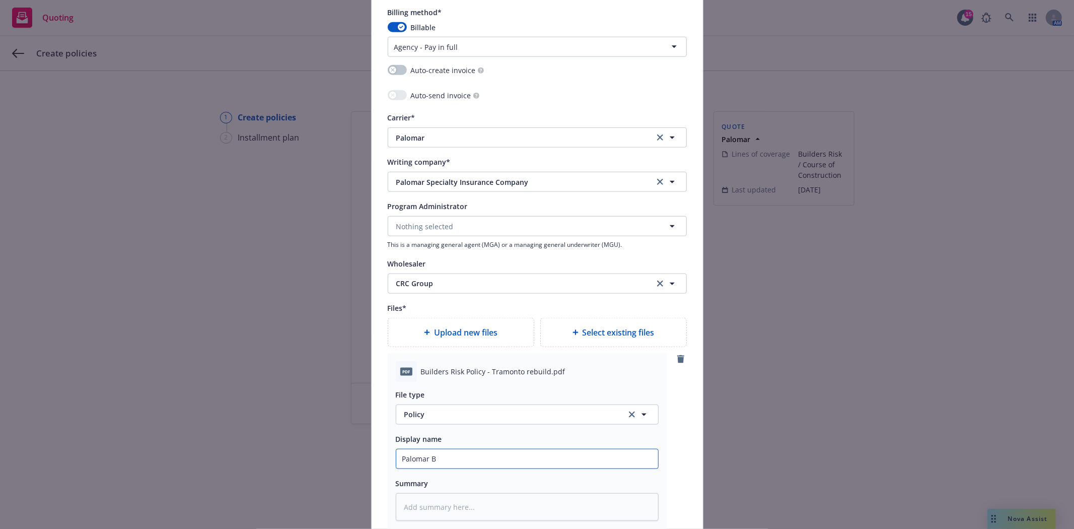
type input "Palomar BR"
type textarea "x"
type input "Palomar BR"
type textarea "x"
type input "Palomar BR p"
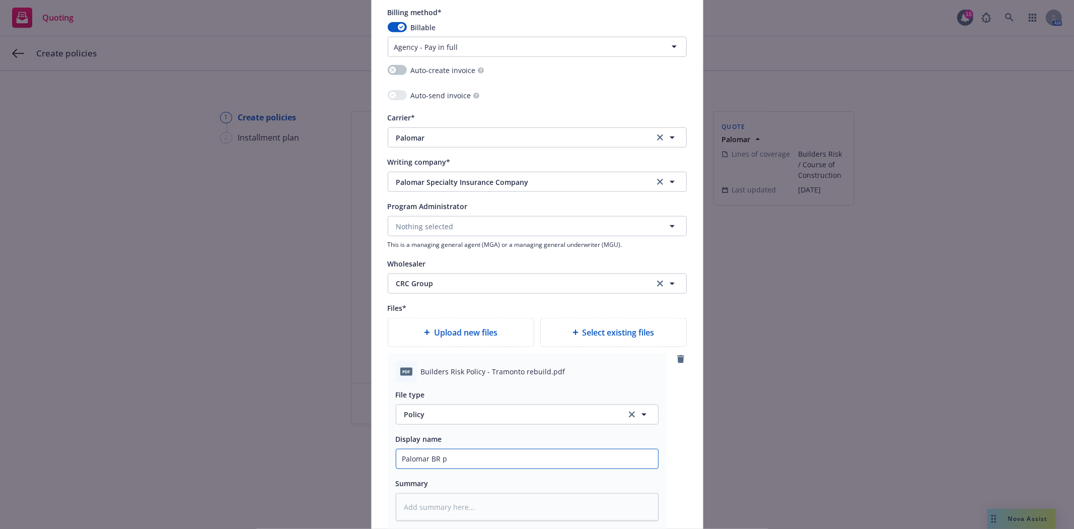
type textarea "x"
type input "Palomar BR po"
type textarea "x"
type input "Palomar BR pol"
type textarea "x"
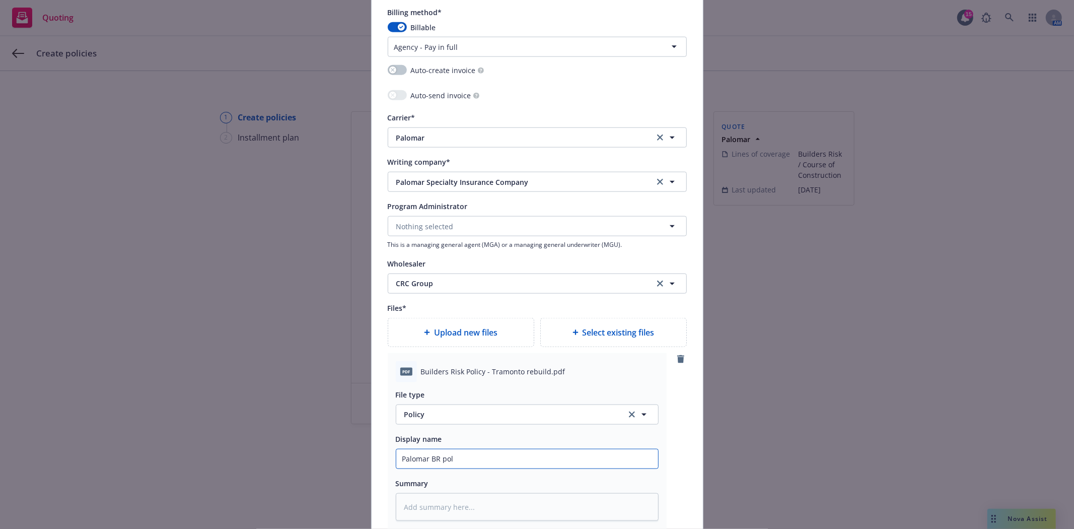
type input "Palomar BR poli"
type textarea "x"
type input "Palomar BR polic"
type textarea "x"
type input "Palomar BR policy"
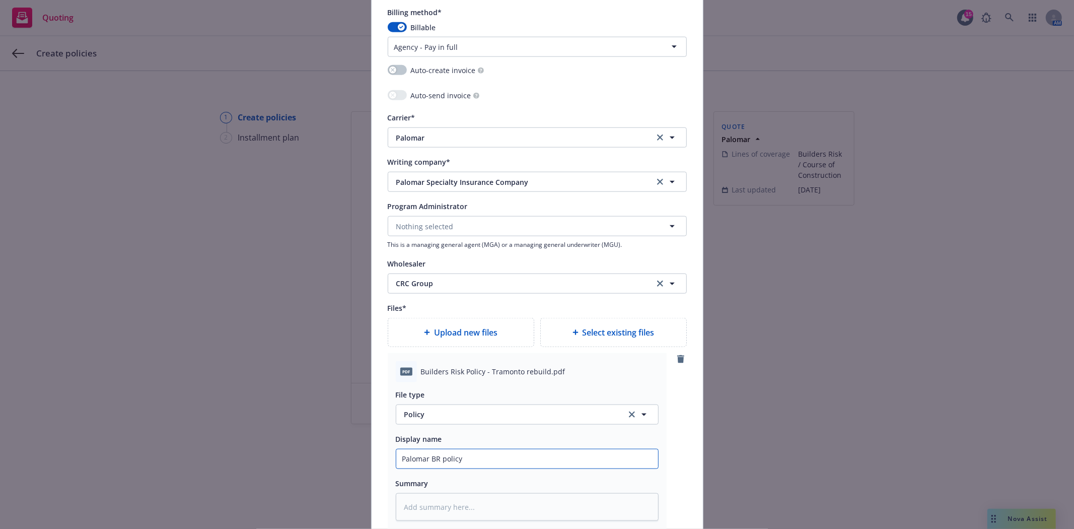
type textarea "x"
type input "Palomar BR policy"
type textarea "x"
type input "Palomar BR policy -"
type textarea "x"
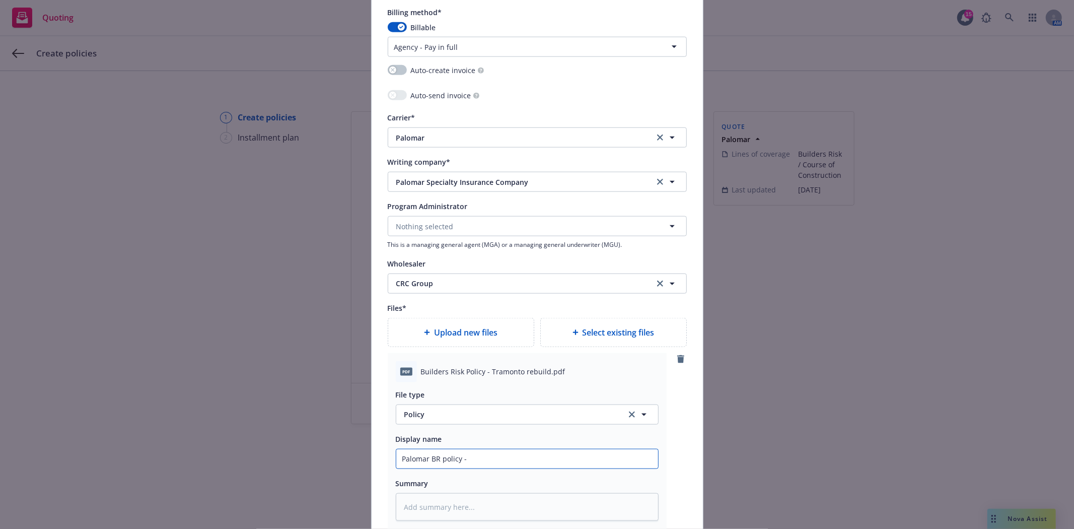
type input "Palomar BR policy -"
type textarea "x"
type input "Palomar BR policy - T"
type textarea "x"
type input "Palomar BR policy - Tr"
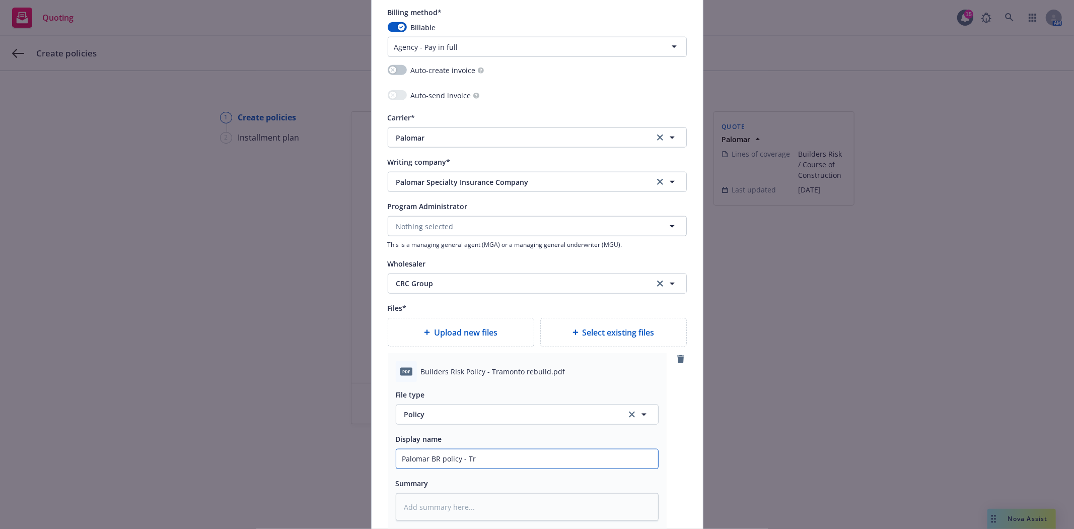
type textarea "x"
type input "Palomar BR policy - Tra"
type textarea "x"
type input "Palomar BR policy - Tram"
type textarea "x"
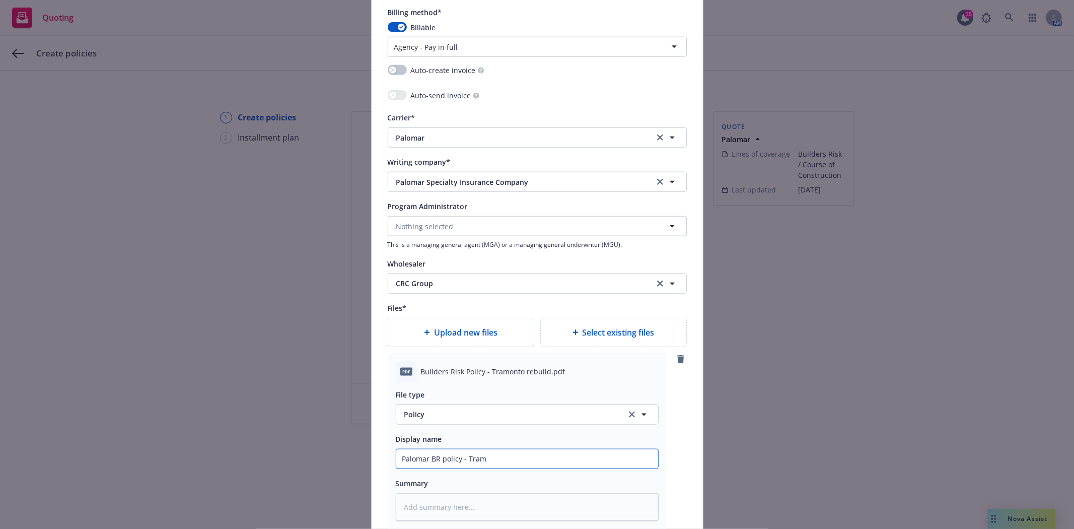
type input "Palomar BR policy - Tramo"
type textarea "x"
type input "Palomar BR policy - Tramon"
type textarea "x"
type input "Palomar BR policy - [GEOGRAPHIC_DATA]"
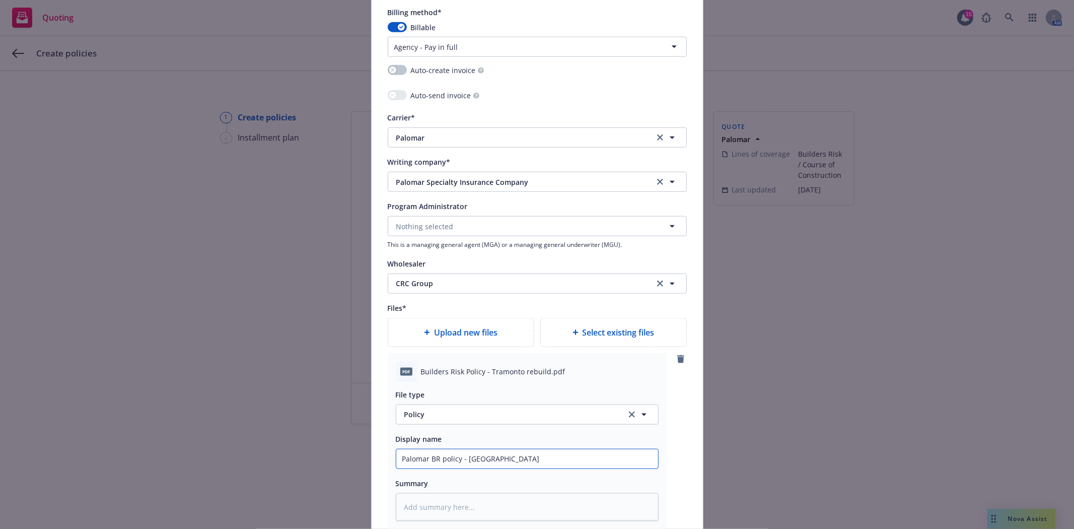
type textarea "x"
type input "Palomar BR policy - Tramonto"
type textarea "x"
type input "Palomar BR policy - Tramonto"
type textarea "x"
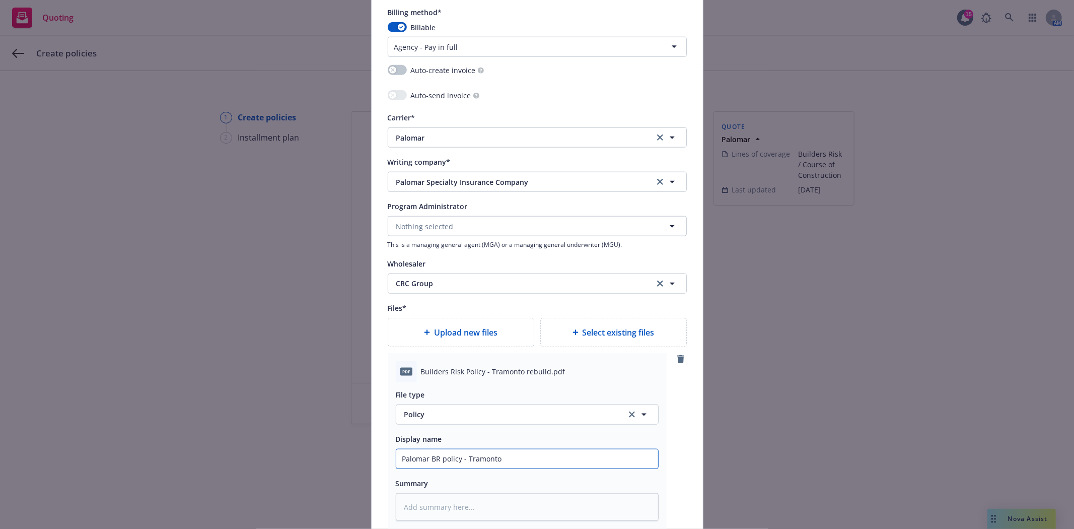
type input "Palomar BR policy - Tramonto R"
type textarea "x"
type input "Palomar BR policy - Tramonto Re"
type textarea "x"
type input "Palomar BR policy - Tramonto Reb"
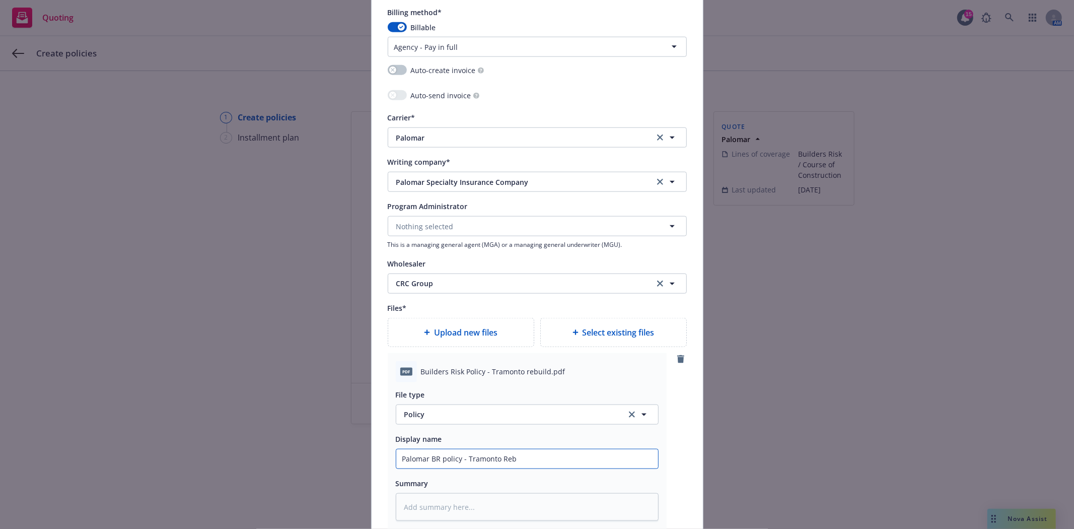
type textarea "x"
type input "Palomar BR policy - Tramonto Rebu"
type textarea "x"
type input "Palomar BR policy - Tramonto Rebui"
type textarea "x"
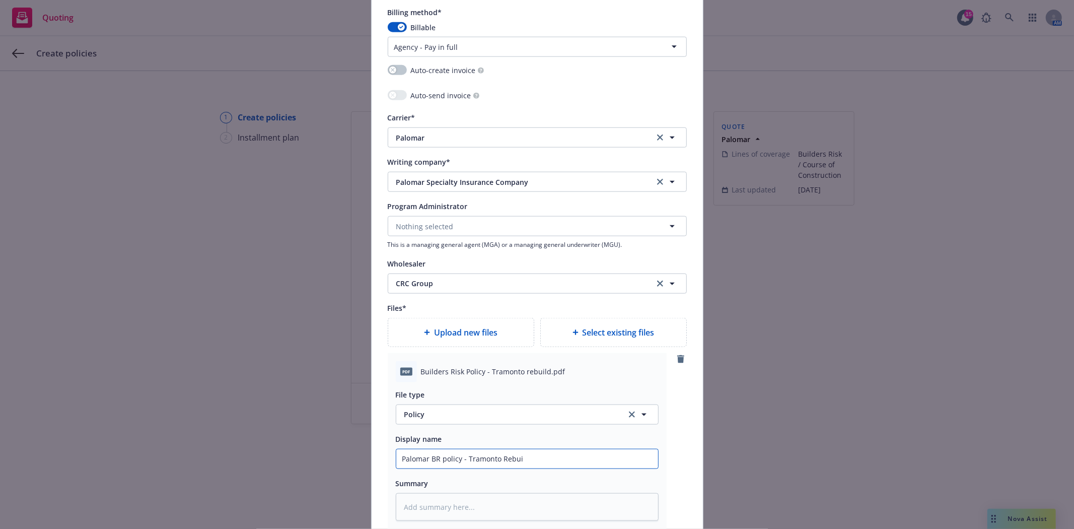
type input "Palomar BR policy - Tramonto Rebuil"
type textarea "x"
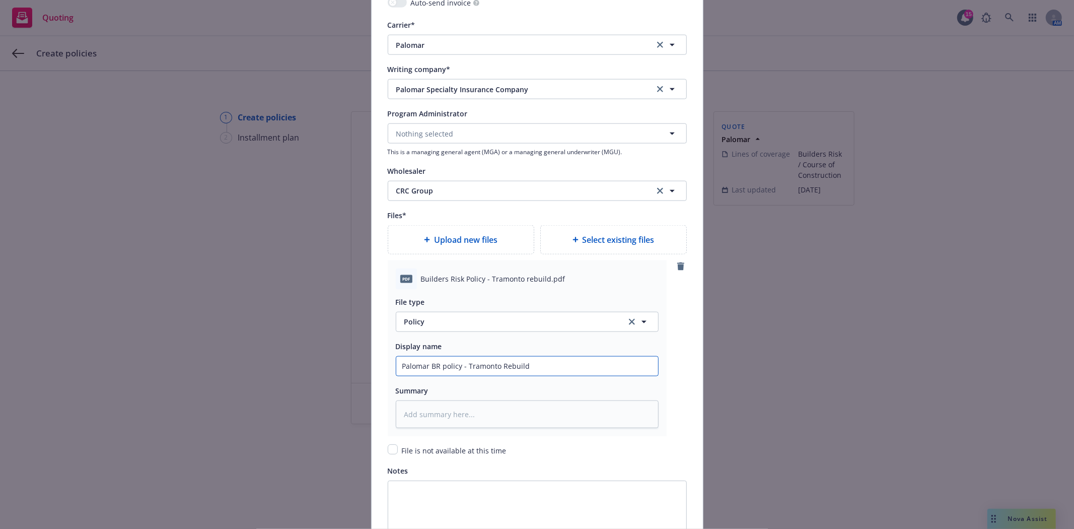
scroll to position [1007, 0]
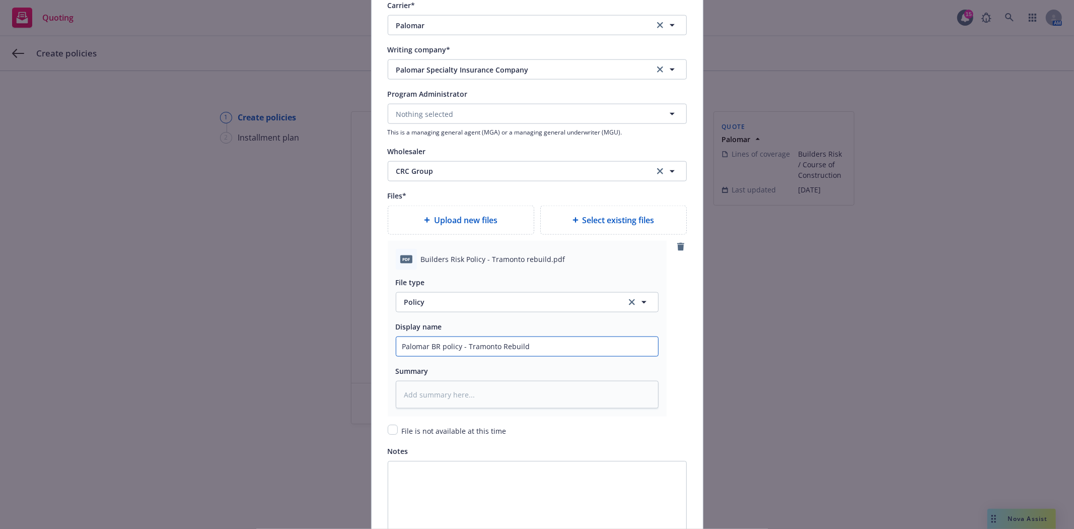
type input "Palomar BR policy - Tramonto Rebuild"
type textarea "x"
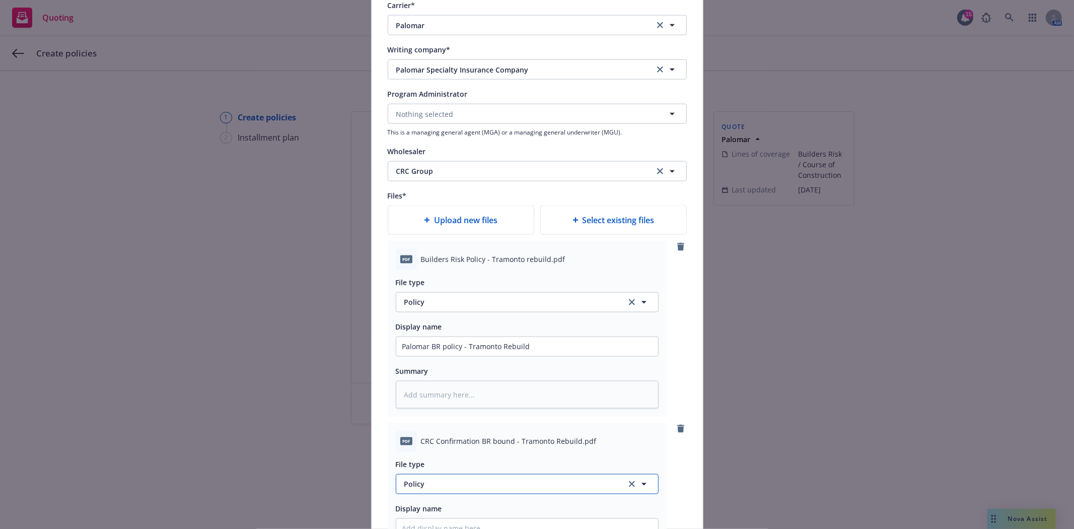
click at [447, 489] on span "Policy" at bounding box center [510, 484] width 211 height 11
type input "bind"
click at [460, 435] on span "Bind confirmation" at bounding box center [438, 429] width 62 height 11
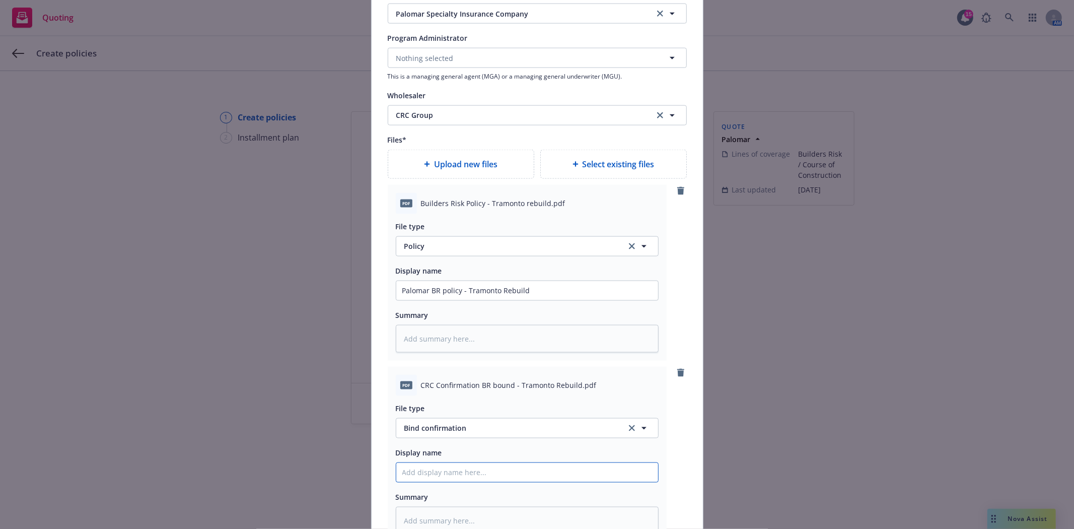
click at [439, 481] on input "Policy display name" at bounding box center [527, 472] width 262 height 19
type textarea "x"
type input "C"
type textarea "x"
type input "CR"
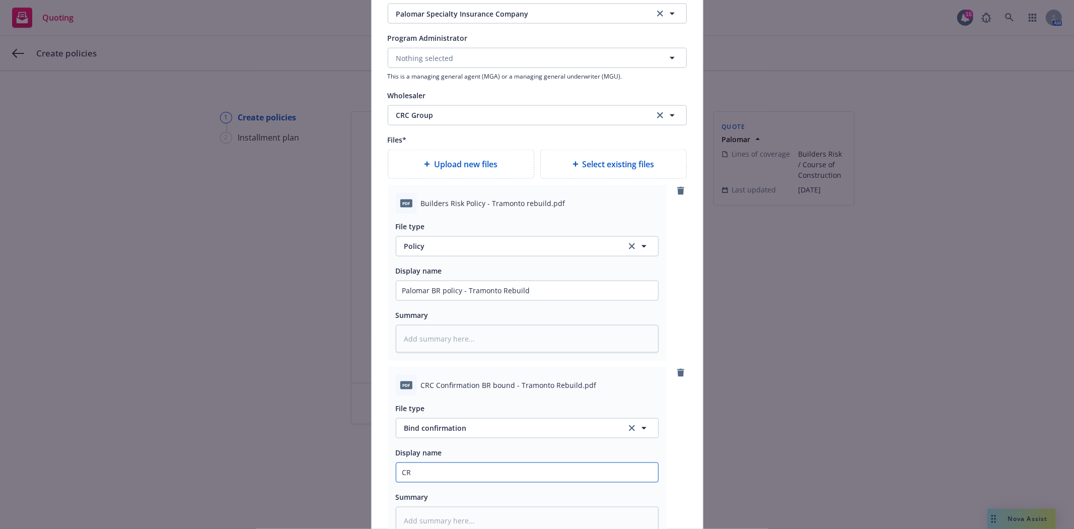
type textarea "x"
type input "CRC"
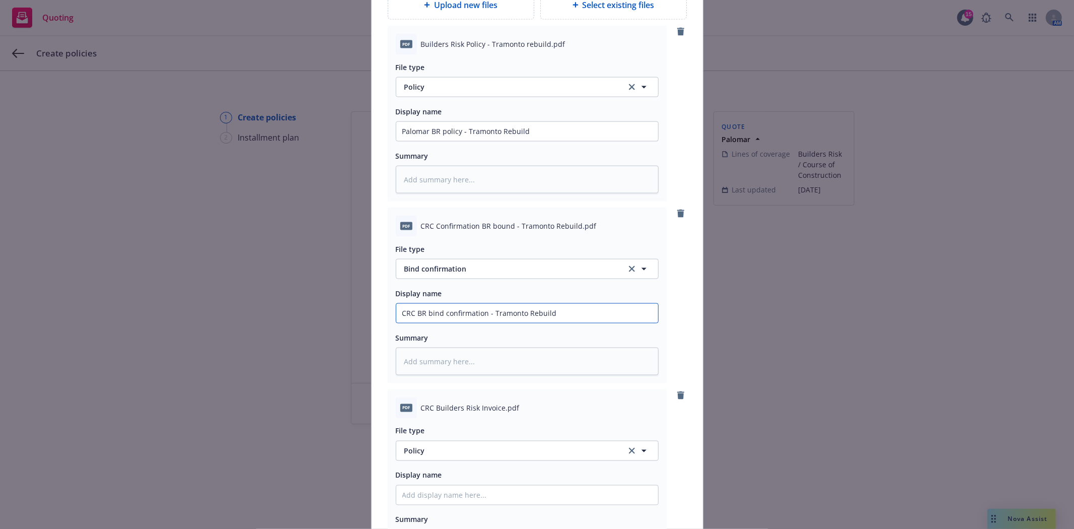
scroll to position [1231, 0]
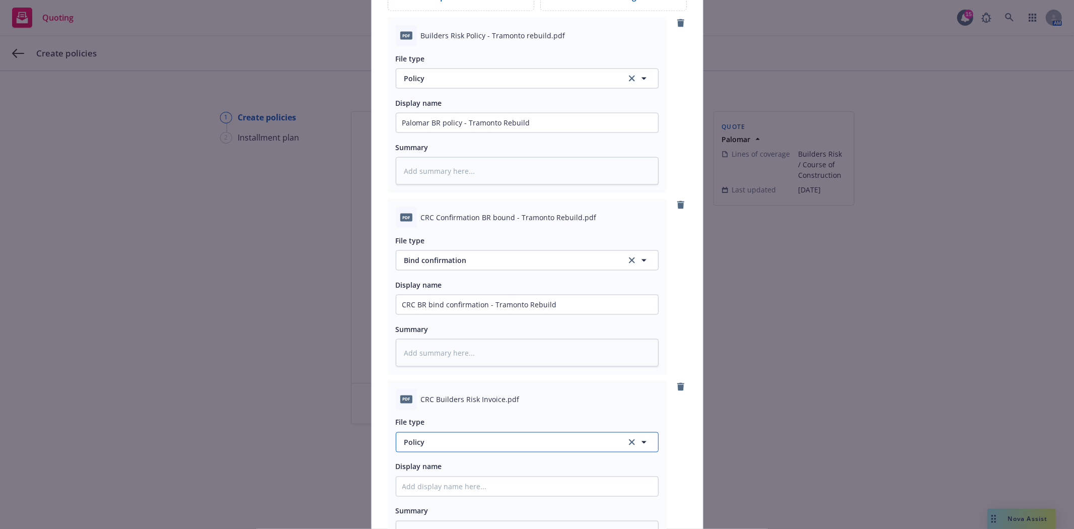
click at [422, 441] on span "Policy" at bounding box center [510, 442] width 211 height 11
click at [438, 420] on span "Invoice - Third Party" at bounding box center [442, 414] width 70 height 11
click at [434, 490] on input "Policy display name" at bounding box center [527, 486] width 262 height 19
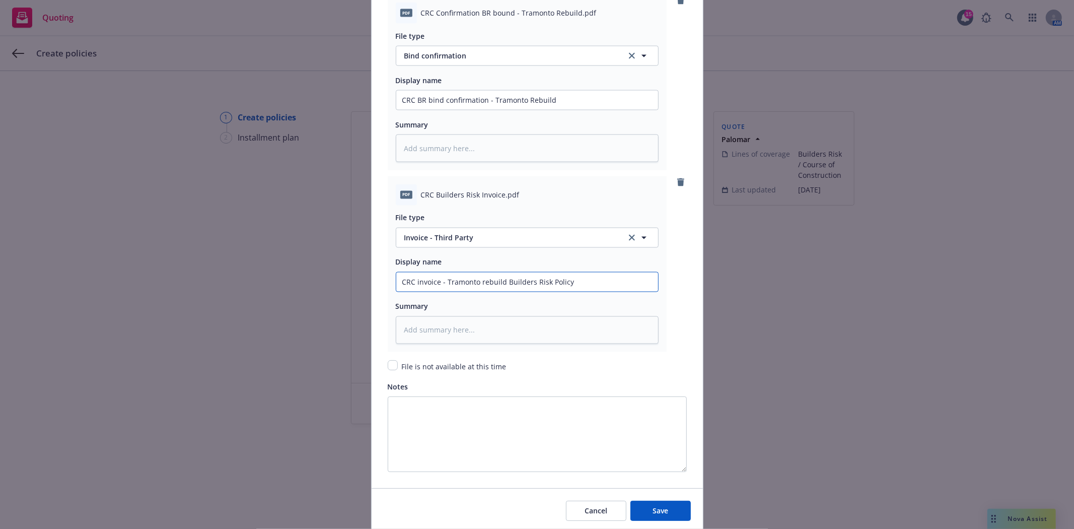
scroll to position [1455, 0]
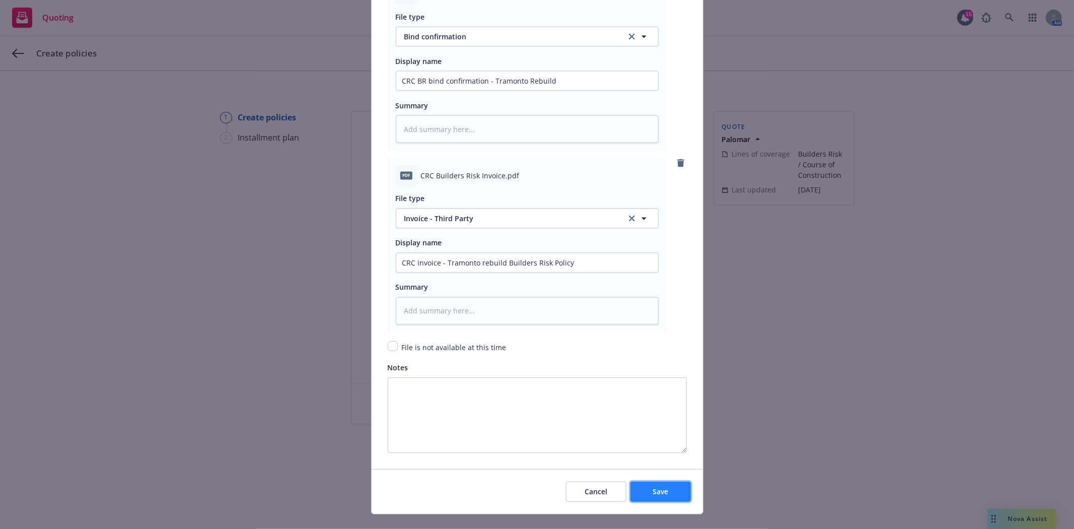
click at [642, 492] on button "Save" at bounding box center [661, 492] width 60 height 20
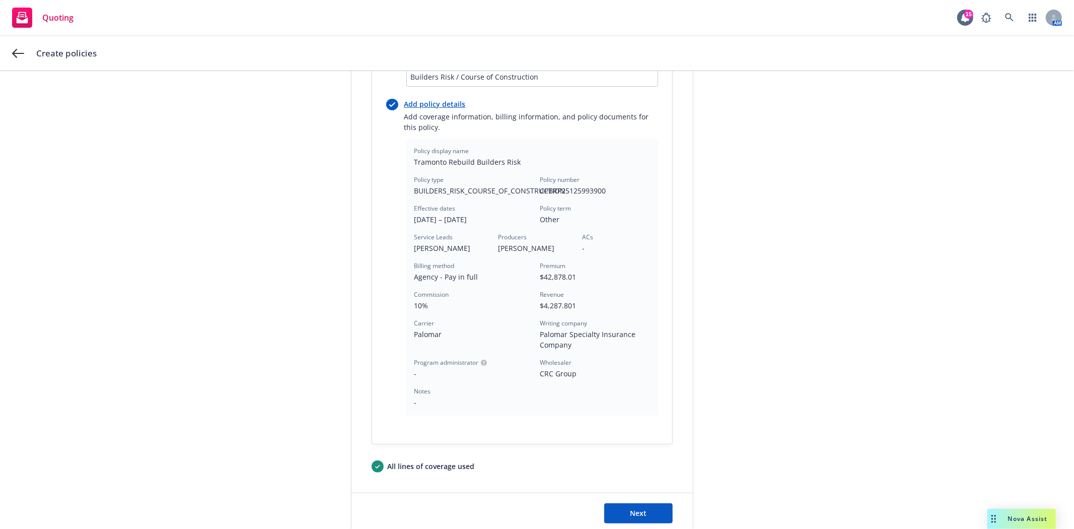
scroll to position [224, 0]
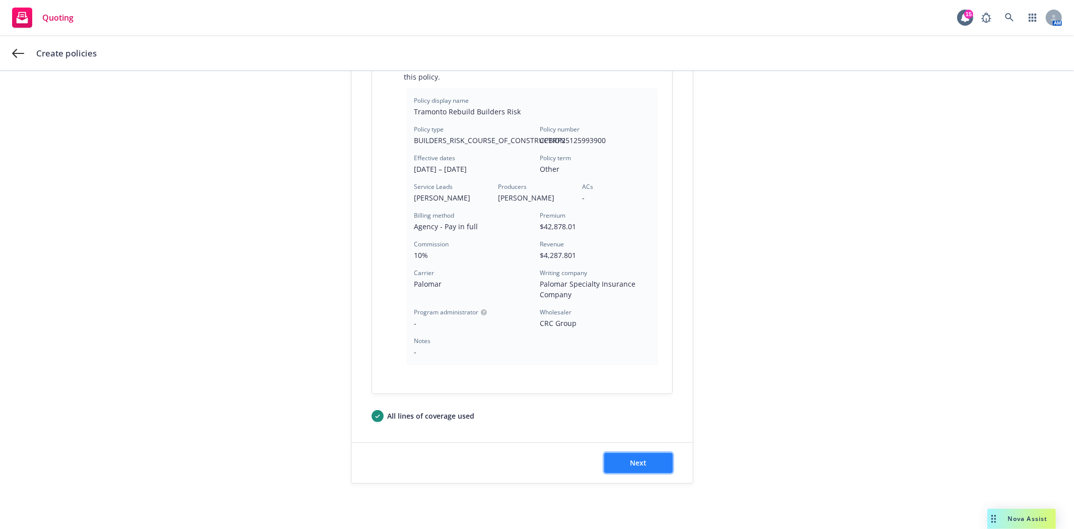
click at [609, 472] on button "Next" at bounding box center [638, 463] width 69 height 20
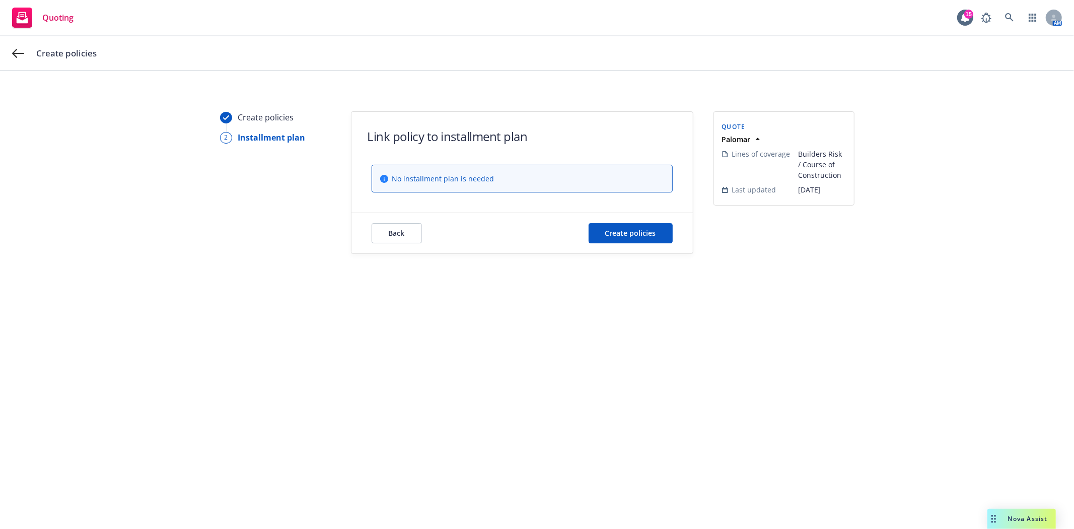
scroll to position [0, 0]
click at [635, 232] on span "Create policies" at bounding box center [630, 233] width 51 height 10
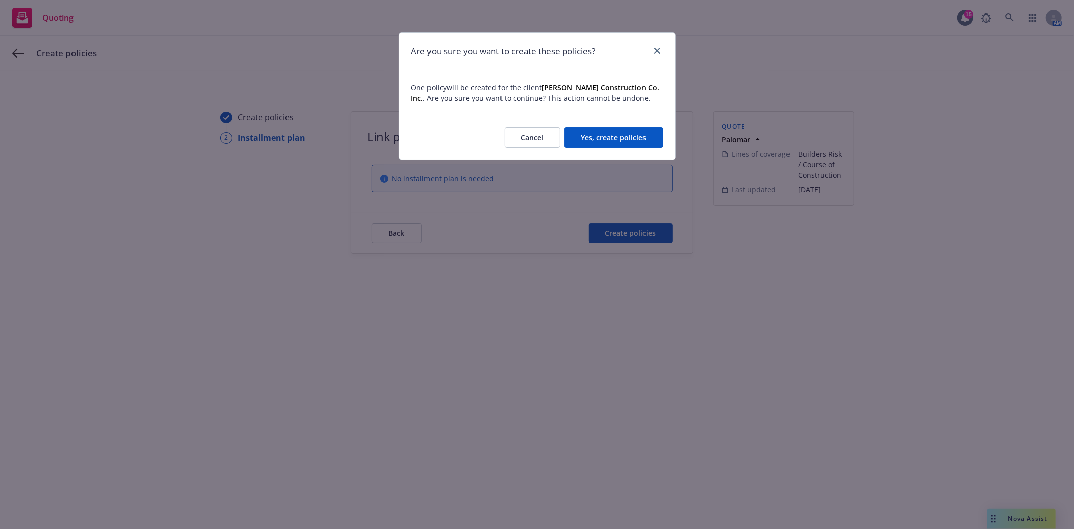
click at [623, 145] on button "Yes, create policies" at bounding box center [614, 137] width 99 height 20
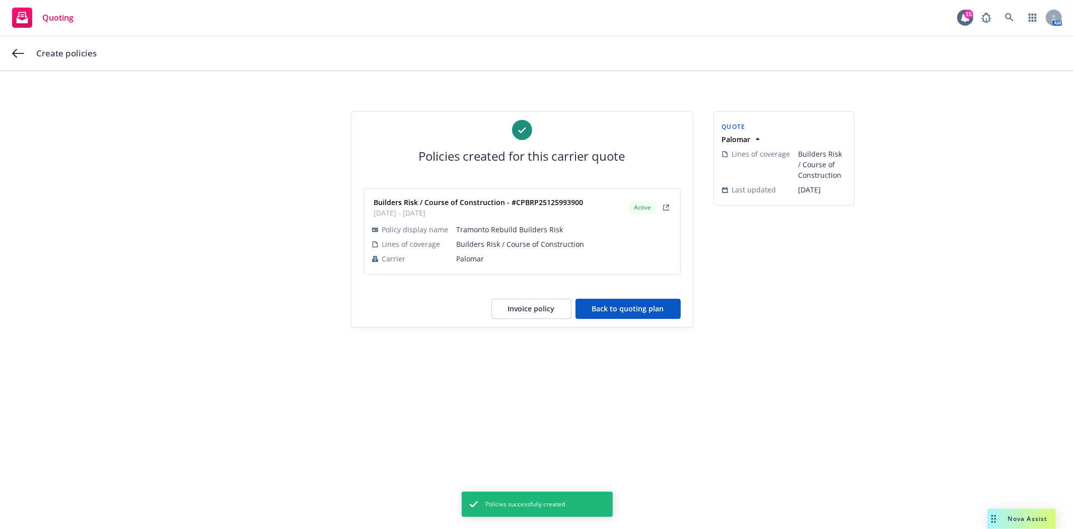
click at [605, 307] on button "Back to quoting plan" at bounding box center [628, 309] width 105 height 20
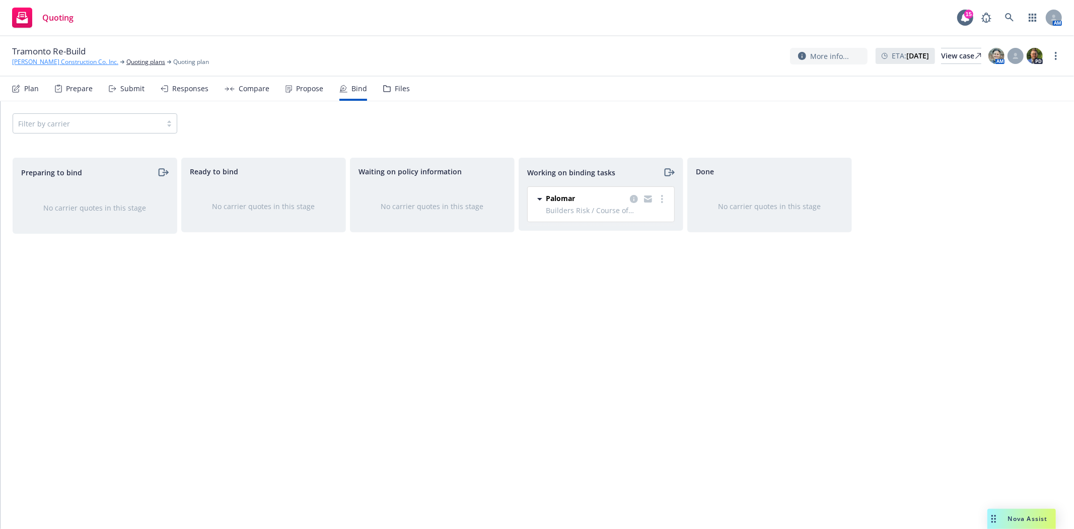
click at [51, 58] on link "[PERSON_NAME] Construction Co. Inc." at bounding box center [65, 61] width 106 height 9
